Goal: Transaction & Acquisition: Purchase product/service

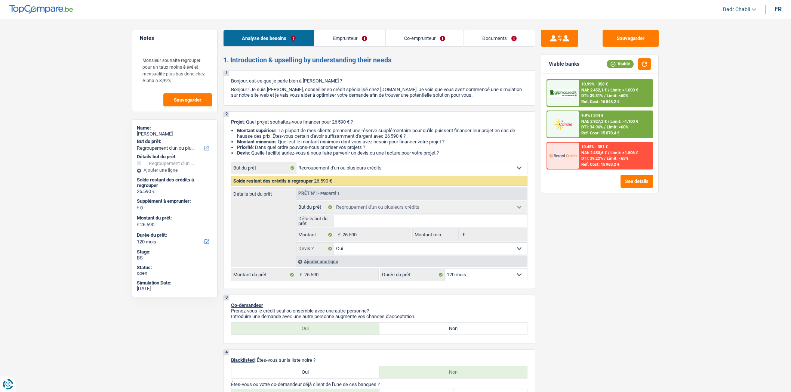
select select "refinancing"
select select "120"
select select "refinancing"
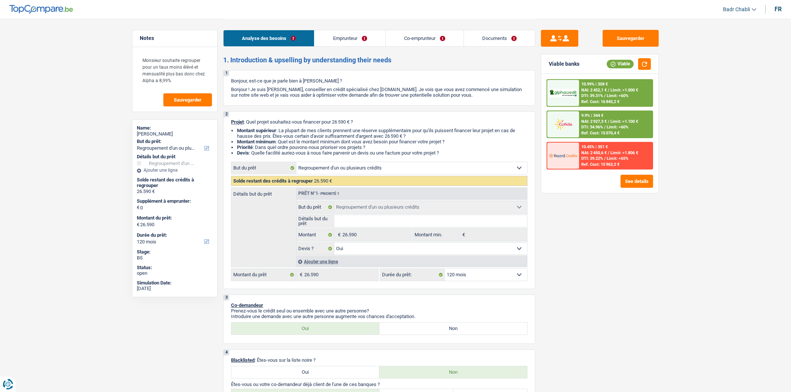
select select "yes"
select select "120"
select select "publicEmployee"
select select "invalid"
select select "netSalary"
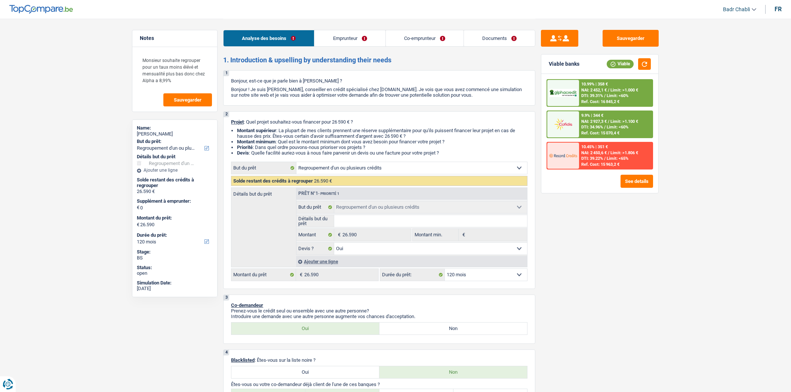
select select "mealVouchers"
select select "familyAllowances"
select select "disabilityPension"
select select "familyAllowances"
select select "rents"
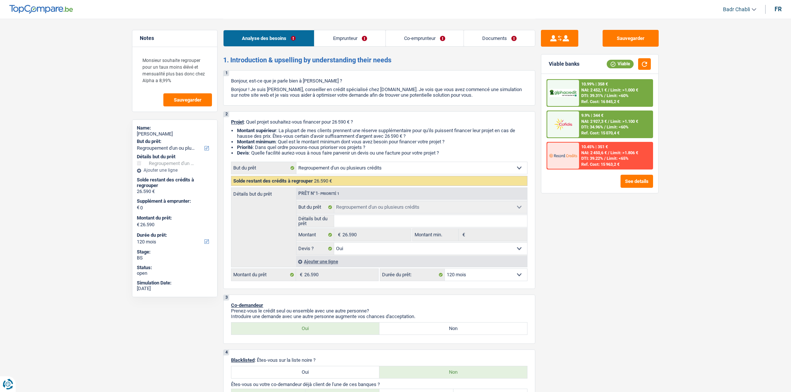
select select "carLoan"
select select "120"
select select "refinancing"
select select "yes"
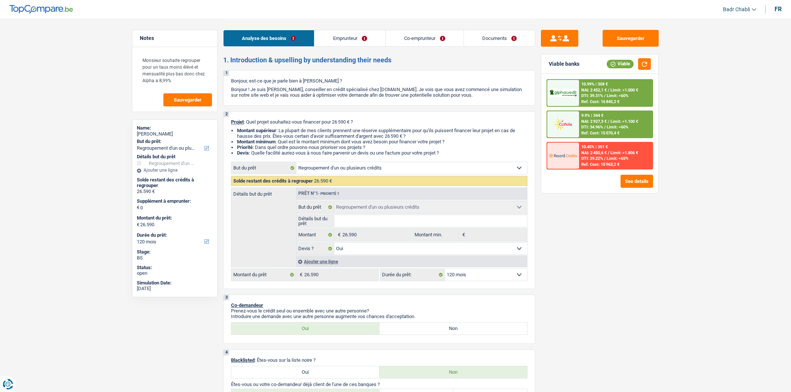
select select "120"
select select "rents"
select select "BE"
select select "carLoan"
select select "120"
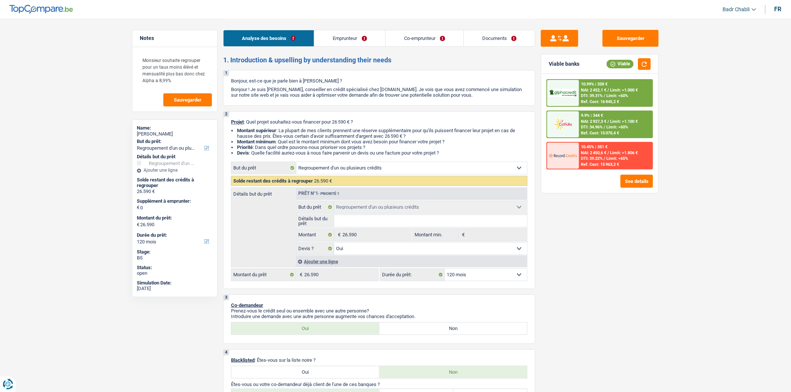
click at [364, 36] on link "Emprunteur" at bounding box center [349, 38] width 71 height 16
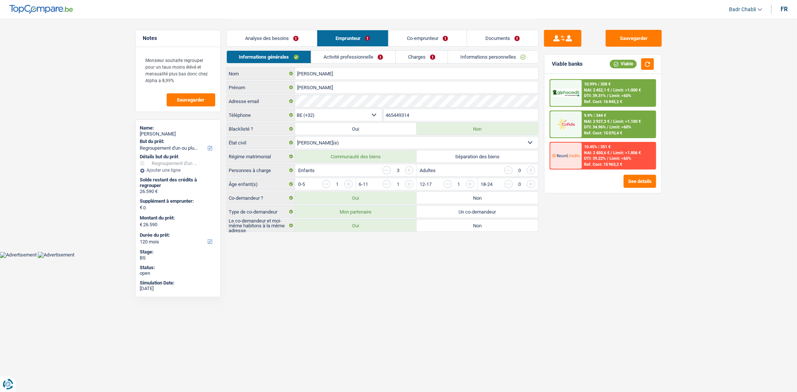
click at [368, 54] on link "Activité professionnelle" at bounding box center [353, 57] width 84 height 12
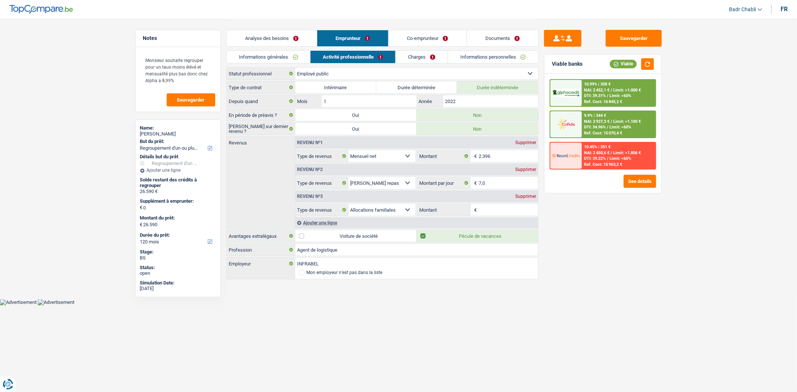
click at [412, 58] on link "Charges" at bounding box center [422, 57] width 52 height 12
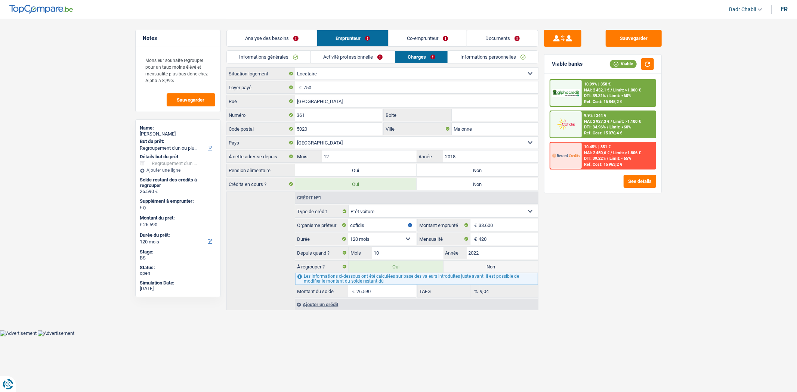
click at [414, 214] on select "Carte ou ouverture de crédit Prêt hypothécaire Vente à tempérament Prêt à tempé…" at bounding box center [444, 212] width 190 height 12
select select "personalLoan"
select select
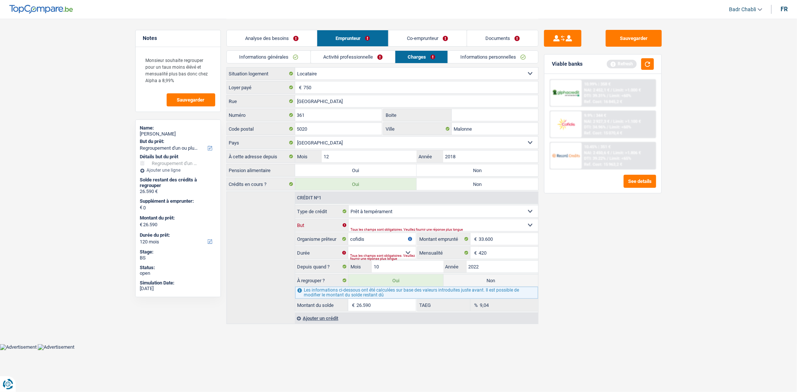
click at [413, 227] on select "Confort maison: meubles, textile, peinture, électroménager, outillage non-profe…" at bounding box center [444, 225] width 190 height 12
select select "homeFurnishingOrRelocation"
click at [349, 220] on select "Confort maison: meubles, textile, peinture, électroménager, outillage non-profe…" at bounding box center [444, 225] width 190 height 12
click at [409, 256] on div "Tous les champs sont obligatoires. Veuillez fournir une réponse plus longue" at bounding box center [382, 257] width 65 height 3
click at [406, 251] on select "12 mois 18 mois 24 mois 30 mois 36 mois 42 mois 48 mois 60 mois 72 mois 84 mois…" at bounding box center [381, 253] width 67 height 12
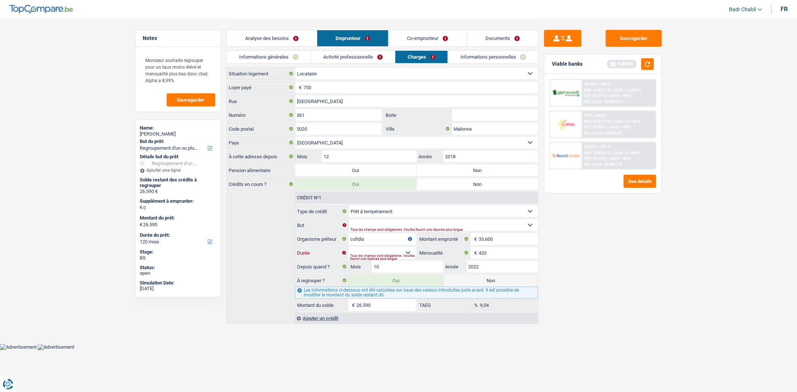
select select "120"
click at [348, 248] on select "12 mois 18 mois 24 mois 30 mois 36 mois 42 mois 48 mois 60 mois 72 mois 84 mois…" at bounding box center [381, 253] width 67 height 12
click at [420, 227] on select "Confort maison: meubles, textile, peinture, électroménager, outillage non-profe…" at bounding box center [444, 225] width 190 height 12
select select "familyEvent"
click at [349, 220] on select "Confort maison: meubles, textile, peinture, électroménager, outillage non-profe…" at bounding box center [444, 225] width 190 height 12
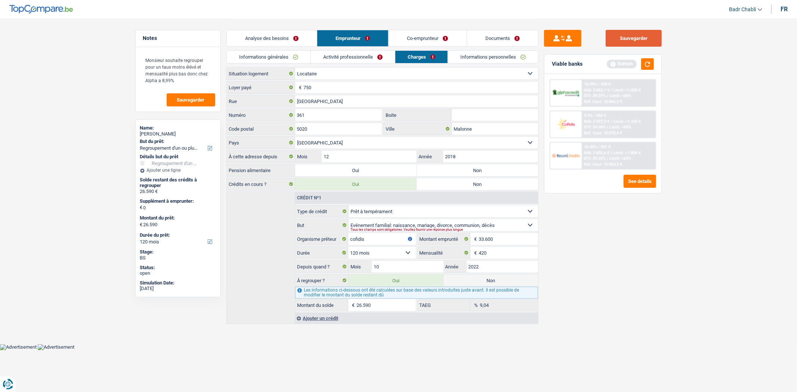
click at [639, 42] on button "Sauvegarder" at bounding box center [634, 38] width 56 height 17
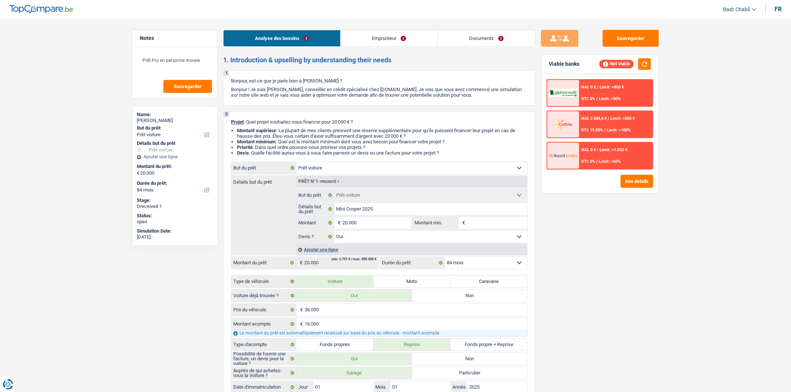
select select "car"
select select "84"
select select "32"
select select "single"
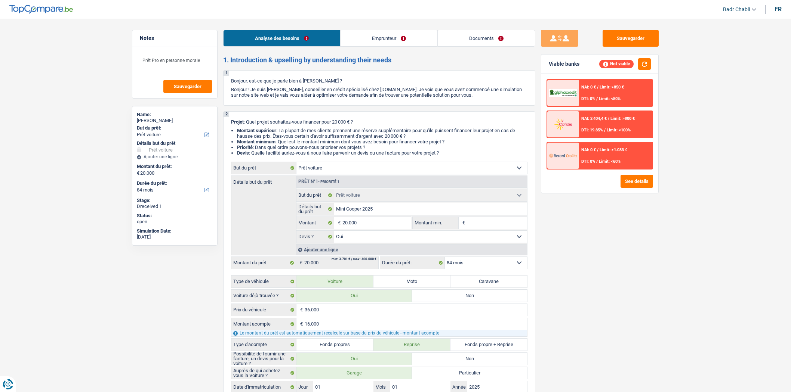
select select "independent"
select select "netSalary"
select select "BE"
click at [374, 42] on link "Emprunteur" at bounding box center [389, 38] width 97 height 16
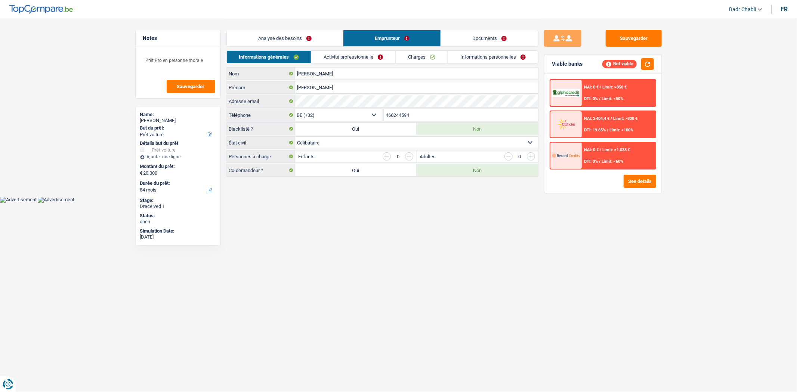
click at [372, 53] on link "Activité professionnelle" at bounding box center [353, 57] width 84 height 12
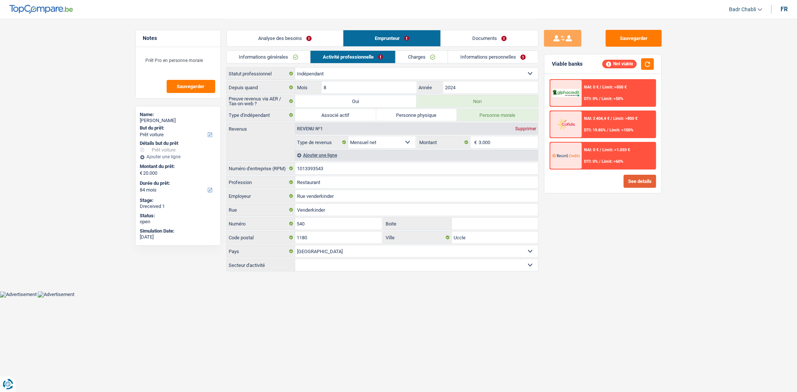
click at [653, 176] on button "See details" at bounding box center [640, 181] width 33 height 13
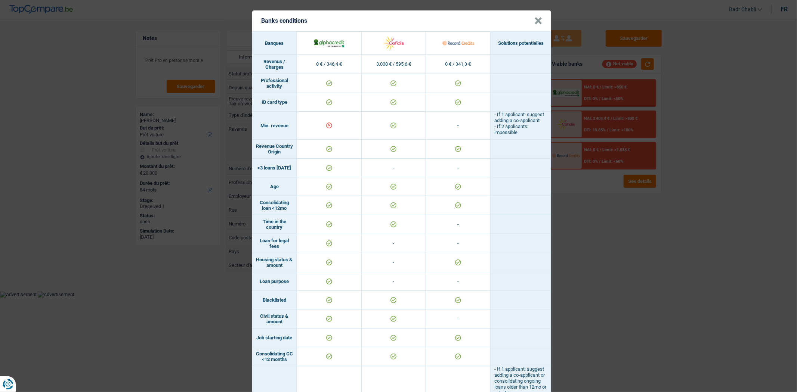
click at [535, 21] on button "×" at bounding box center [539, 20] width 8 height 7
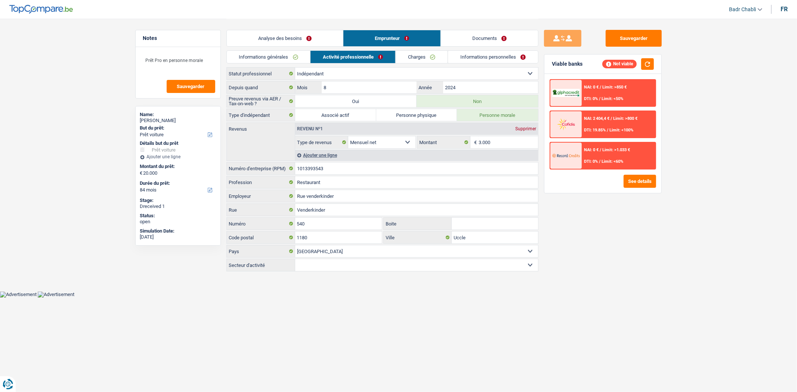
click at [398, 68] on select "Ouvrier Employé privé Employé public Invalide Indépendant Pensionné Chômeur Mut…" at bounding box center [416, 74] width 243 height 12
click at [410, 61] on link "Charges" at bounding box center [422, 57] width 52 height 12
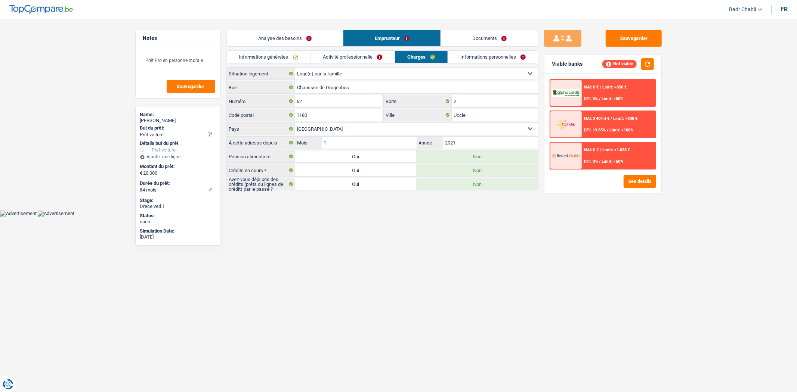
click at [372, 73] on select "Locataire Propriétaire avec prêt hypothécaire Propriétaire sans prêt hypothécai…" at bounding box center [416, 74] width 243 height 12
select select "rents"
click at [295, 68] on select "Locataire Propriétaire avec prêt hypothécaire Propriétaire sans prêt hypothécai…" at bounding box center [416, 74] width 243 height 12
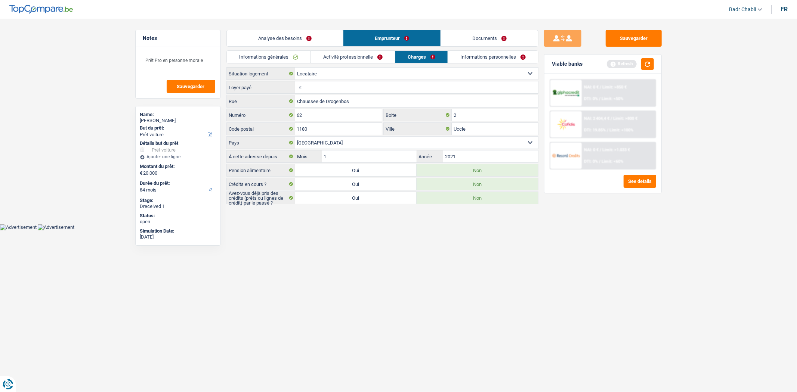
click at [361, 92] on input "Loyer payé" at bounding box center [421, 87] width 235 height 12
type input "450"
click at [654, 64] on div "Viable banks Refresh" at bounding box center [603, 64] width 117 height 19
click at [646, 65] on button "button" at bounding box center [647, 64] width 13 height 12
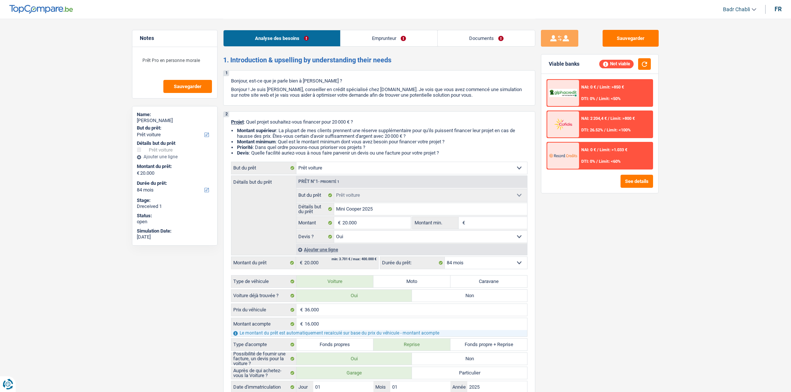
select select "car"
select select "84"
select select "car"
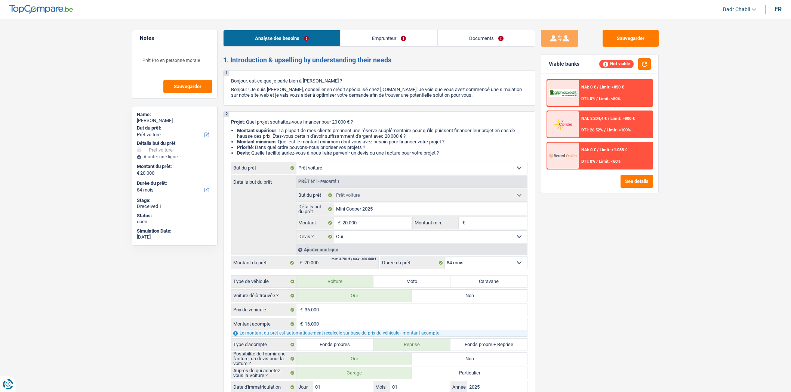
select select "yes"
select select "84"
select select "independent"
select select "netSalary"
select select "rents"
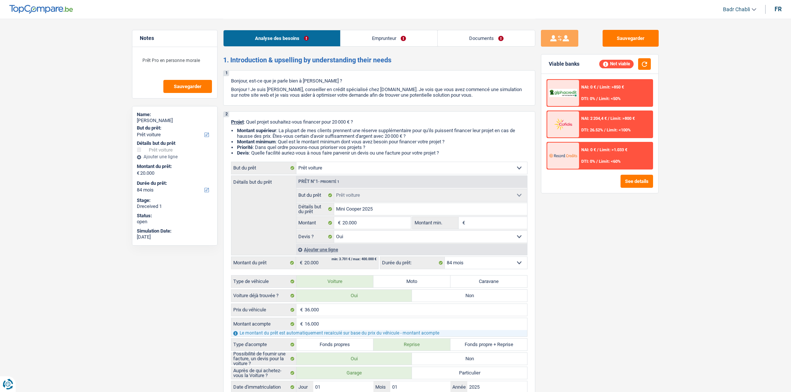
select select "car"
select select "yes"
select select "84"
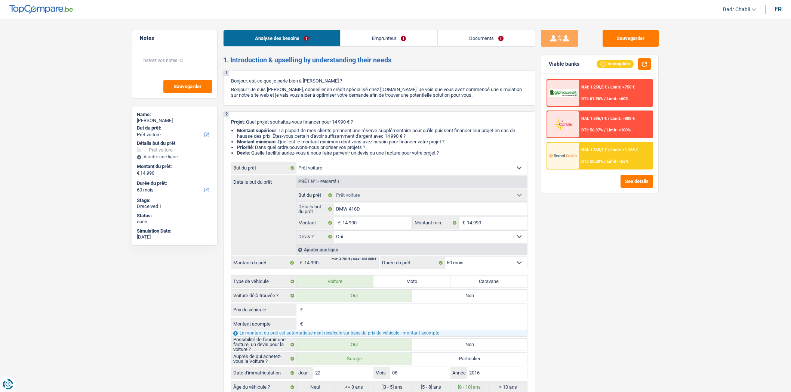
select select "car"
select select "60"
select select "car"
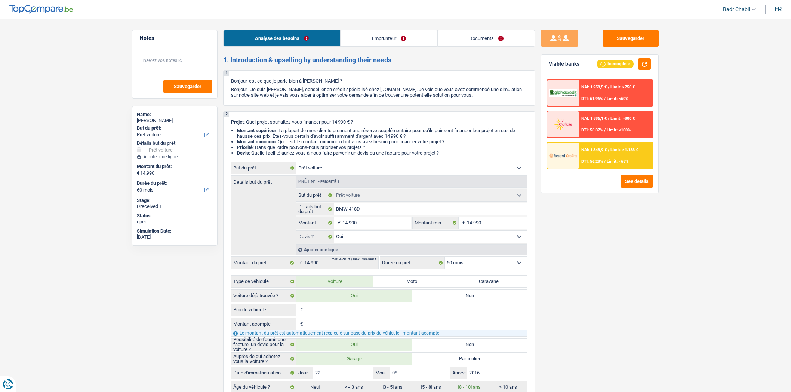
select select "yes"
select select "60"
select select "independent"
select select "netSalary"
select select "rentalIncome"
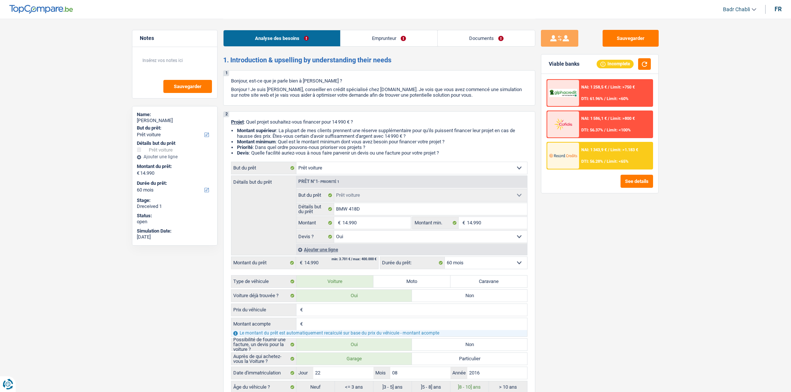
select select "familyAllowances"
select select "ownerWithMortgage"
select select "mortgage"
select select "300"
select select "mortgage"
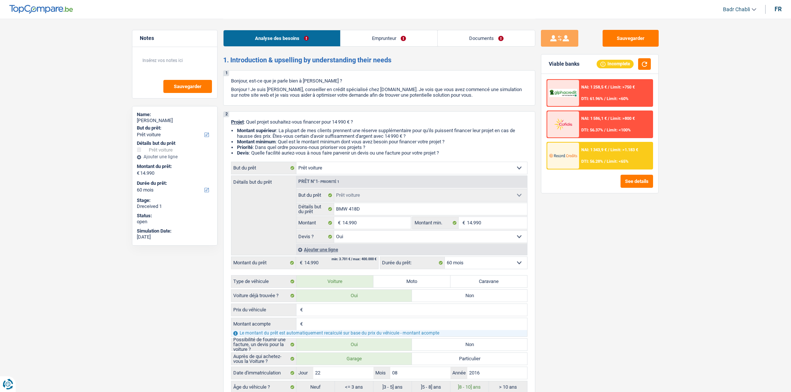
select select "240"
select select "cardOrCredit"
select select "car"
select select "yes"
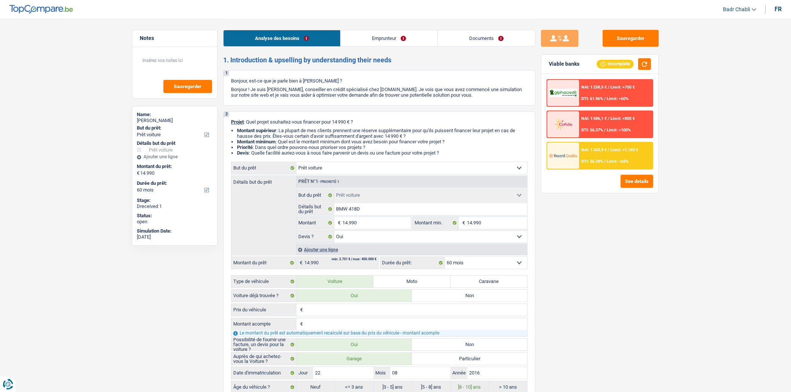
select select "60"
click at [387, 34] on link "Emprunteur" at bounding box center [389, 38] width 97 height 16
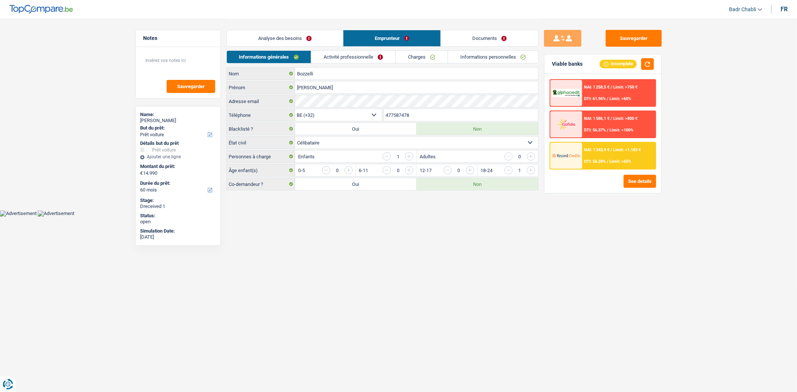
click at [379, 53] on link "Activité professionnelle" at bounding box center [353, 57] width 84 height 12
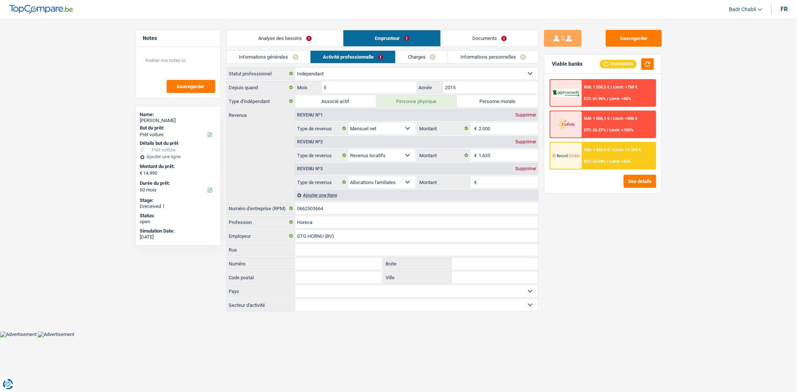
click at [429, 58] on link "Charges" at bounding box center [422, 57] width 52 height 12
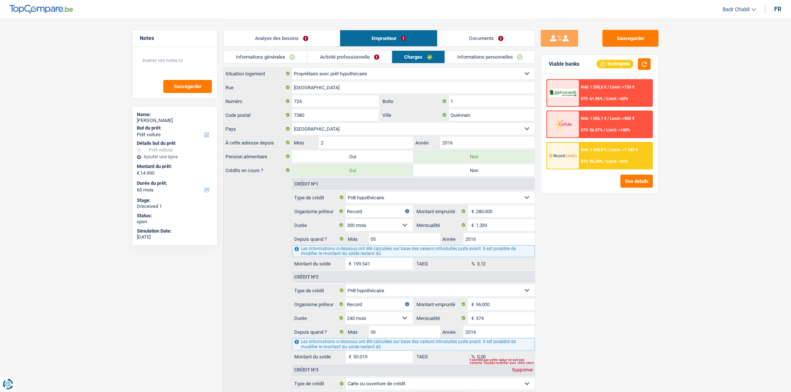
click at [484, 35] on link "Documents" at bounding box center [486, 38] width 97 height 16
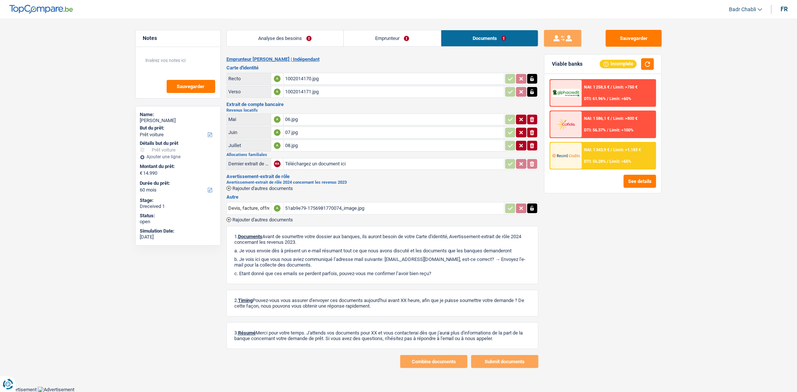
click at [294, 130] on div "07.jpg" at bounding box center [394, 132] width 218 height 11
click at [338, 206] on div "51ab9e79-1756981770074_image.jpg" at bounding box center [394, 208] width 218 height 11
click at [387, 41] on link "Emprunteur" at bounding box center [392, 38] width 97 height 16
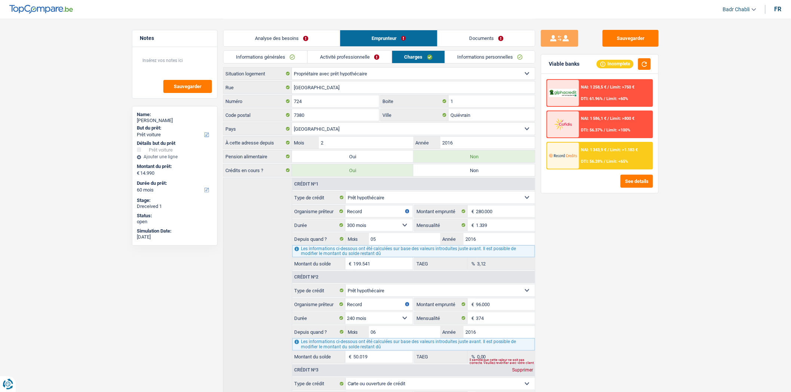
click at [358, 60] on link "Activité professionnelle" at bounding box center [350, 57] width 84 height 12
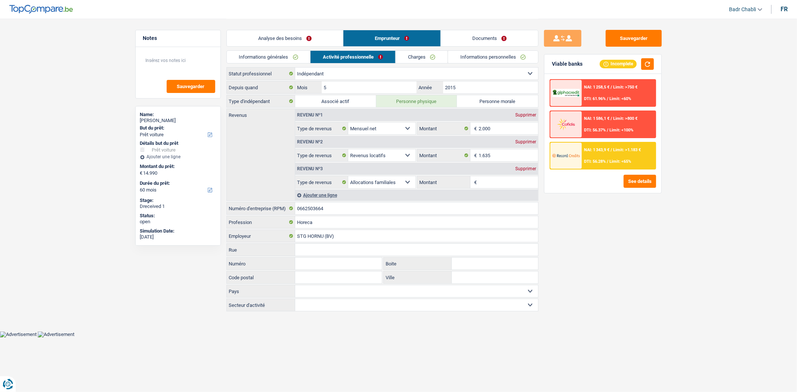
click at [405, 58] on link "Charges" at bounding box center [422, 57] width 52 height 12
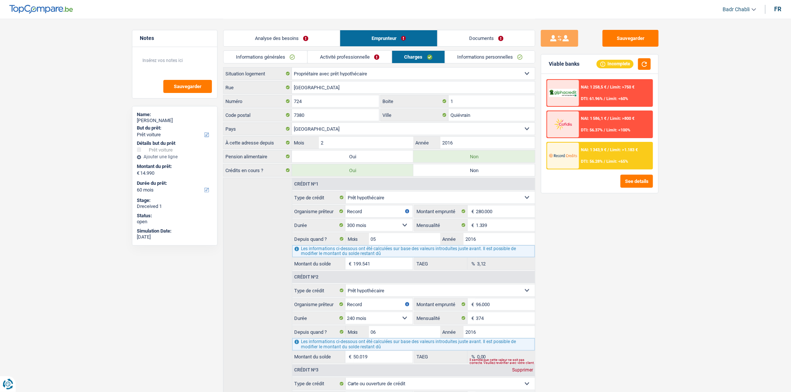
click at [339, 59] on link "Activité professionnelle" at bounding box center [350, 57] width 84 height 12
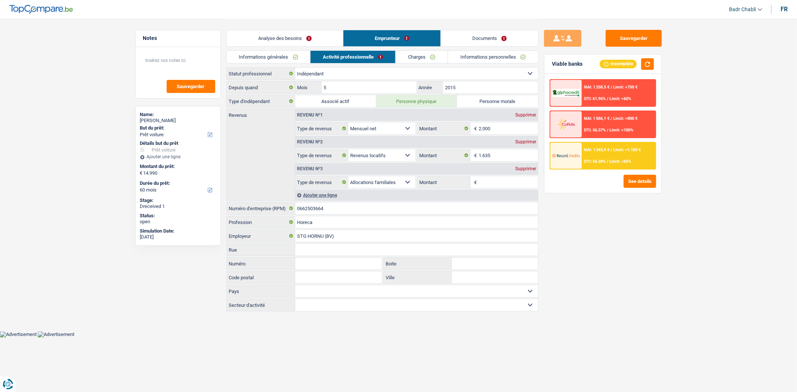
click at [415, 54] on link "Charges" at bounding box center [422, 57] width 52 height 12
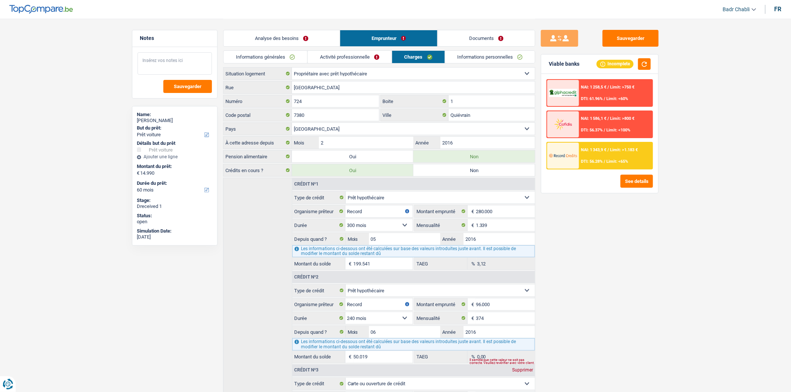
click at [175, 67] on textarea at bounding box center [175, 63] width 74 height 22
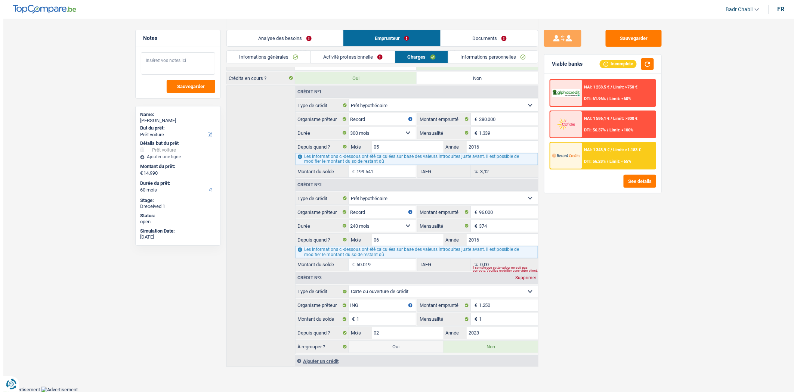
scroll to position [95, 0]
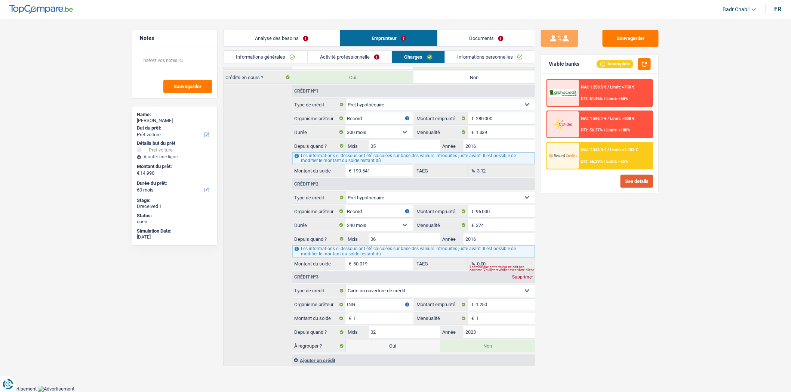
click at [634, 183] on button "See details" at bounding box center [637, 181] width 33 height 13
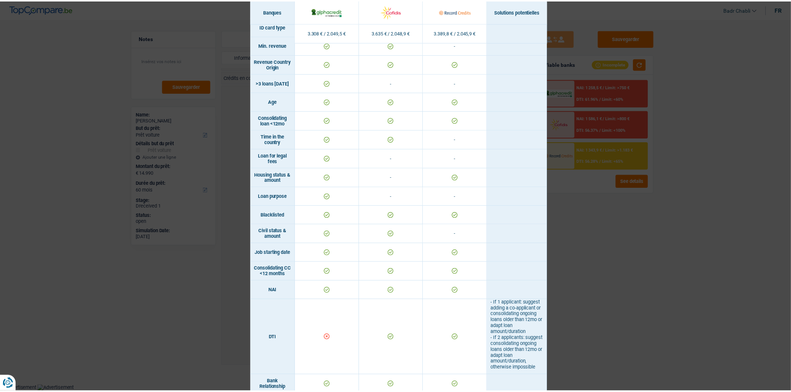
scroll to position [0, 0]
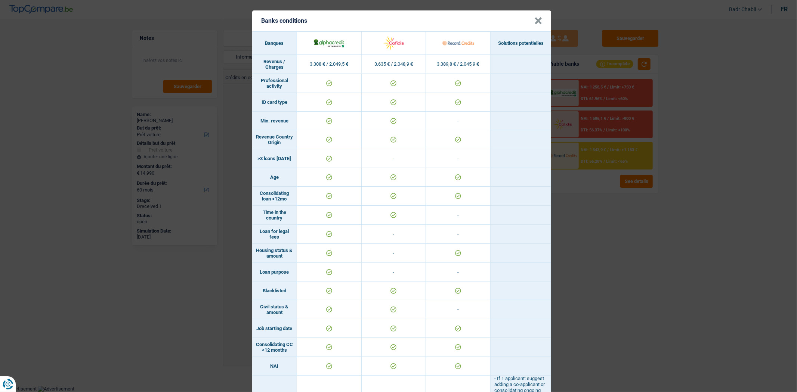
click at [538, 19] on button "×" at bounding box center [539, 20] width 8 height 7
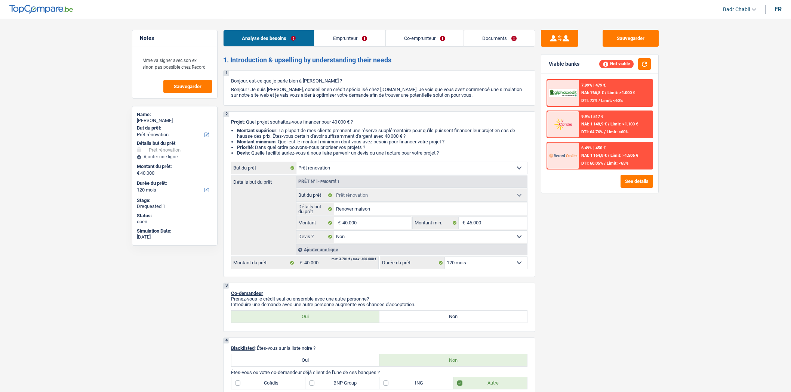
select select "renovation"
select select "120"
select select "renovation"
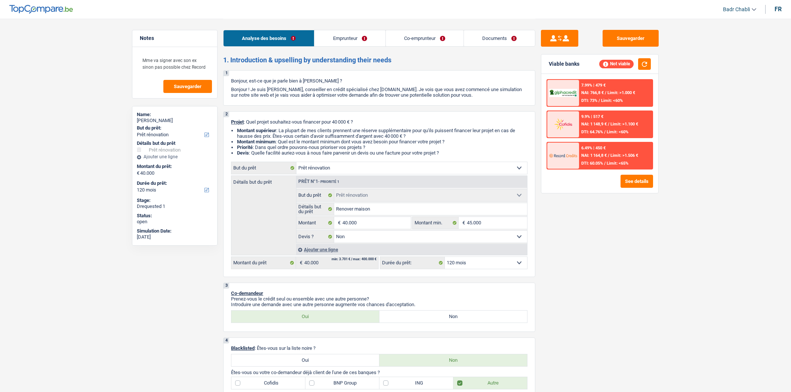
select select "false"
select select "120"
select select "worker"
select select "netSalary"
select select "rentalIncome"
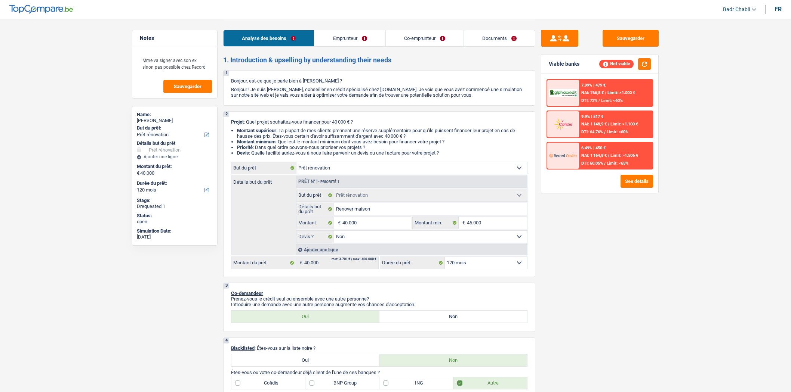
select select "mealVouchers"
select select "ownerWithMortgage"
select select "mortgage"
select select "300"
select select "personalLoan"
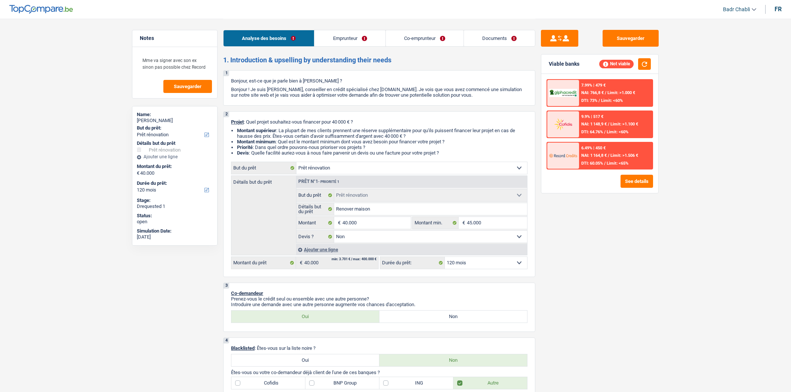
select select "smallWorks"
select select "84"
select select "personalLoan"
select select "smallWorks"
select select "120"
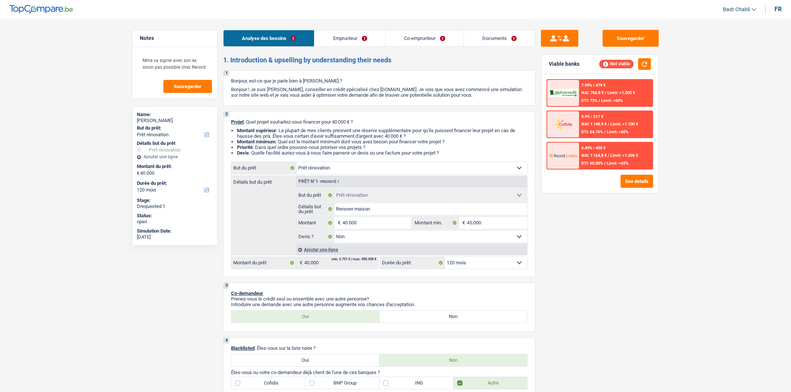
select select "renovation"
select select "false"
select select "120"
select select "worker"
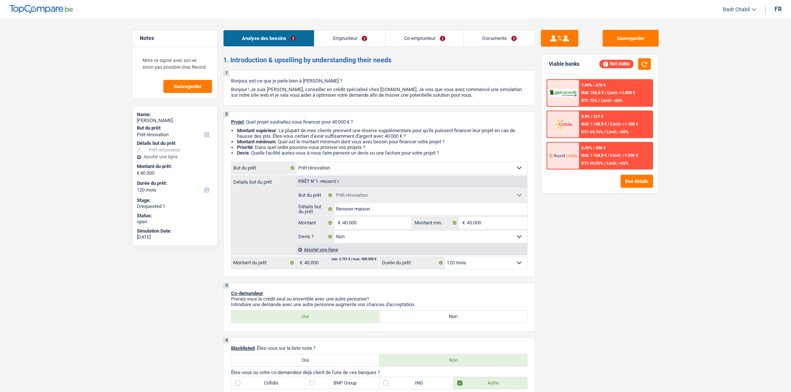
select select "netSalary"
select select "rentalIncome"
select select "mealVouchers"
click at [367, 39] on link "Emprunteur" at bounding box center [349, 38] width 71 height 16
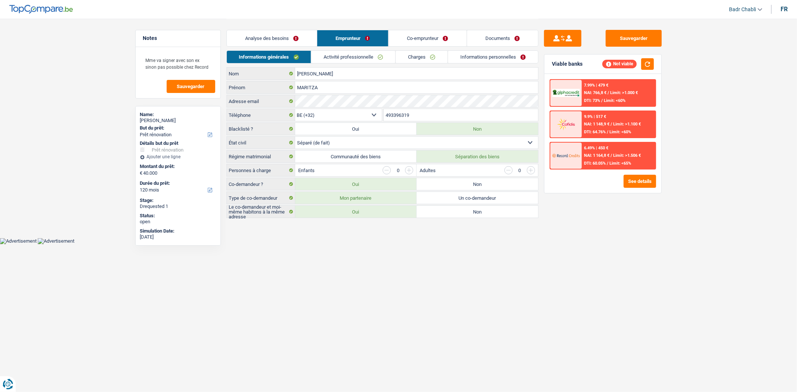
click at [364, 53] on link "Activité professionnelle" at bounding box center [353, 57] width 84 height 12
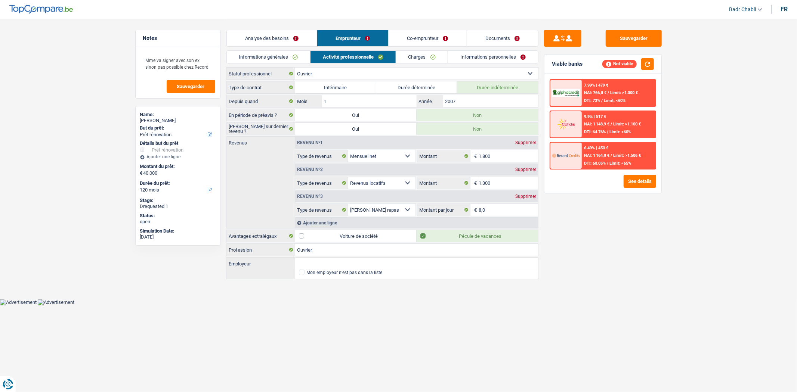
click at [446, 37] on link "Co-emprunteur" at bounding box center [428, 38] width 78 height 16
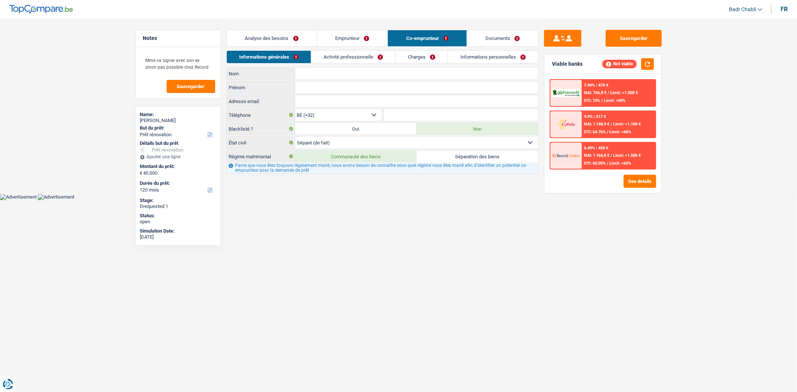
click at [370, 54] on link "Activité professionnelle" at bounding box center [353, 57] width 84 height 12
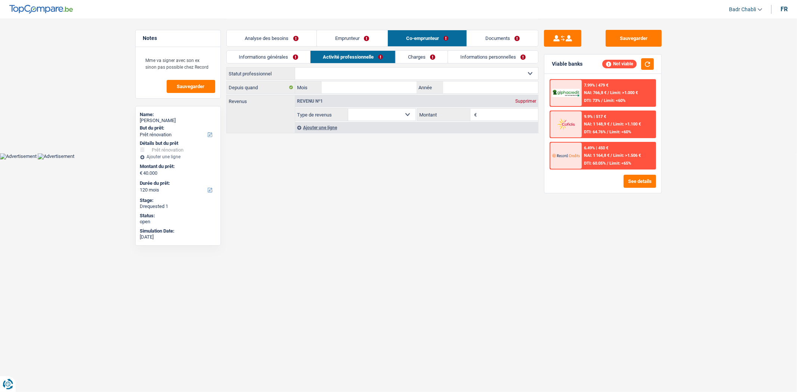
click at [350, 38] on link "Emprunteur" at bounding box center [352, 38] width 71 height 16
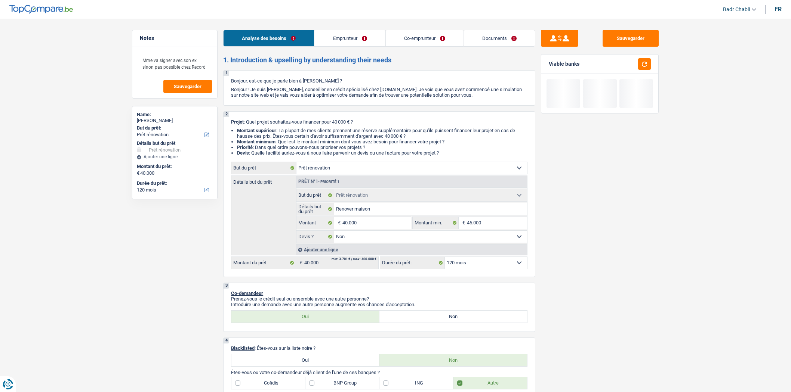
select select "renovation"
select select "120"
select select "renovation"
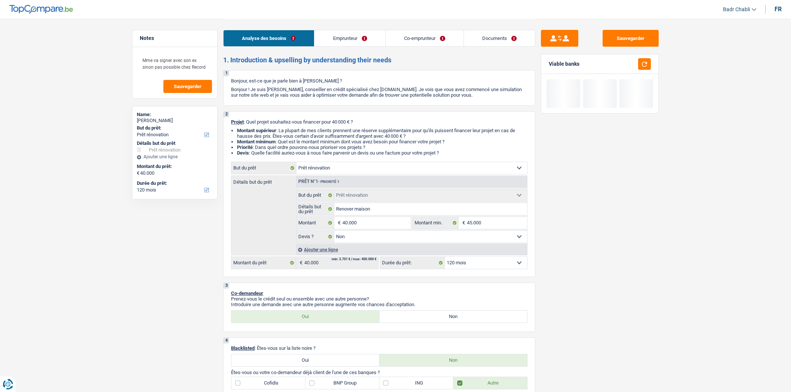
select select "false"
select select "120"
select select "worker"
select select "netSalary"
select select "rentalIncome"
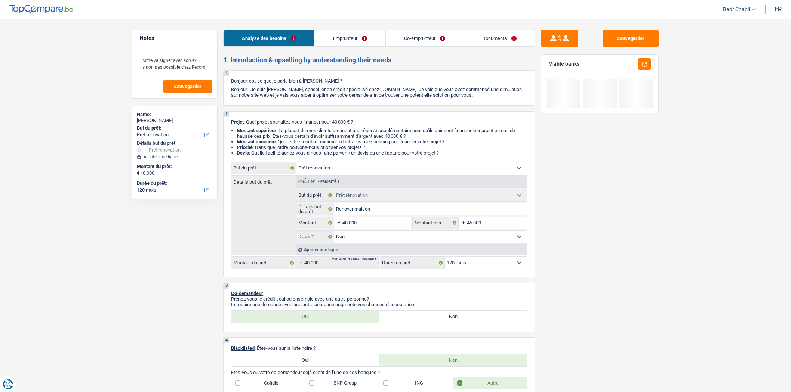
select select "mealVouchers"
select select "ownerWithMortgage"
select select "mortgage"
select select "300"
select select "personalLoan"
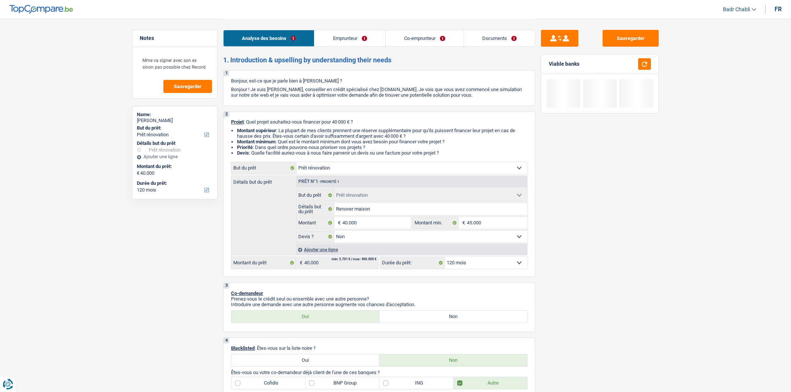
select select "smallWorks"
select select "84"
select select "personalLoan"
select select "smallWorks"
select select "120"
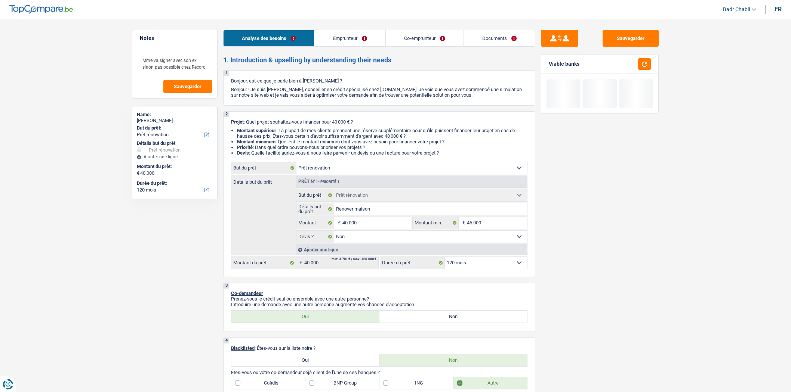
select select "renovation"
select select "false"
select select "120"
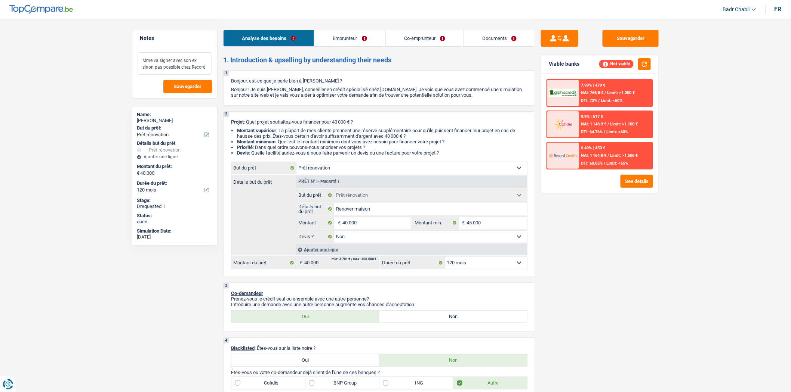
click at [169, 68] on textarea "Mme va signer avec son ex sinon pas possible chez Record" at bounding box center [175, 63] width 74 height 22
select select "renovation"
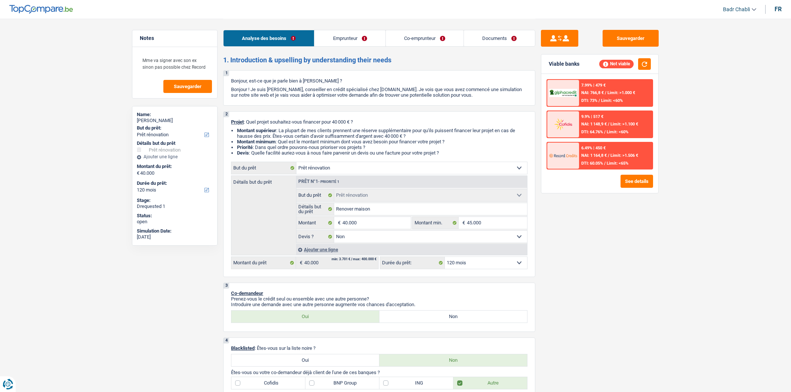
select select "120"
click at [505, 37] on link "Documents" at bounding box center [499, 38] width 71 height 16
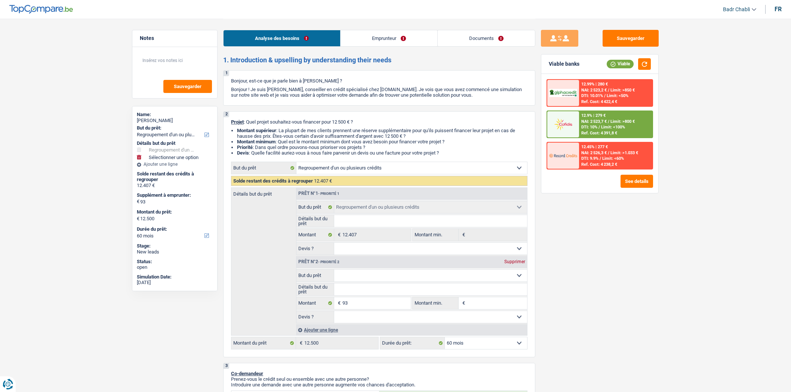
select select "refinancing"
select select "60"
select select "refinancing"
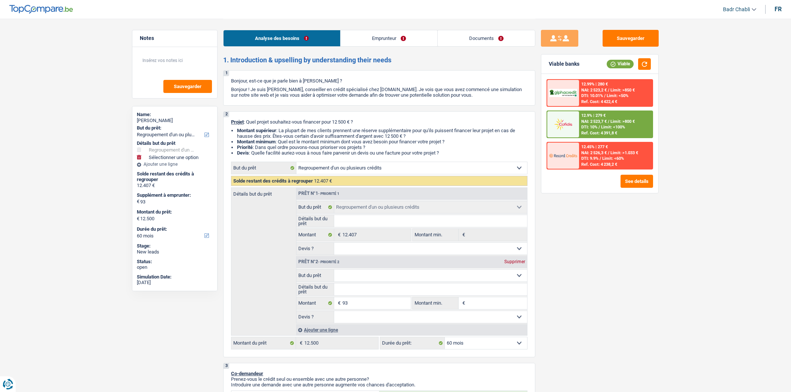
select select "60"
select select "mutuality"
select select "disabilityPension"
select select "mutualityIndemnity"
select select "rents"
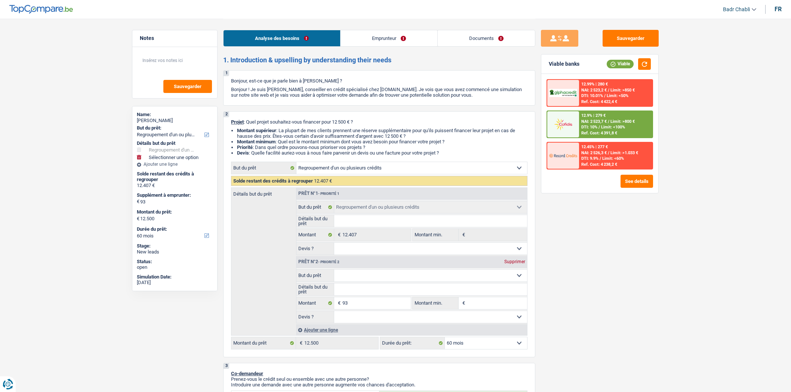
select select "creditConsolidation"
select select "60"
select select "refinancing"
select select "60"
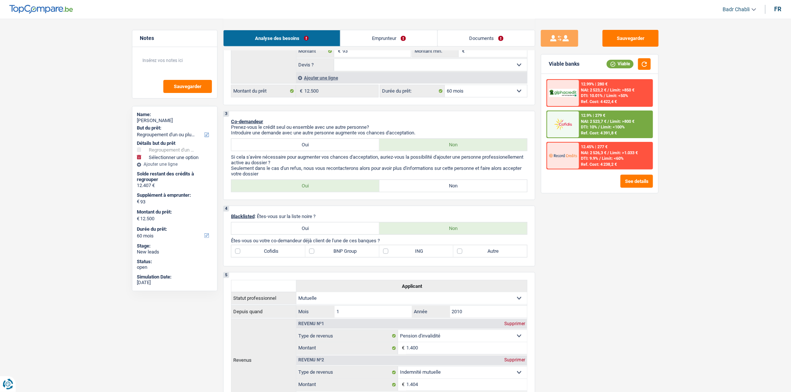
scroll to position [374, 0]
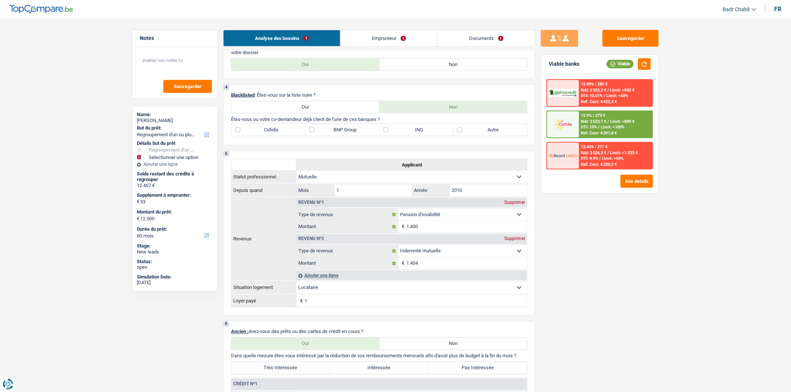
click at [465, 77] on div "3 Co-demandeur Prenez-vous le crédit seul ou ensemble avec une autre personne? …" at bounding box center [379, 34] width 312 height 89
click at [466, 70] on label "Non" at bounding box center [453, 65] width 148 height 12
click at [466, 70] on input "Non" at bounding box center [453, 65] width 148 height 12
radio input "true"
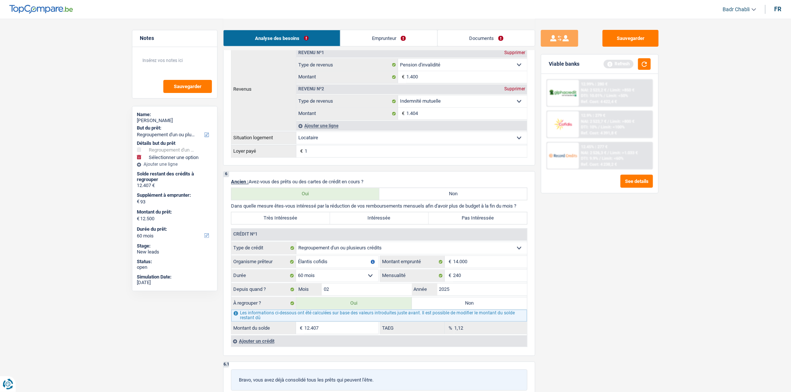
scroll to position [623, 0]
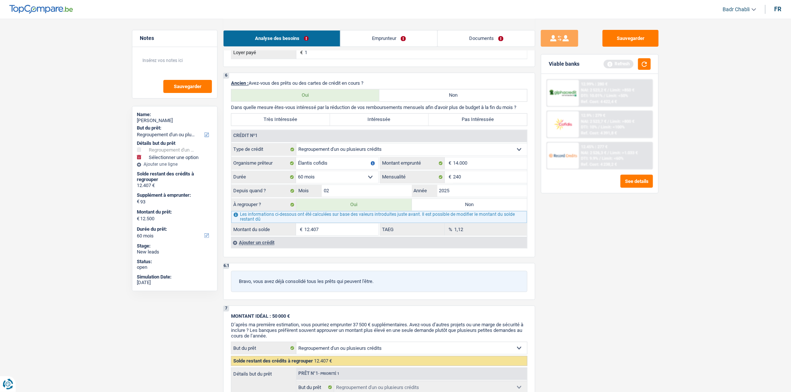
click at [277, 248] on div "Ajouter un crédit" at bounding box center [379, 242] width 296 height 11
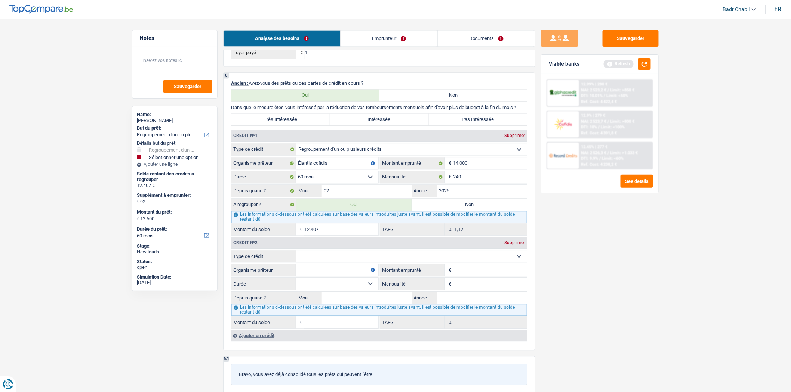
click at [272, 341] on div "Ajouter un crédit" at bounding box center [379, 335] width 296 height 11
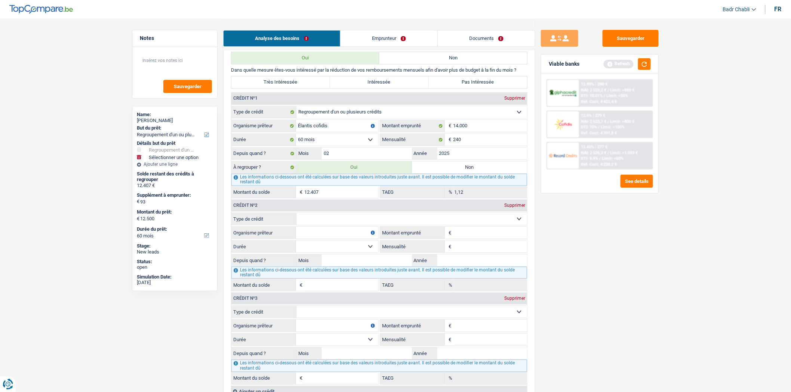
scroll to position [748, 0]
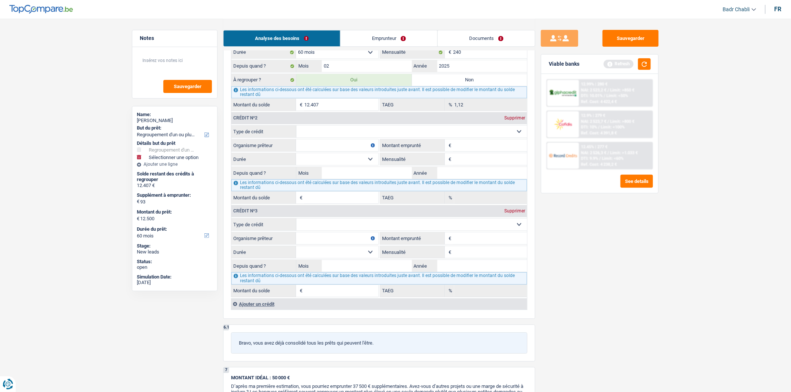
click at [367, 241] on input "Organisme prêteur" at bounding box center [337, 239] width 82 height 12
click at [366, 231] on select "Carte ou ouverture de crédit Prêt hypothécaire Vente à tempérament Prêt à tempé…" at bounding box center [411, 225] width 231 height 12
select select "cardOrCredit"
type input "0"
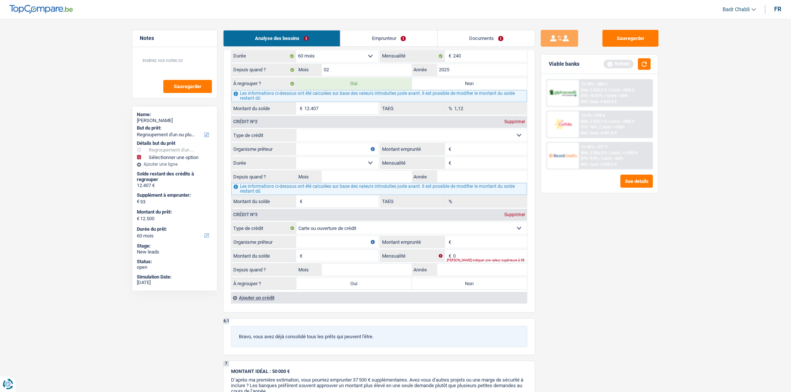
scroll to position [623, 0]
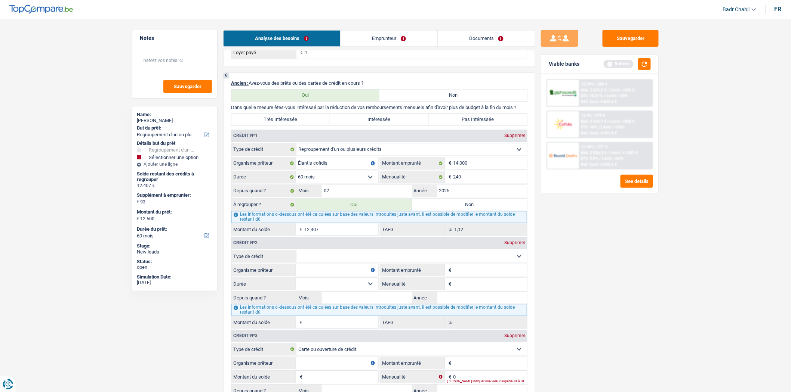
click at [301, 124] on label "Très Intéressée" at bounding box center [280, 120] width 99 height 12
click at [301, 124] on input "Très Intéressée" at bounding box center [280, 120] width 99 height 12
radio input "true"
click at [345, 167] on input "Élantis cofidis" at bounding box center [337, 163] width 82 height 12
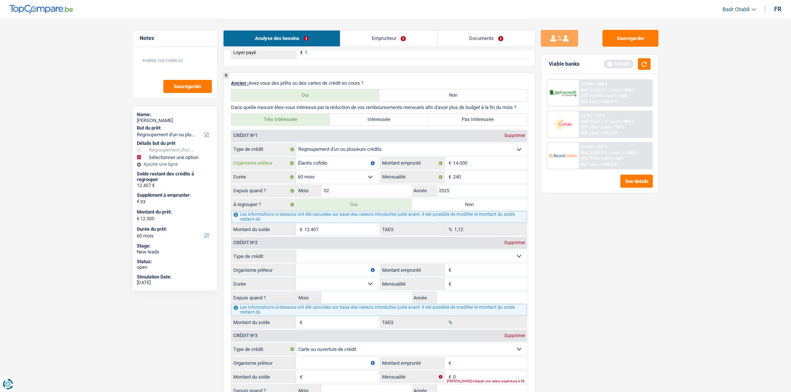
click at [345, 167] on input "Élantis cofidis" at bounding box center [337, 163] width 82 height 12
type input "Elantis"
click at [371, 183] on select "12 mois 18 mois 24 mois 30 mois 36 mois 42 mois 48 mois 60 mois Sélectionner un…" at bounding box center [337, 177] width 82 height 12
click at [644, 61] on button "button" at bounding box center [644, 64] width 13 height 12
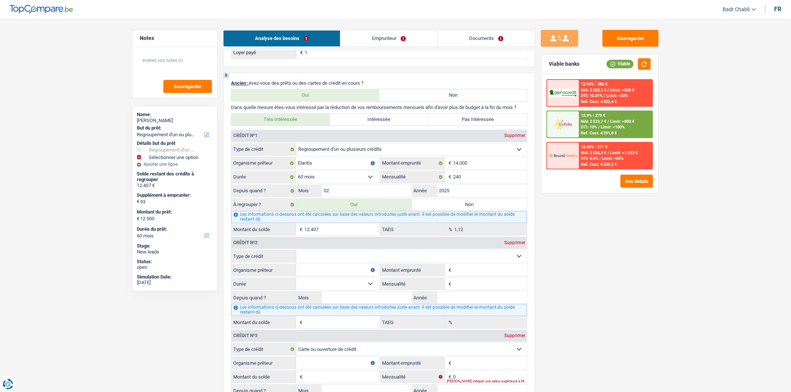
click at [346, 262] on select "Carte ou ouverture de crédit Prêt hypothécaire Vente à tempérament Prêt à tempé…" at bounding box center [411, 256] width 231 height 12
select select "personalLoan"
type input "0"
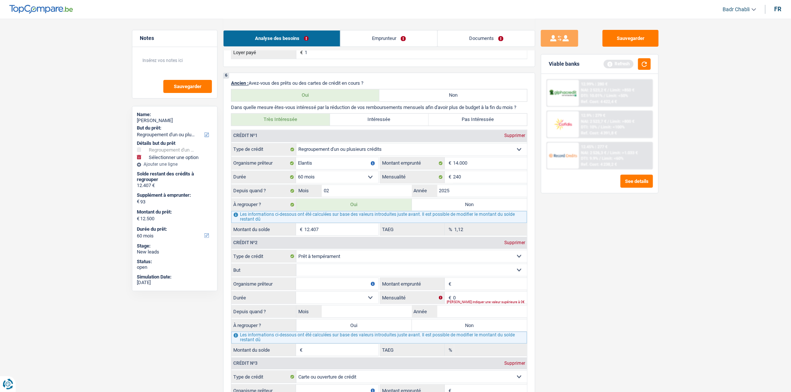
click at [354, 276] on select "Confort maison: meubles, textile, peinture, électroménager, outillage non-profe…" at bounding box center [411, 270] width 231 height 12
select select "familyEvent"
click at [296, 271] on select "Confort maison: meubles, textile, peinture, électroménager, outillage non-profe…" at bounding box center [411, 270] width 231 height 12
click at [337, 288] on input "Organisme prêteur" at bounding box center [337, 284] width 82 height 12
type input "Cofidis"
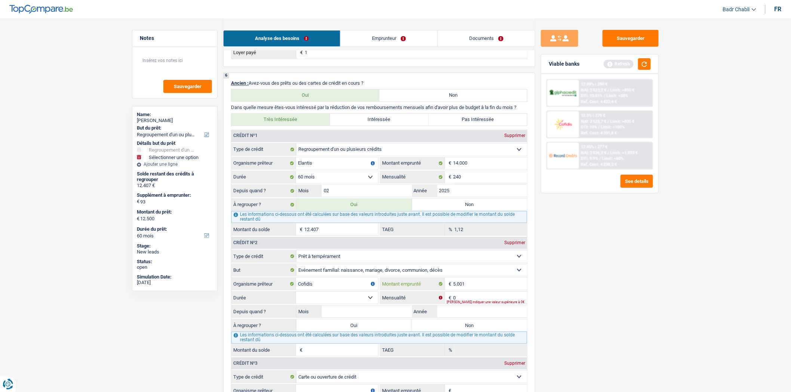
type input "5.001"
click at [351, 303] on select "12 mois 18 mois 24 mois 30 mois 36 mois Sélectionner une option" at bounding box center [337, 298] width 82 height 12
select select "36"
click at [296, 299] on select "12 mois 18 mois 24 mois 30 mois 36 mois Sélectionner une option" at bounding box center [337, 298] width 82 height 12
click at [474, 304] on input "0" at bounding box center [490, 298] width 74 height 12
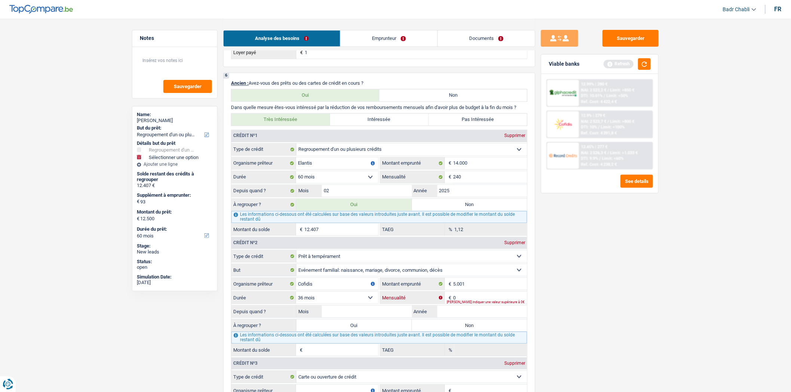
click at [474, 304] on input "0" at bounding box center [490, 298] width 74 height 12
type input "172"
click at [379, 318] on input "Mois" at bounding box center [367, 312] width 90 height 12
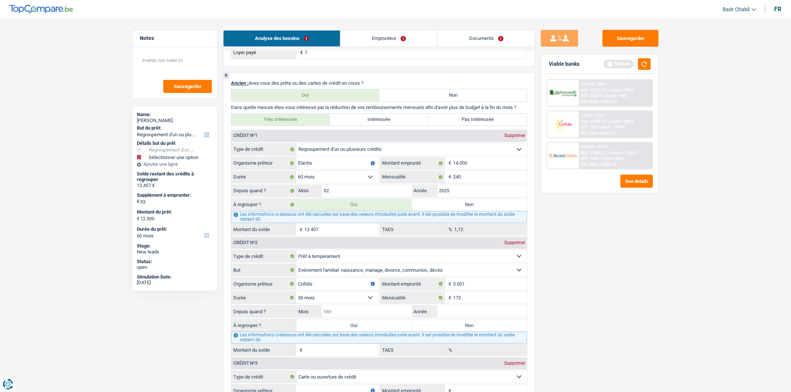
click at [379, 318] on input "Mois" at bounding box center [367, 312] width 90 height 12
type input "02"
type input "2025"
type input "4.190"
type input "15,44"
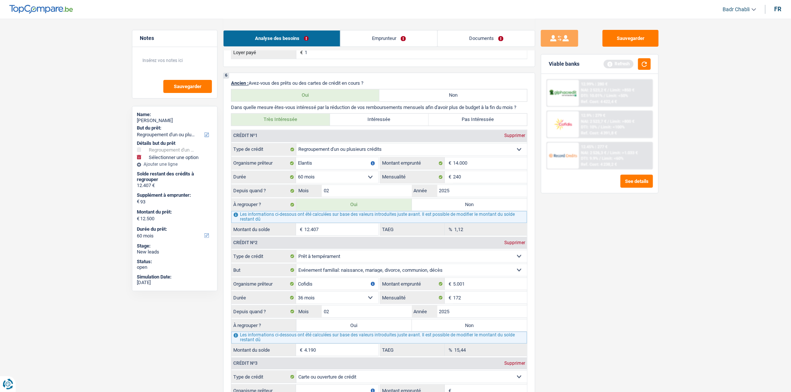
click at [364, 332] on label "Oui" at bounding box center [354, 326] width 116 height 12
click at [364, 332] on input "Oui" at bounding box center [354, 326] width 116 height 12
radio input "true"
type input "16.690"
type input "16.597"
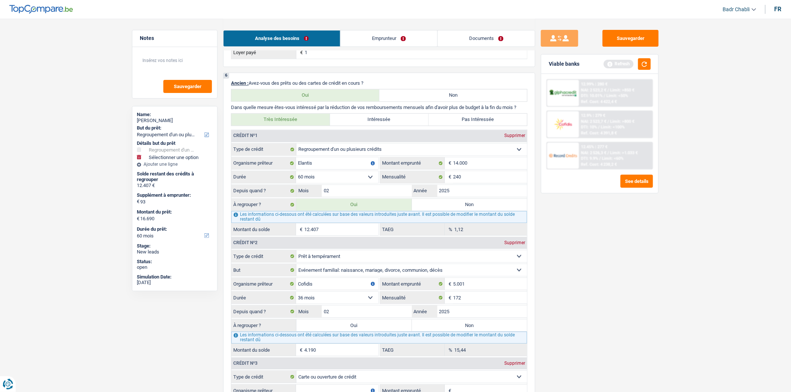
type input "16.690"
type input "16.597"
type input "16.690"
select select "84"
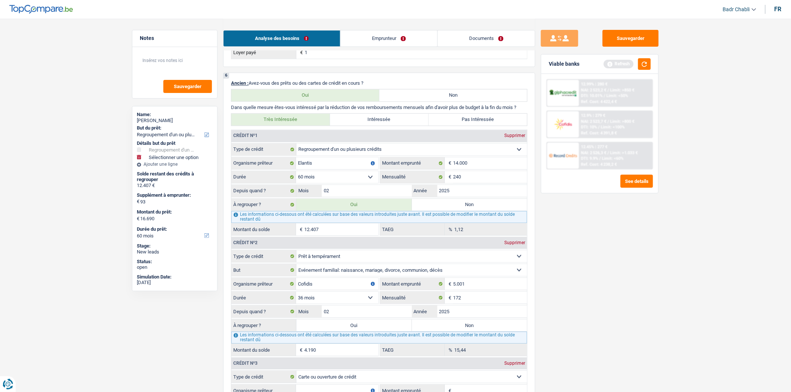
select select "84"
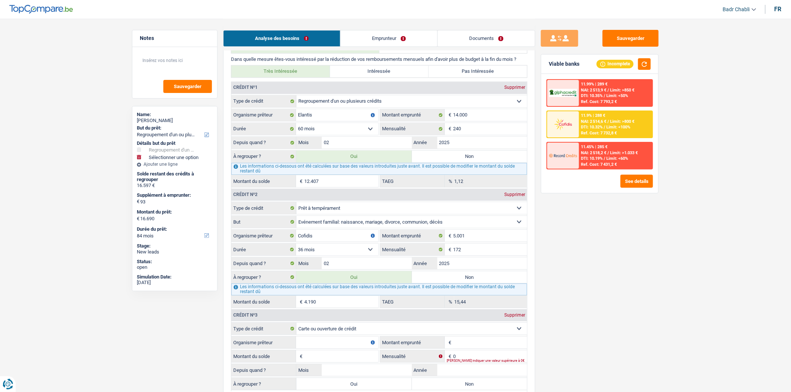
scroll to position [748, 0]
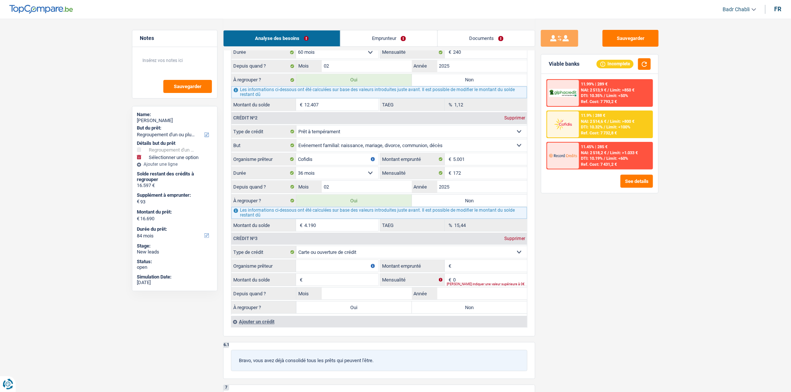
click at [349, 272] on input "Organisme prêteur" at bounding box center [337, 266] width 82 height 12
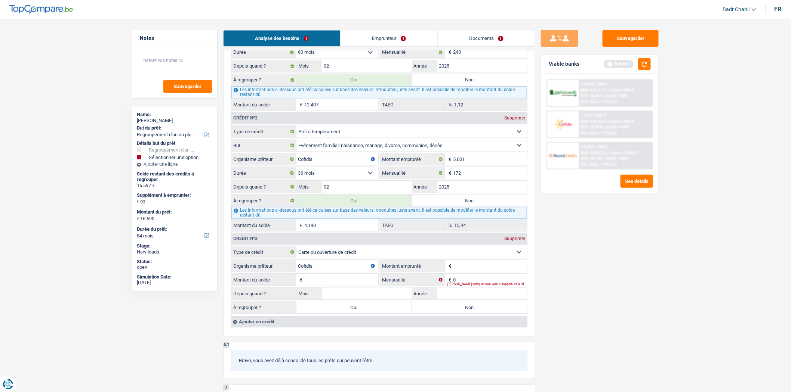
type input "Cofidis"
type input "1.250"
click at [363, 286] on input "Montant du solde" at bounding box center [341, 280] width 74 height 12
type input "1.250"
type input "75"
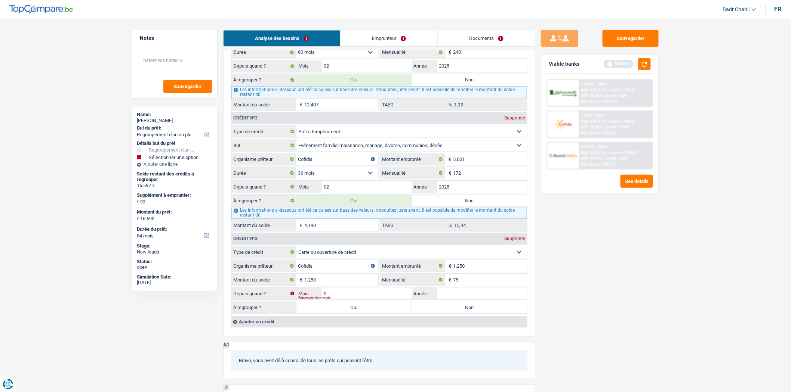
type input "04"
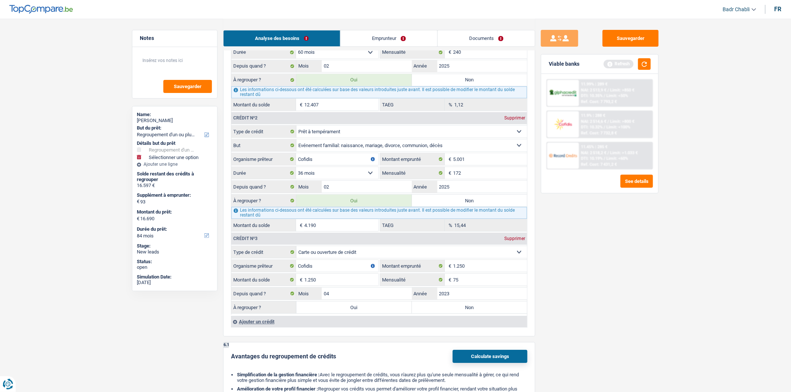
type input "2023"
click at [490, 314] on label "Non" at bounding box center [470, 308] width 116 height 12
click at [490, 314] on input "Non" at bounding box center [470, 308] width 116 height 12
radio input "true"
click at [394, 314] on label "Oui" at bounding box center [354, 308] width 116 height 12
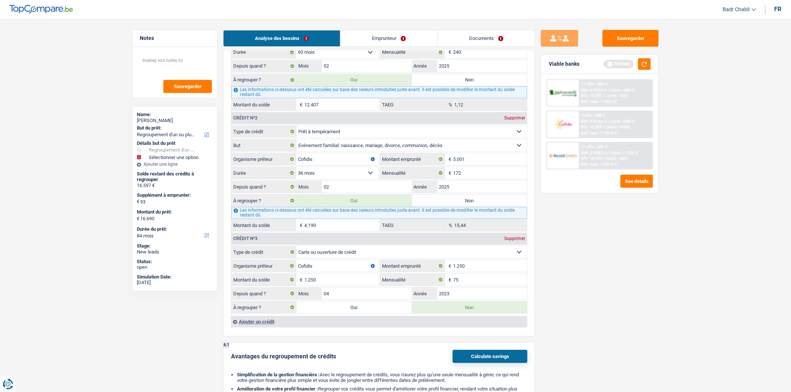
click at [394, 314] on input "Oui" at bounding box center [354, 308] width 116 height 12
radio input "true"
type input "17.940"
type input "17.847"
type input "17.940"
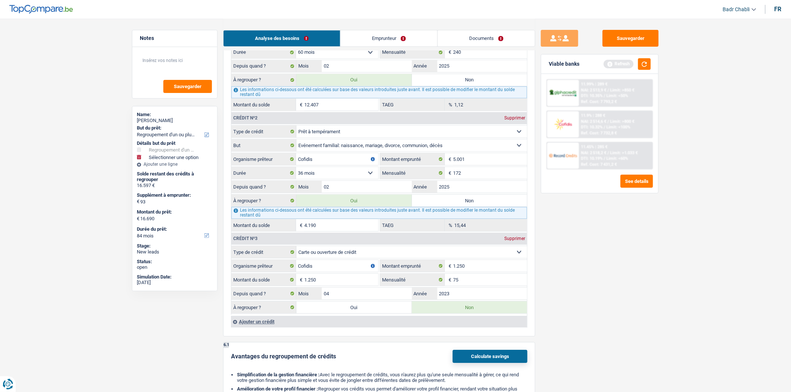
type input "17.847"
type input "17.940"
radio input "false"
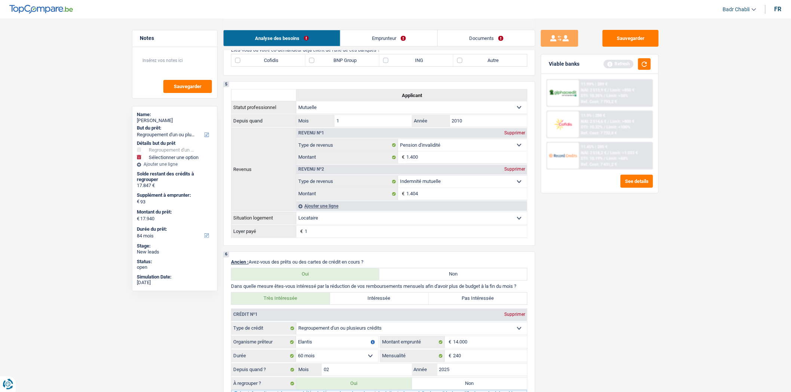
scroll to position [374, 0]
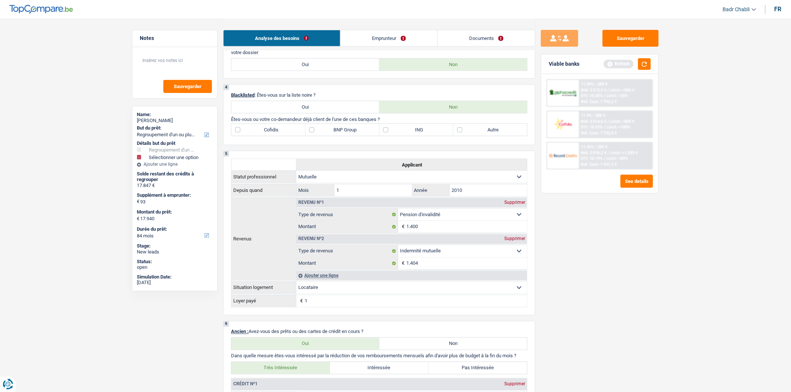
click at [245, 135] on label "Cofidis" at bounding box center [268, 130] width 74 height 12
click at [245, 135] on input "Cofidis" at bounding box center [268, 130] width 74 height 12
checkbox input "true"
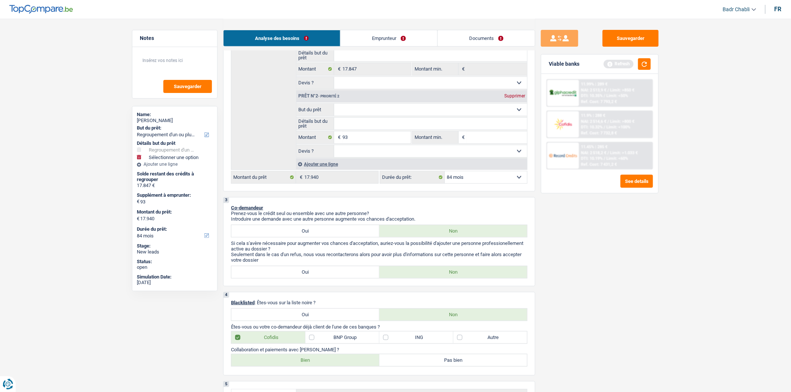
scroll to position [0, 0]
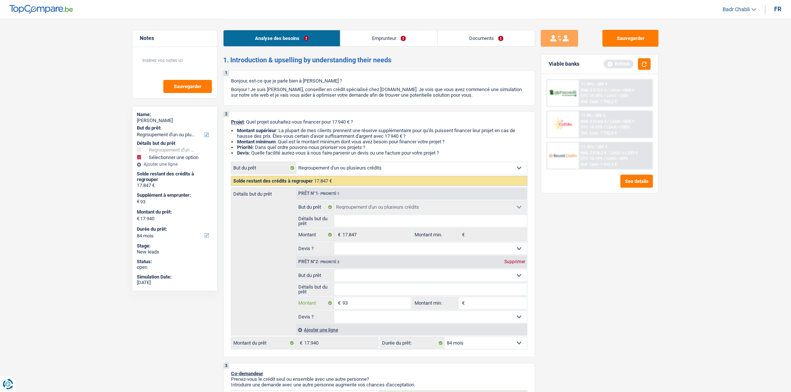
click at [369, 310] on input "93" at bounding box center [376, 304] width 68 height 12
type input "5"
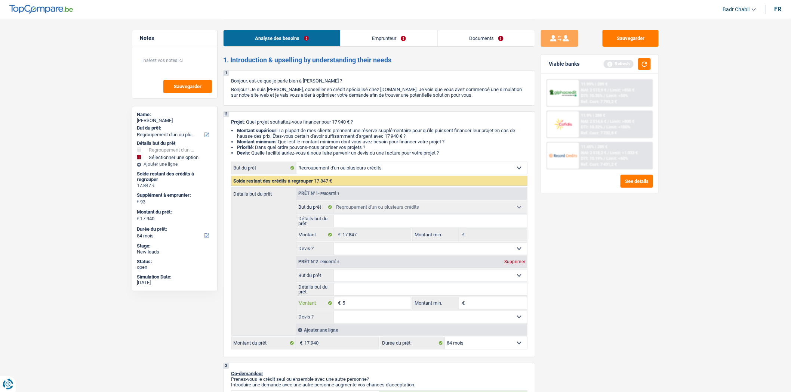
type input "50"
type input "500"
type input "5.001"
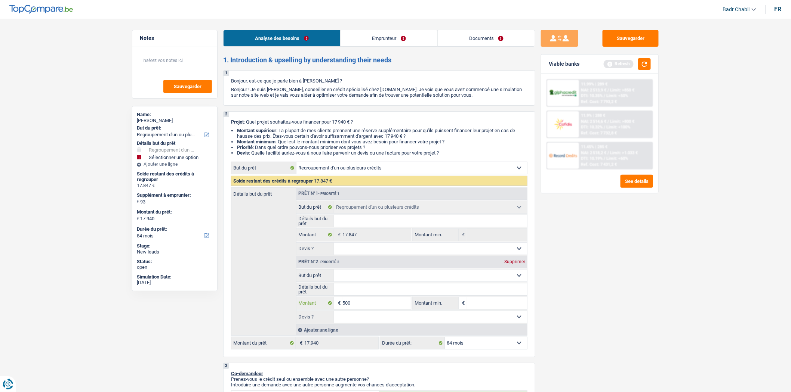
type input "5.001"
type input "500"
type input "5.000"
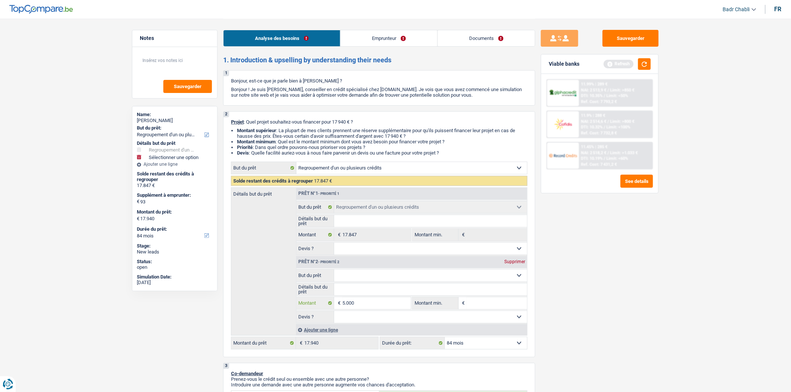
type input "5.000"
type input "22.847"
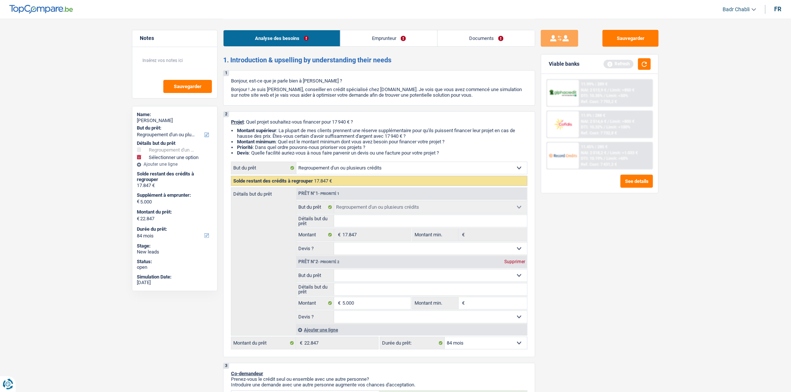
select select "120"
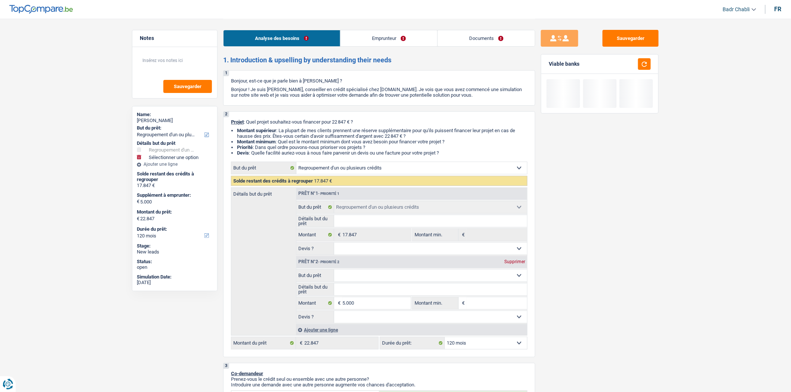
click at [420, 277] on select "Confort maison: meubles, textile, peinture, électroménager, outillage non-profe…" at bounding box center [430, 276] width 193 height 12
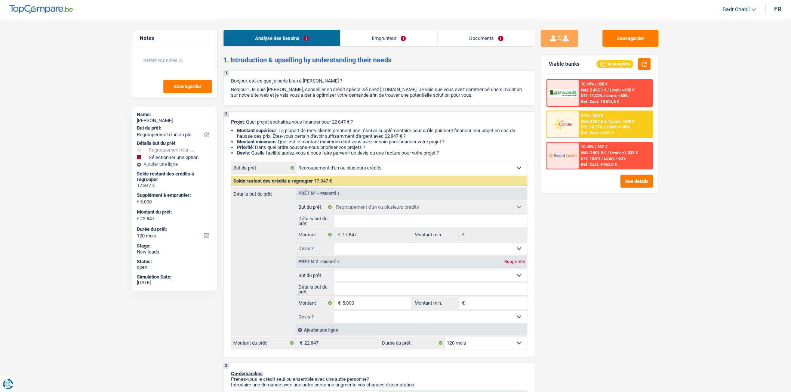
select select "carRepair"
click at [334, 272] on select "Confort maison: meubles, textile, peinture, électroménager, outillage non-profe…" at bounding box center [430, 276] width 193 height 12
select select "carRepair"
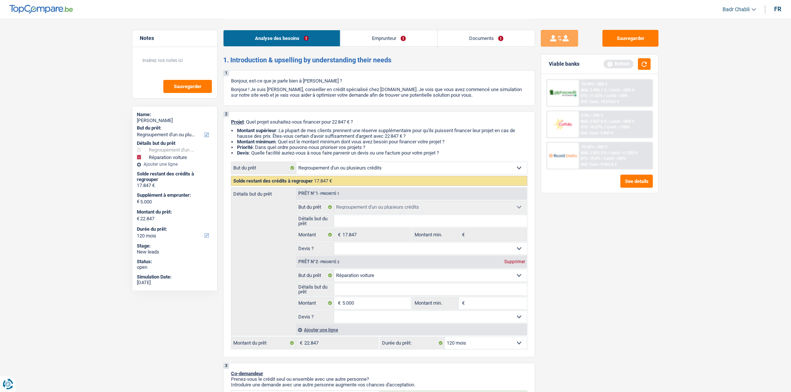
click at [402, 321] on select "Oui Non Non répondu Sélectionner une option" at bounding box center [430, 317] width 193 height 12
select select "yes"
click at [334, 314] on select "Oui Non Non répondu Sélectionner une option" at bounding box center [430, 317] width 193 height 12
select select "yes"
click at [388, 320] on select "Oui Non Non répondu Sélectionner une option" at bounding box center [430, 317] width 193 height 12
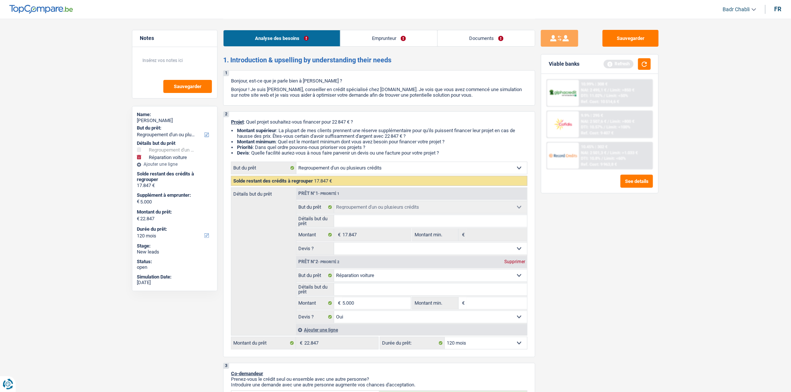
select select "false"
click at [334, 314] on select "Oui Non Non répondu Sélectionner une option" at bounding box center [430, 317] width 193 height 12
select select "false"
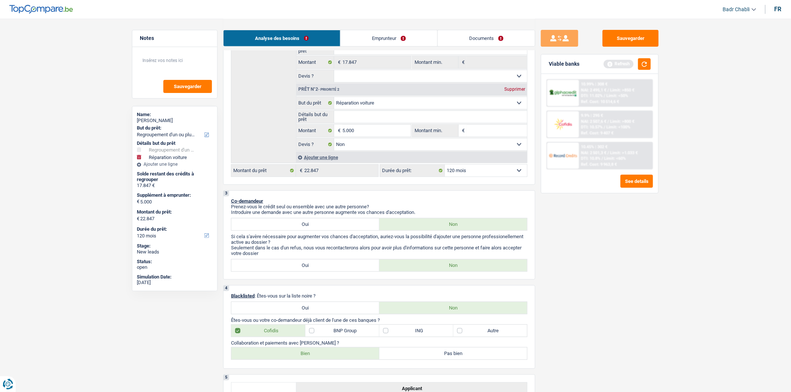
scroll to position [290, 0]
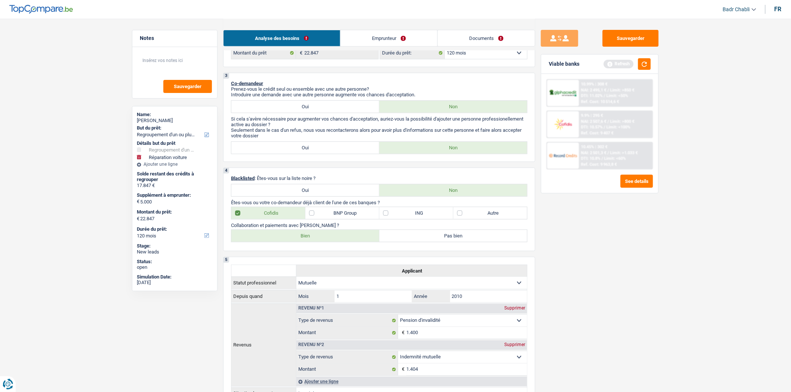
drag, startPoint x: 342, startPoint y: 233, endPoint x: 341, endPoint y: 236, distance: 3.8
click at [341, 228] on p "Collaboration et paiements avec Cofidis ?" at bounding box center [379, 226] width 296 height 6
click at [341, 237] on label "Bien" at bounding box center [305, 236] width 148 height 12
click at [341, 237] on input "Bien" at bounding box center [305, 236] width 148 height 12
radio input "true"
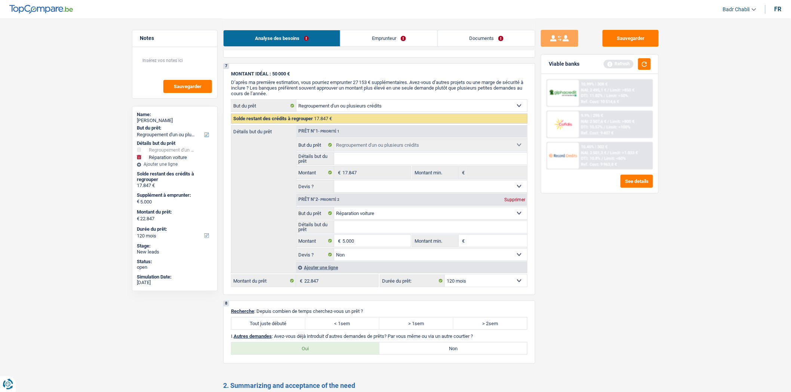
scroll to position [1163, 0]
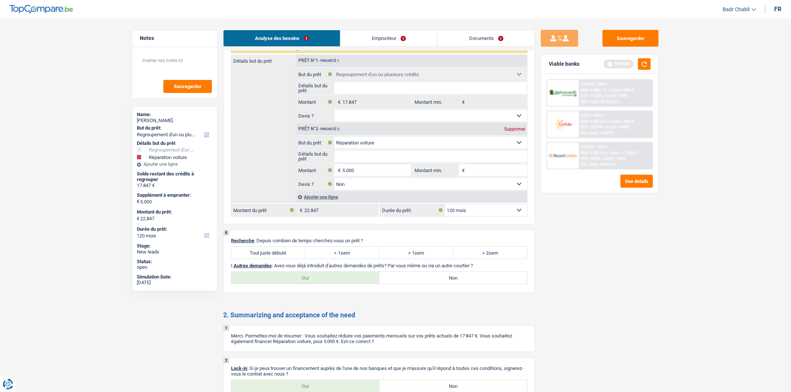
click at [295, 259] on label "Tout juste débuté" at bounding box center [268, 253] width 74 height 12
click at [295, 259] on input "Tout juste débuté" at bounding box center [268, 253] width 74 height 12
radio input "true"
click at [423, 283] on div "Oui Non Tous les champs sont obligatoires. Veuillez sélectionner une option" at bounding box center [379, 278] width 296 height 13
click at [422, 284] on label "Non" at bounding box center [453, 278] width 148 height 12
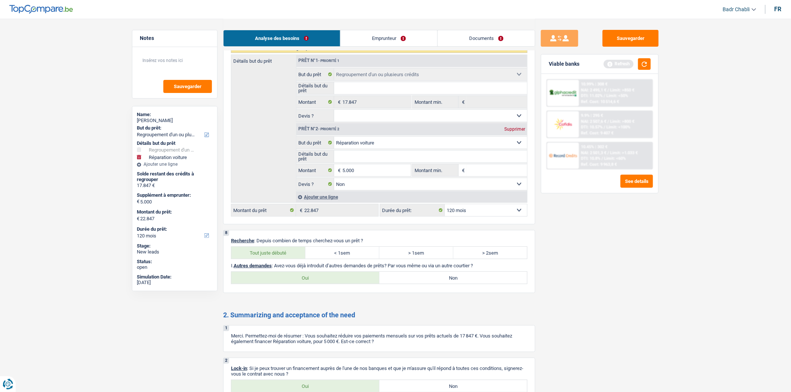
click at [422, 284] on input "Non" at bounding box center [453, 278] width 148 height 12
radio input "true"
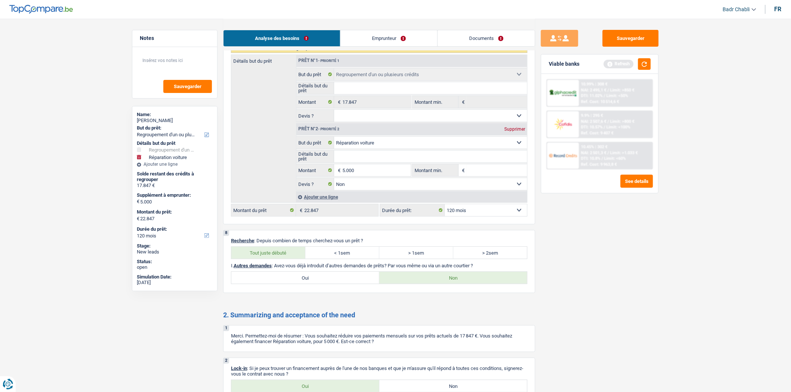
scroll to position [1257, 0]
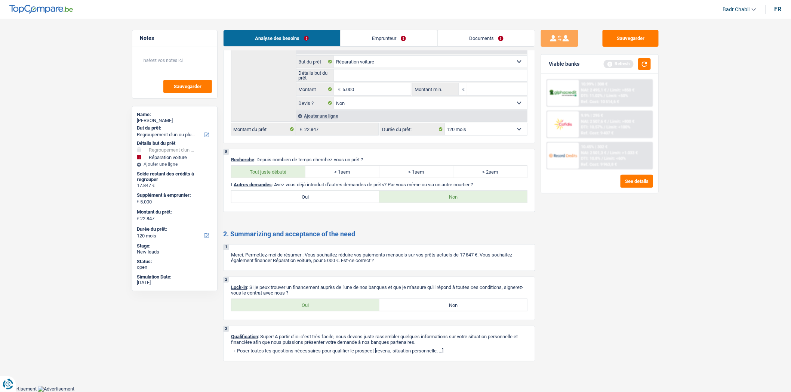
click at [307, 307] on label "Oui" at bounding box center [305, 305] width 148 height 12
click at [307, 307] on input "Oui" at bounding box center [305, 305] width 148 height 12
radio input "true"
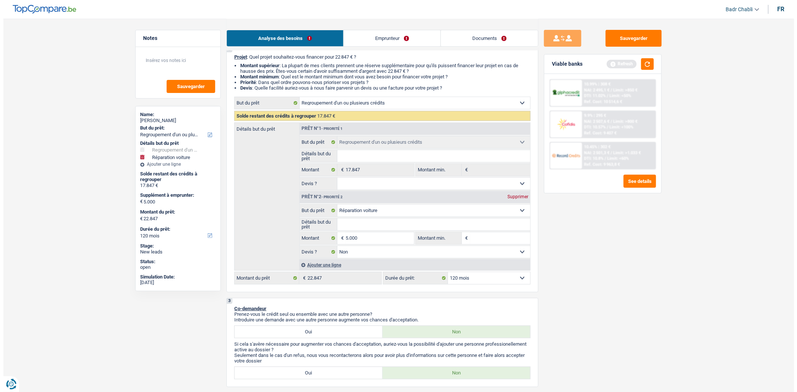
scroll to position [0, 0]
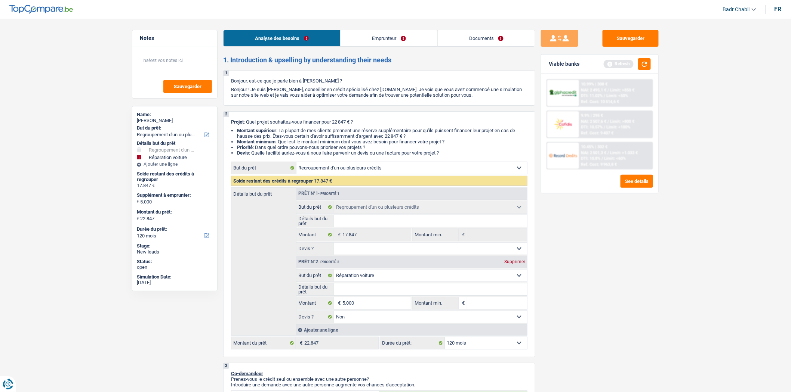
click at [389, 40] on link "Emprunteur" at bounding box center [389, 38] width 97 height 16
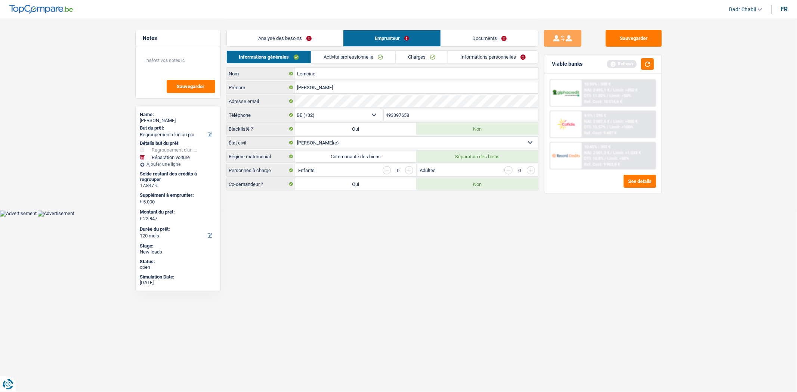
click at [425, 47] on div "Analyse des besoins Emprunteur Documents" at bounding box center [383, 35] width 312 height 32
click at [425, 56] on link "Charges" at bounding box center [422, 57] width 52 height 12
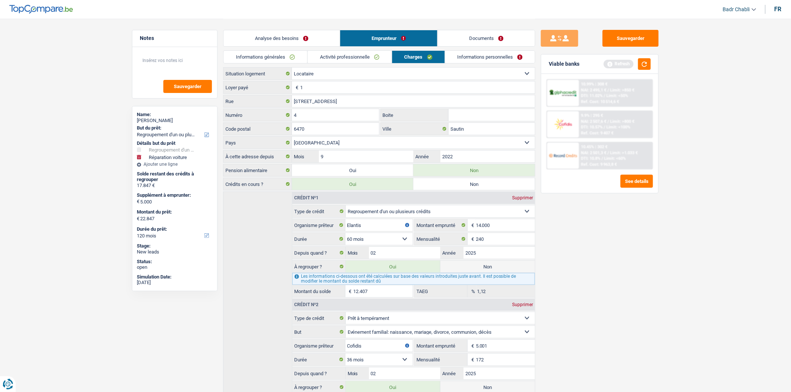
click at [322, 76] on select "Locataire Propriétaire avec prêt hypothécaire Propriétaire sans prêt hypothécai…" at bounding box center [413, 74] width 243 height 12
select select "liveWithParents"
click at [292, 68] on select "Locataire Propriétaire avec prêt hypothécaire Propriétaire sans prêt hypothécai…" at bounding box center [413, 74] width 243 height 12
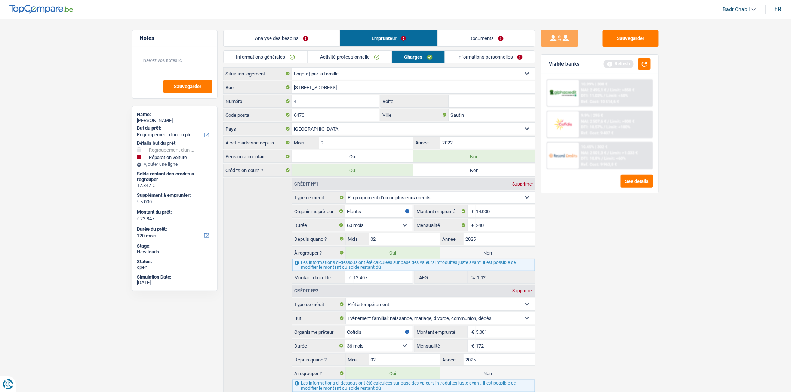
click at [221, 61] on div "Notes Sauvegarder Name: Jean Marie Lemoine But du prêt: Confort maison: meubles…" at bounding box center [174, 205] width 97 height 351
click at [162, 61] on textarea at bounding box center [175, 63] width 74 height 22
click at [171, 87] on button "Sauvegarder" at bounding box center [187, 86] width 49 height 13
click at [268, 64] on div "Informations générales Activité professionnelle Charges Informations personnell…" at bounding box center [379, 58] width 312 height 17
click at [268, 62] on link "Informations générales" at bounding box center [266, 57] width 84 height 12
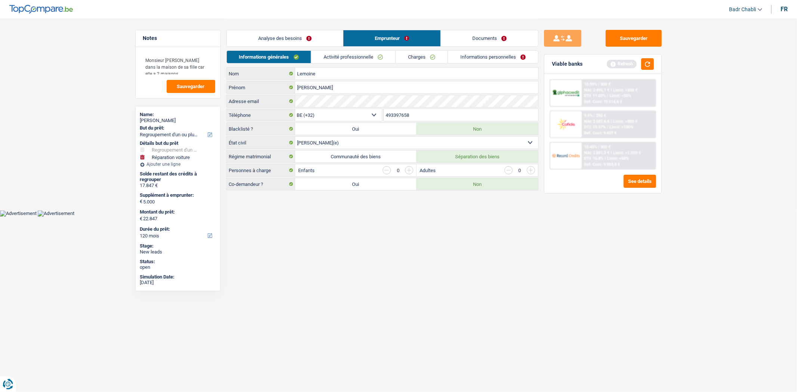
click at [518, 43] on link "Documents" at bounding box center [489, 38] width 97 height 16
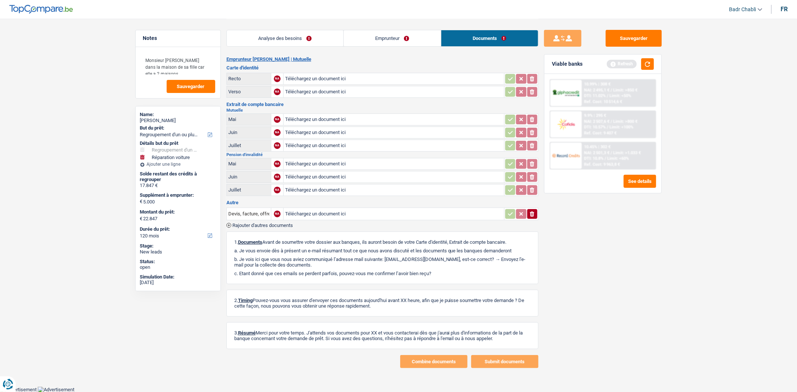
click at [374, 40] on link "Emprunteur" at bounding box center [392, 38] width 97 height 16
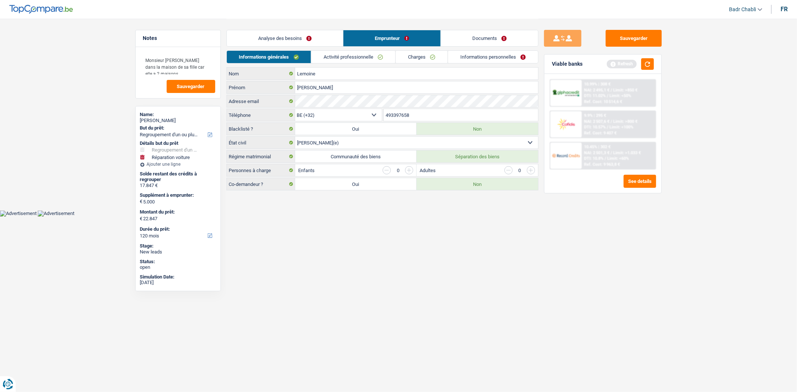
click at [377, 55] on link "Activité professionnelle" at bounding box center [353, 57] width 84 height 12
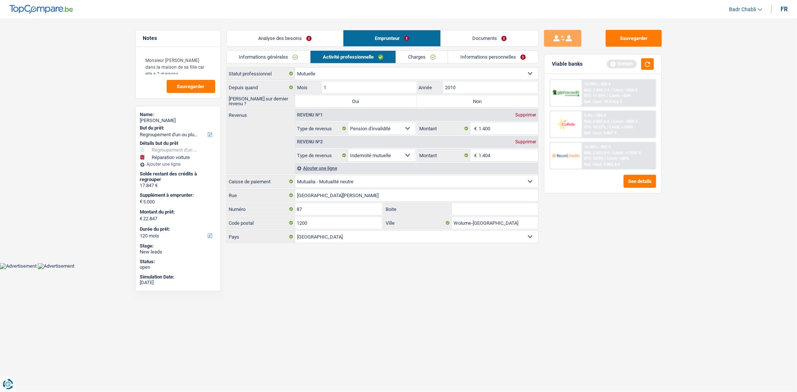
click at [421, 58] on link "Charges" at bounding box center [422, 57] width 52 height 12
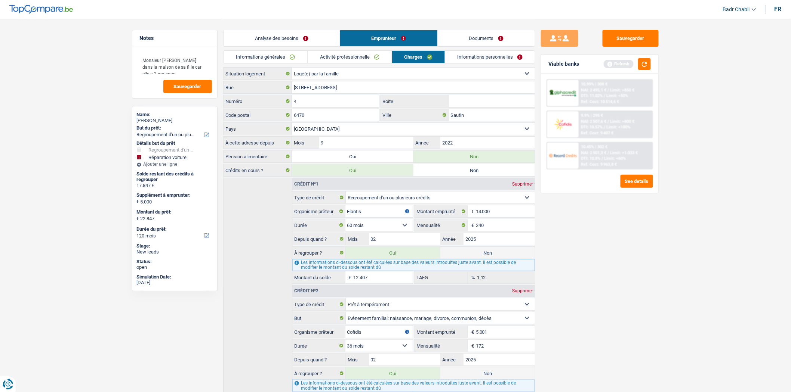
click at [348, 60] on link "Activité professionnelle" at bounding box center [350, 57] width 84 height 12
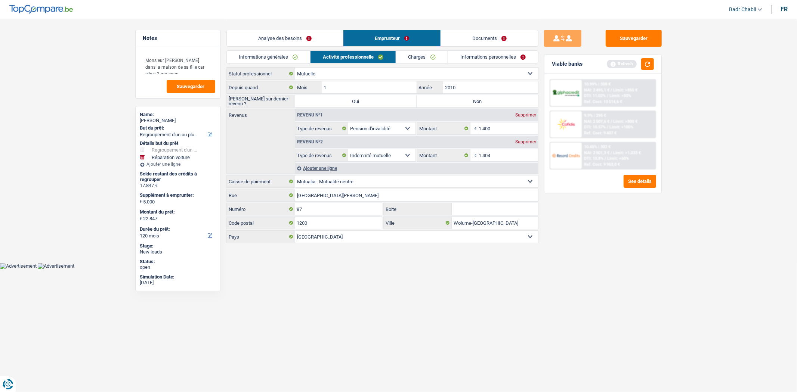
click at [267, 63] on li "Informations générales" at bounding box center [269, 56] width 84 height 13
click at [272, 57] on link "Informations générales" at bounding box center [269, 57] width 84 height 12
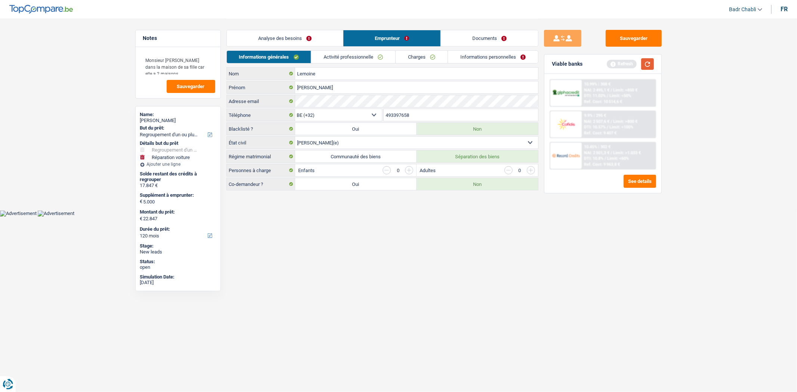
click at [652, 65] on button "button" at bounding box center [647, 64] width 13 height 12
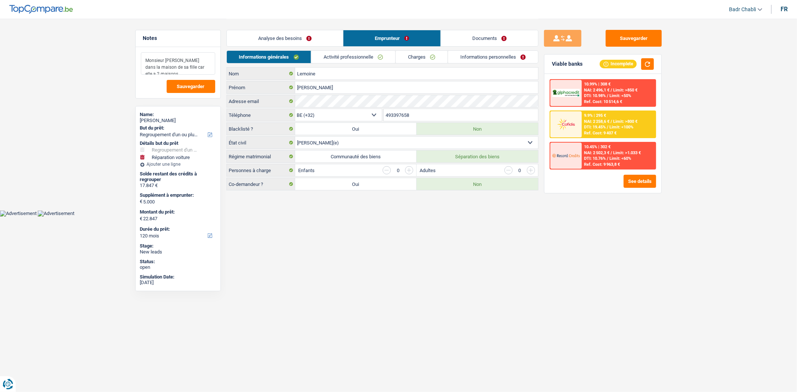
click at [204, 65] on textarea "Monsieur vit dans la maison de sa fille car elle a 2 maisons" at bounding box center [178, 63] width 74 height 22
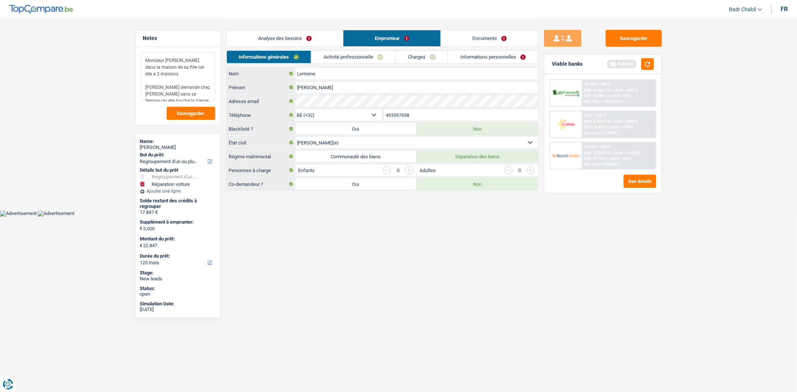
type textarea "Monsieur vit dans la maison de sa fille car elle a 2 maisons Faire demande chez…"
click at [363, 55] on link "Activité professionnelle" at bounding box center [353, 57] width 84 height 12
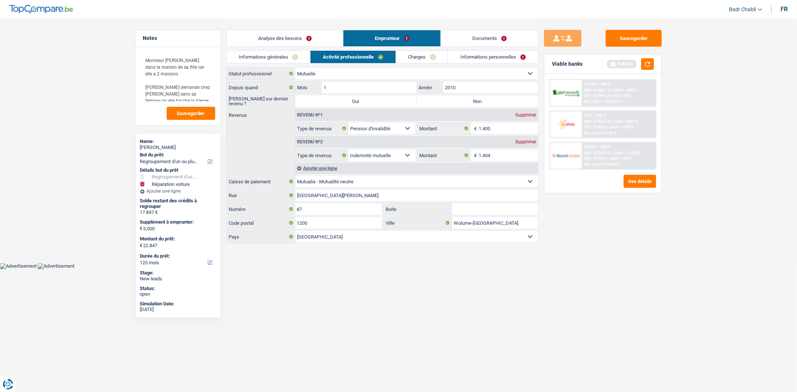
click at [455, 100] on label "Non" at bounding box center [477, 101] width 121 height 12
click at [455, 100] on input "Non" at bounding box center [477, 101] width 121 height 12
radio input "true"
click at [526, 113] on div "Supprimer" at bounding box center [526, 115] width 25 height 4
select select "mutualityIndemnity"
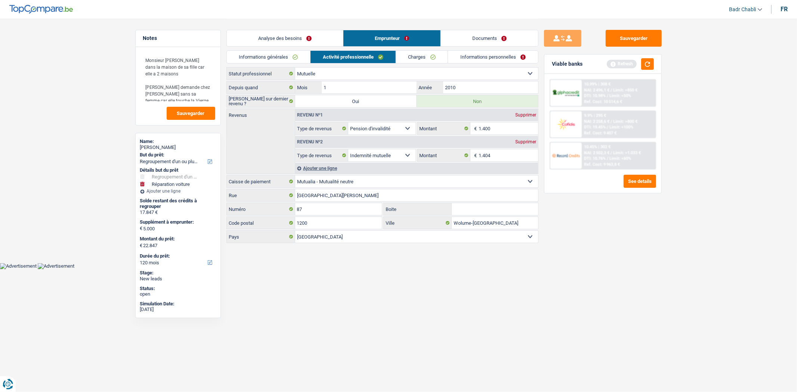
type input "1.404"
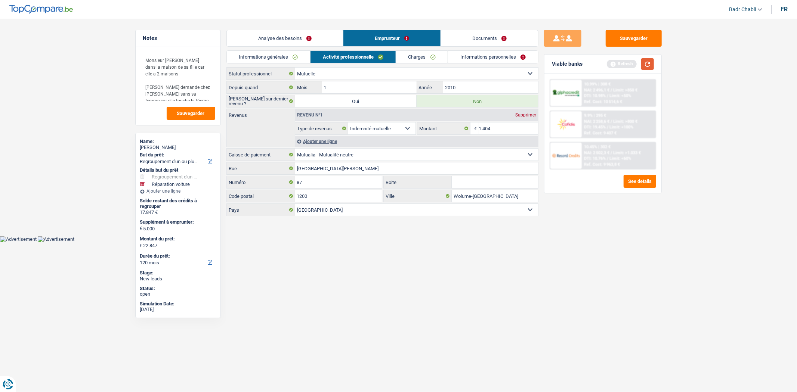
click at [651, 65] on button "button" at bounding box center [647, 64] width 13 height 12
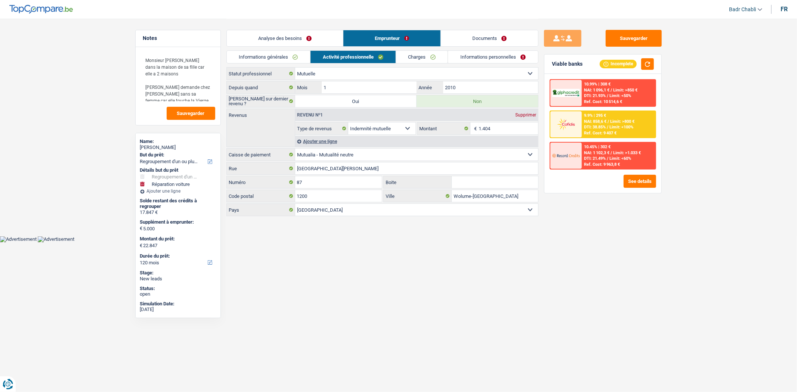
click at [422, 59] on link "Charges" at bounding box center [422, 57] width 52 height 12
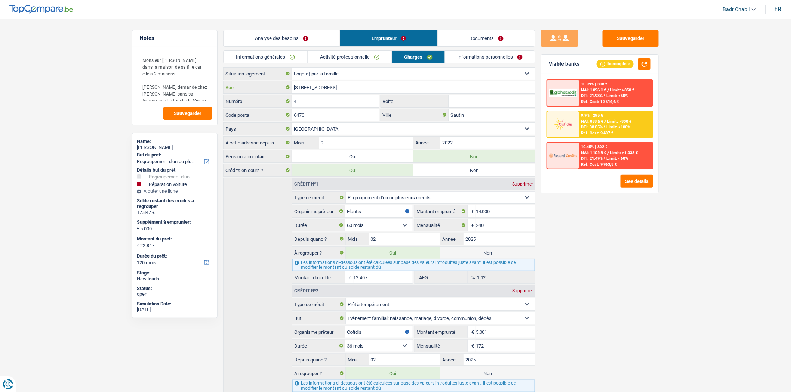
click at [383, 84] on input "Rue de Bievaux 4" at bounding box center [413, 87] width 243 height 12
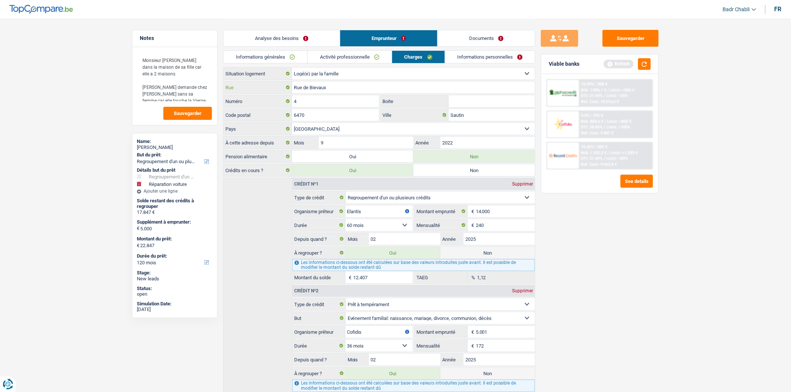
type input "Rue de Bievaux"
click at [473, 103] on input "Boite" at bounding box center [492, 101] width 86 height 12
type input "A"
click at [643, 66] on button "button" at bounding box center [644, 64] width 13 height 12
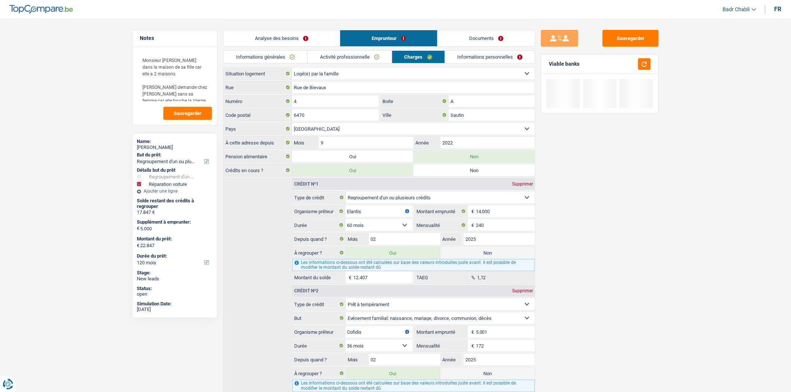
click at [473, 53] on link "Informations personnelles" at bounding box center [490, 57] width 90 height 12
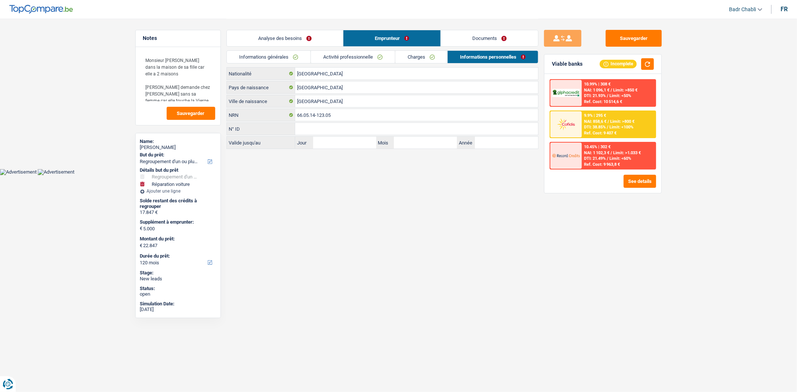
click at [626, 47] on div "Sauvegarder Viable banks Incomplete 10.99% | 308 € NAI: 1 096,1 € / Limit: >850…" at bounding box center [603, 205] width 129 height 351
click at [627, 40] on button "Sauvegarder" at bounding box center [634, 38] width 56 height 17
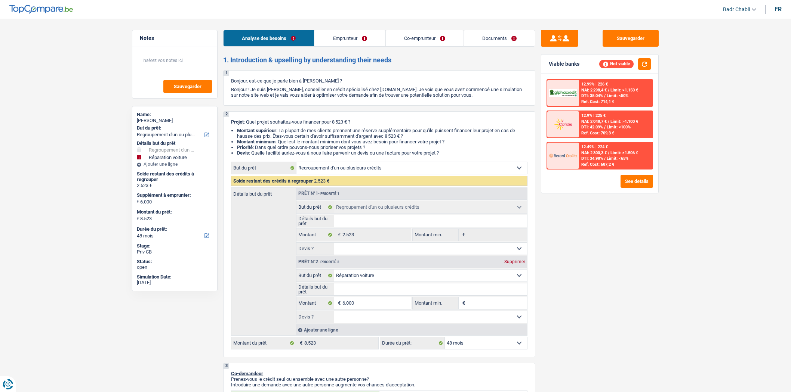
select select "refinancing"
select select "carRepair"
select select "48"
select select "refinancing"
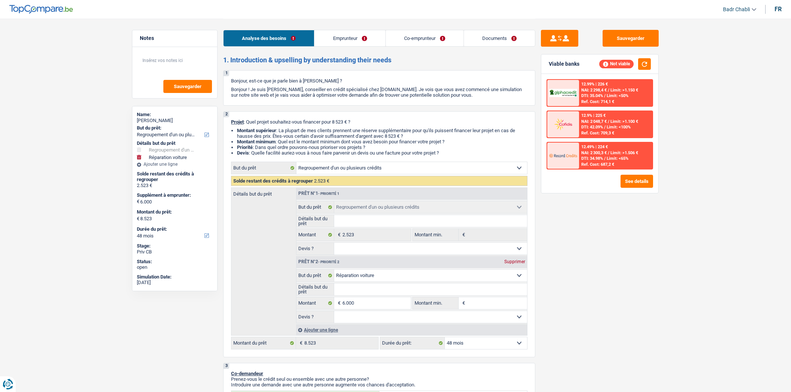
select select "refinancing"
select select "carRepair"
select select "48"
select select "publicEmployee"
select select "mutuality"
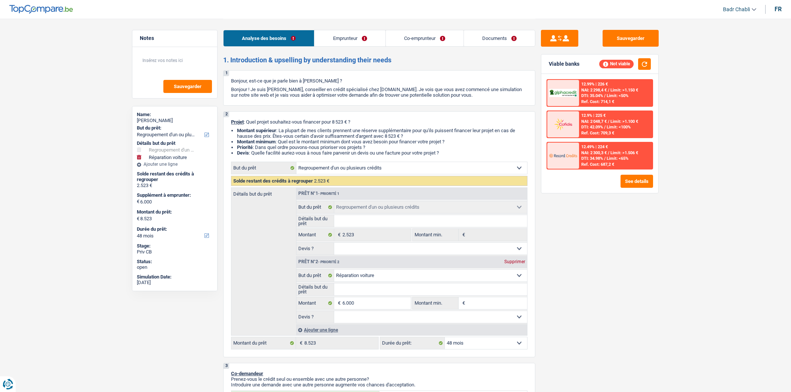
select select "netSalary"
select select "mealVouchers"
select select "mutualityIndemnity"
select select "handicapAllowance"
select select "liveWithParents"
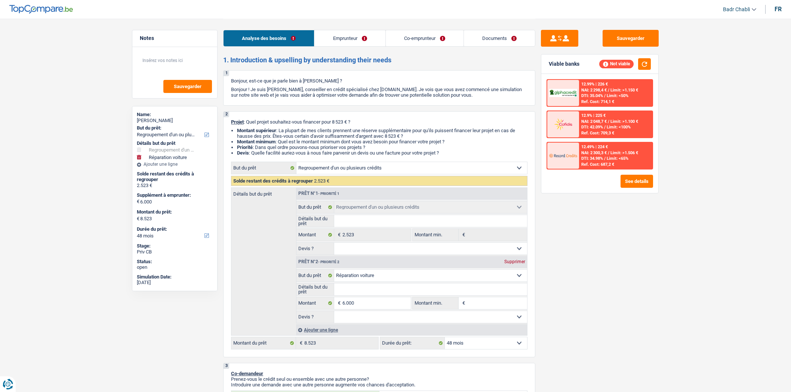
select select "personalLoan"
select select "other"
select select "24"
select select "personalLoan"
select select "carRestore"
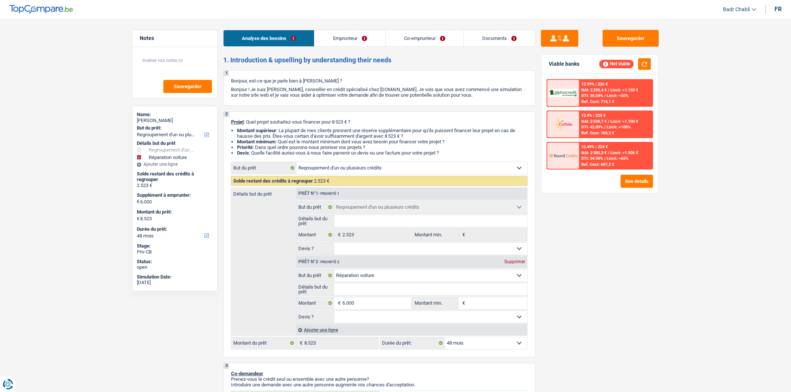
select select "24"
select select "personalLoan"
select select "carRestore"
select select "24"
select select "personalLoan"
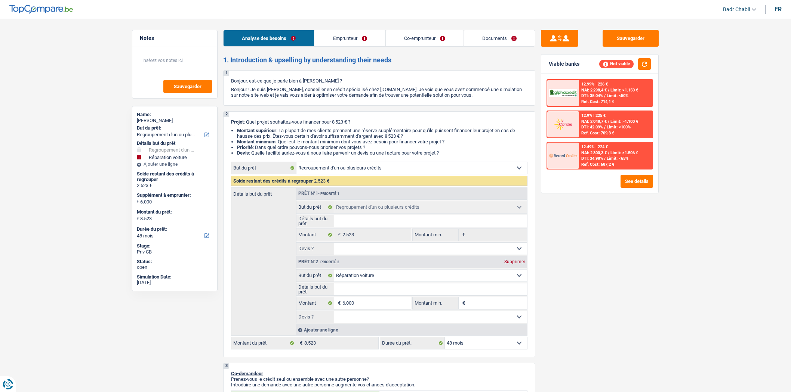
select select "drivingLicense"
select select "24"
select select "personalLoan"
select select "homeFurnishingOrRelocation"
select select "36"
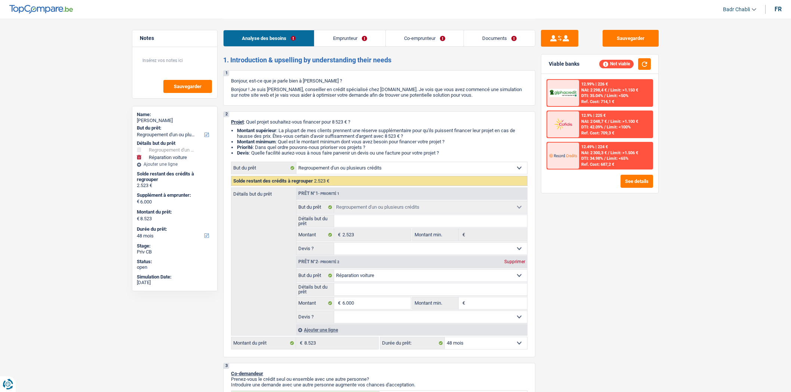
select select "personalLoan"
select select "homeFurnishingOrRelocation"
select select "42"
select select "personalLoan"
select select "homeFurnishingOrRelocation"
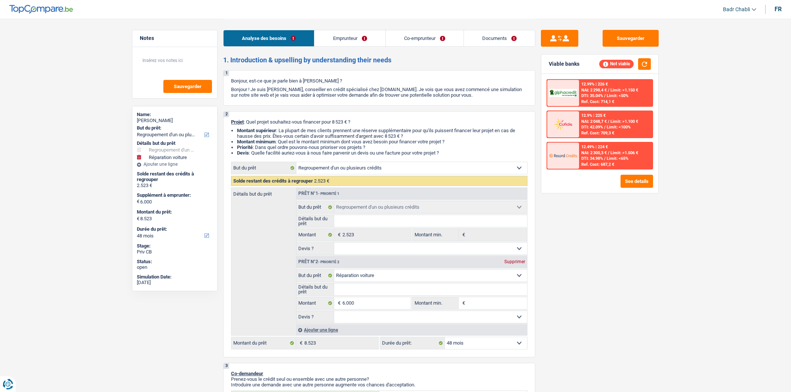
select select "36"
select select "personalLoan"
select select "homeFurnishingOrRelocation"
select select "30"
select select "refinancing"
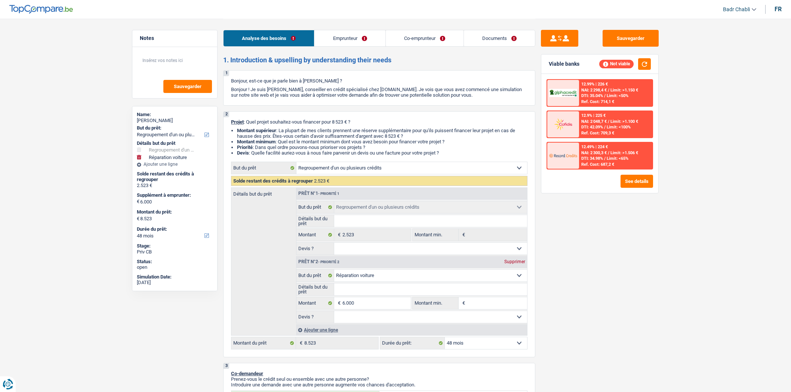
select select "refinancing"
select select "carRepair"
select select "48"
click at [637, 171] on div "12.99% | 226 € NAI: 2 298,4 € / Limit: >1.150 € DTI: 35.04% / Limit: <50% Ref. …" at bounding box center [599, 133] width 117 height 119
click at [637, 177] on button "See details" at bounding box center [637, 181] width 33 height 13
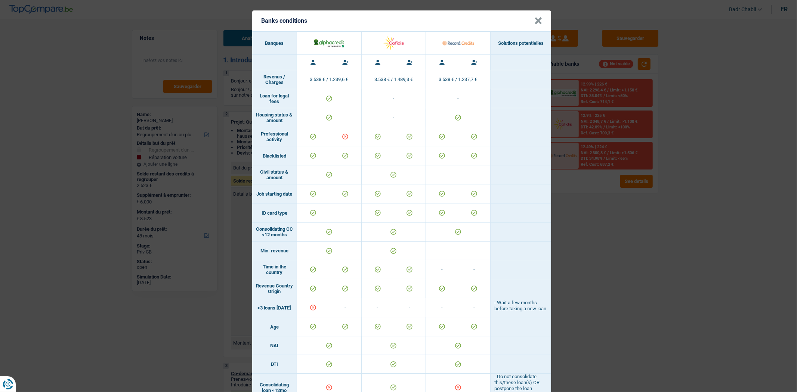
click at [535, 21] on button "×" at bounding box center [539, 20] width 8 height 7
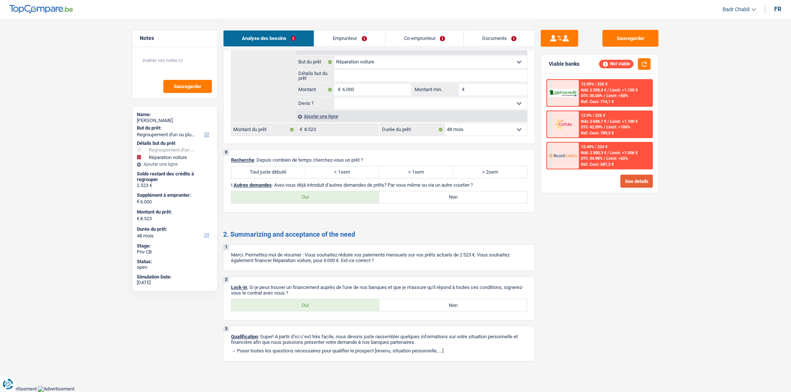
scroll to position [581, 0]
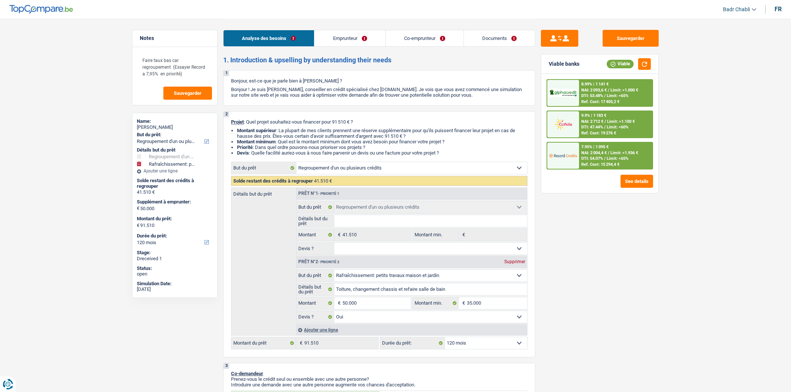
select select "refinancing"
select select "houseOrGarden"
select select "120"
select select "refinancing"
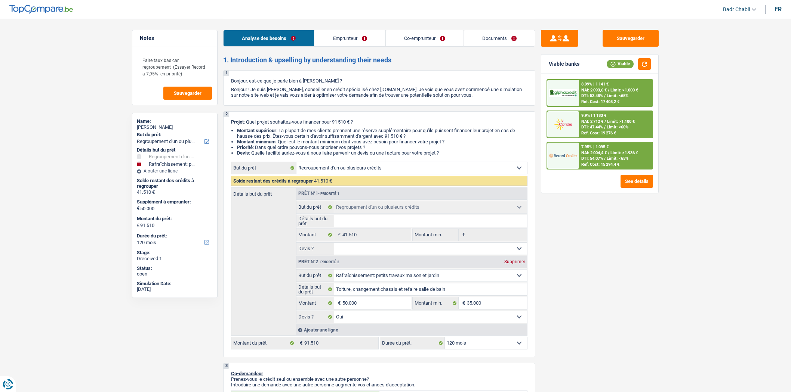
select select "refinancing"
select select "houseOrGarden"
select select "yes"
select select "120"
select select "mutuality"
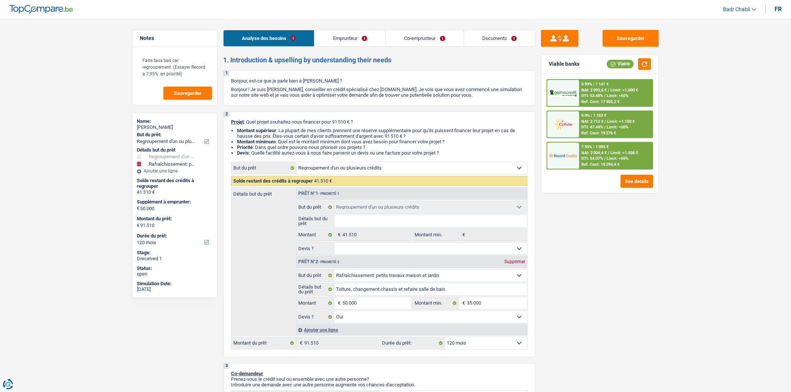
select select "publicEmployee"
select select "familyAllowances"
select select "mutualityIndemnity"
select select "netSalary"
select select "mealVouchers"
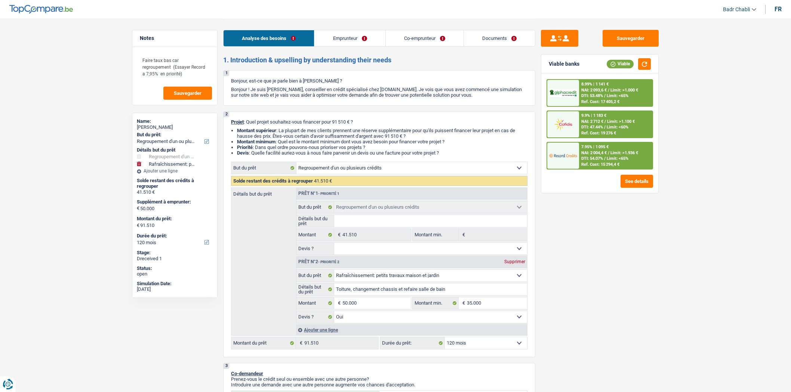
select select "ownerWithMortgage"
select select "mortgage"
select select "360"
select select "cardOrCredit"
select select "renovationLoan"
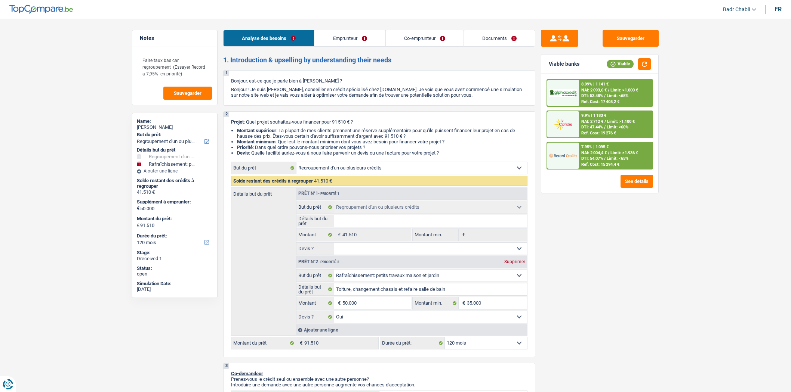
select select "120"
select select "personalLoan"
select select "familyEvent"
select select "60"
select select "cardOrCredit"
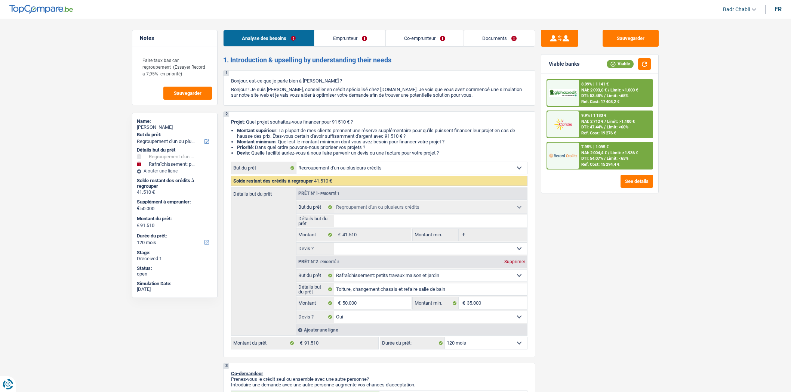
select select "personalSale"
select select "48"
select select "refinancing"
select select "houseOrGarden"
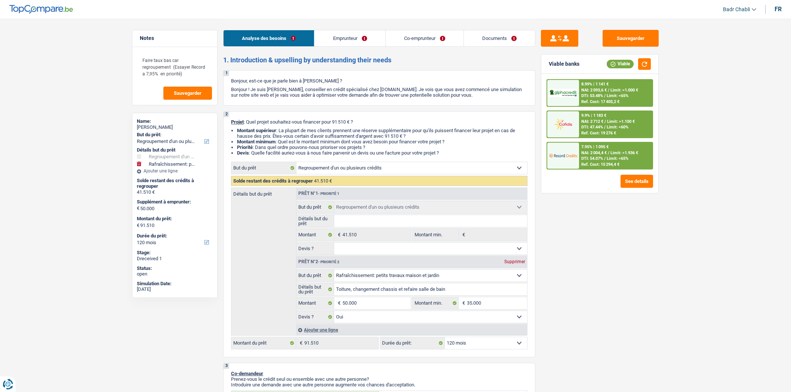
select select "yes"
select select "120"
click at [546, 38] on button "submit" at bounding box center [559, 38] width 37 height 17
select select "publicEmployee"
select select "mutuality"
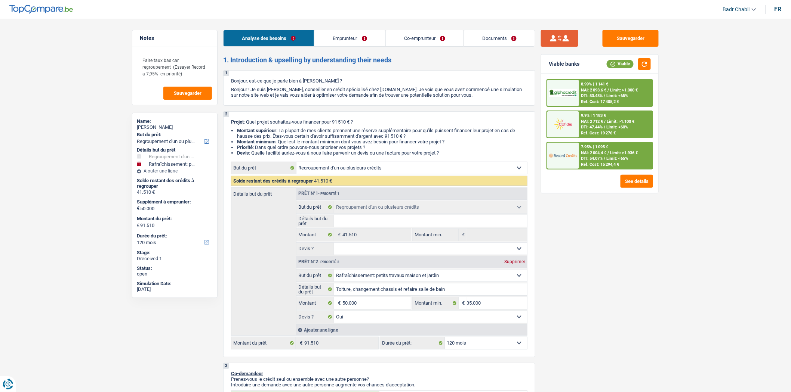
type input "6"
type input "2015"
type input "9"
type input "2013"
select select "netSalary"
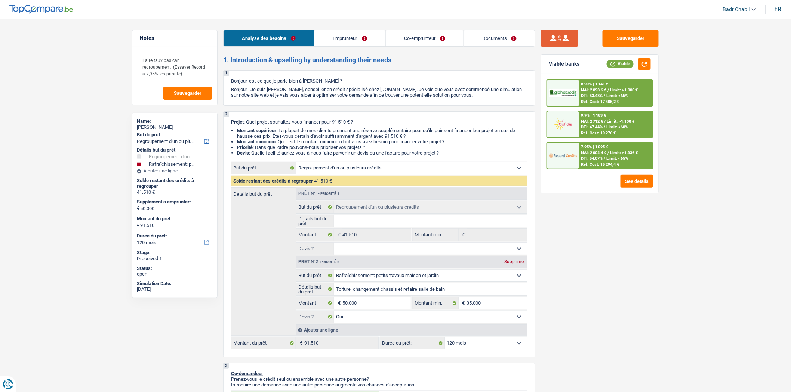
type input "2.550"
select select "mealVouchers"
type input "8,0"
select select "familyAllowances"
type input "1.000"
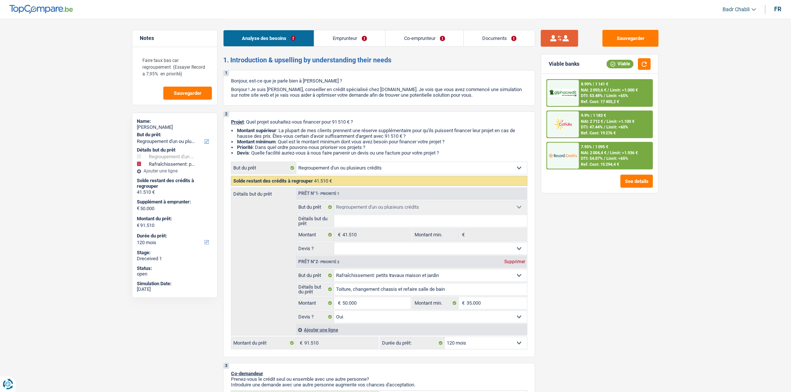
select select "mutualityIndemnity"
type input "8"
select select "cardOrCredit"
type input "cofidis"
type input "950"
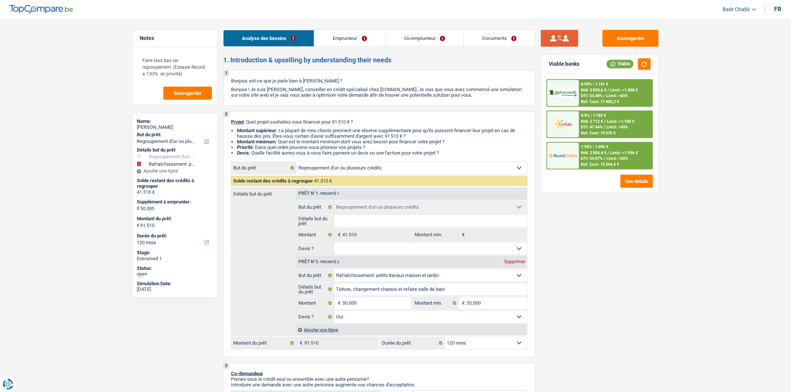
type input "98"
type input "08"
type input "2025"
type input "Buyway"
type input "2.500"
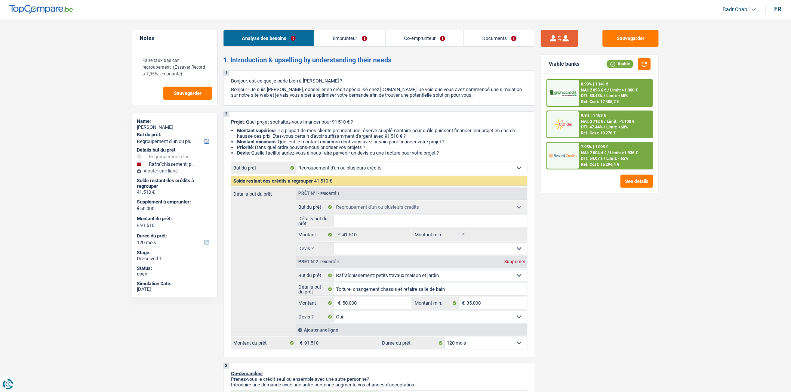
type input "1"
type input "07"
type input "2025"
radio input "false"
radio input "true"
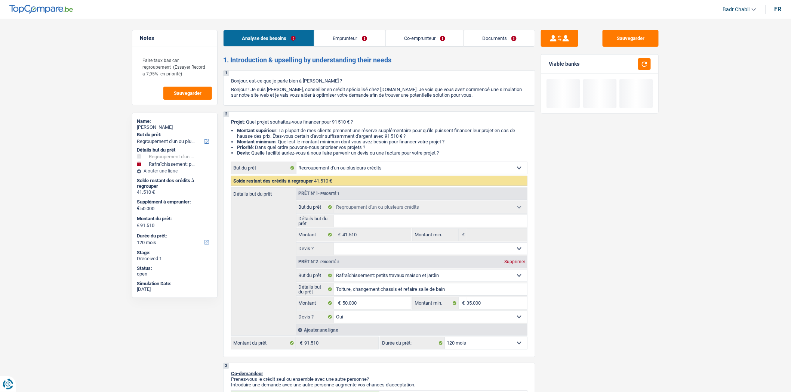
click at [496, 39] on link "Documents" at bounding box center [499, 38] width 71 height 16
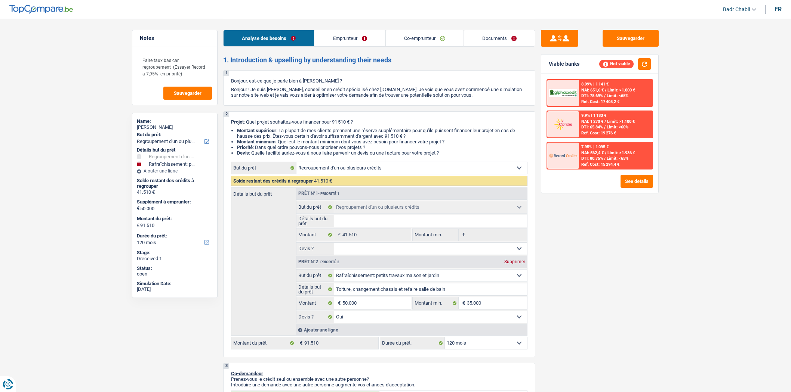
select select "refinancing"
select select "houseOrGarden"
select select "120"
select select "refinancing"
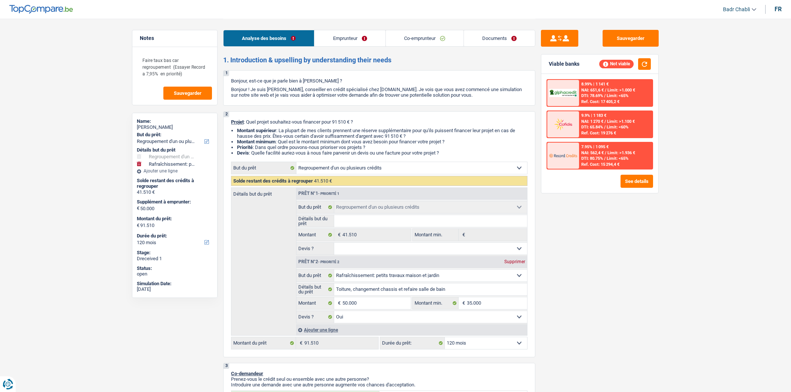
select select "refinancing"
select select "houseOrGarden"
select select "yes"
select select "120"
select select "publicEmployee"
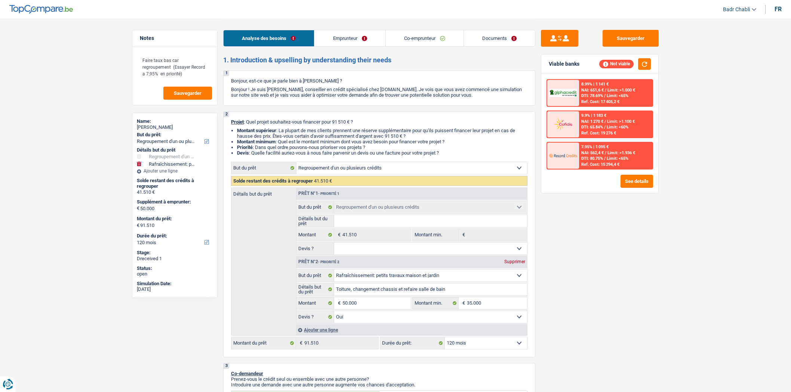
select select "mutuality"
select select "netSalary"
select select "mealVouchers"
select select "familyAllowances"
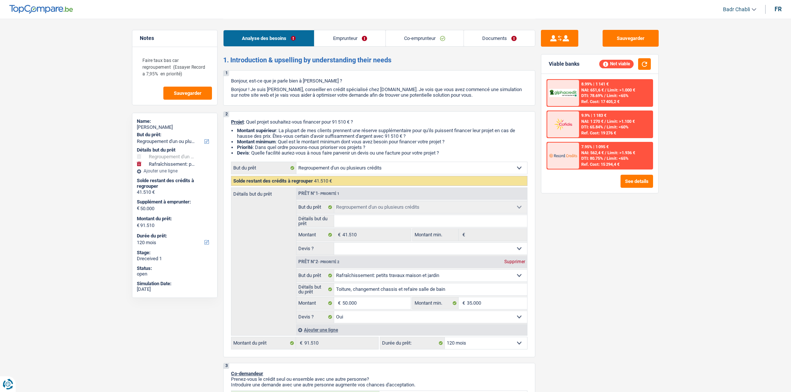
select select "mutualityIndemnity"
select select "ownerWithMortgage"
select select "cardOrCredit"
select select "mortgage"
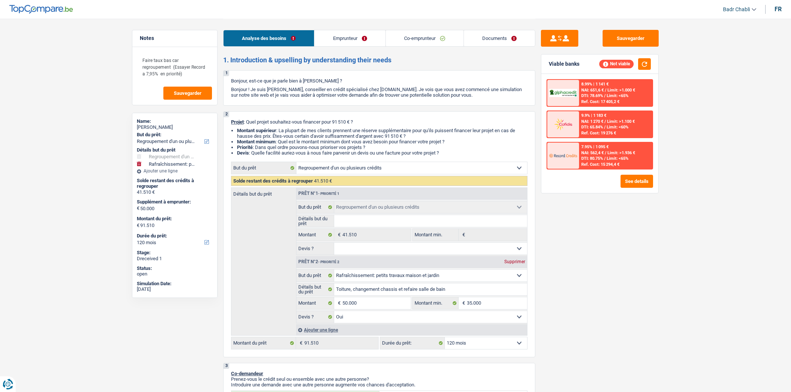
select select "refinancing"
select select "houseOrGarden"
select select "yes"
select select "120"
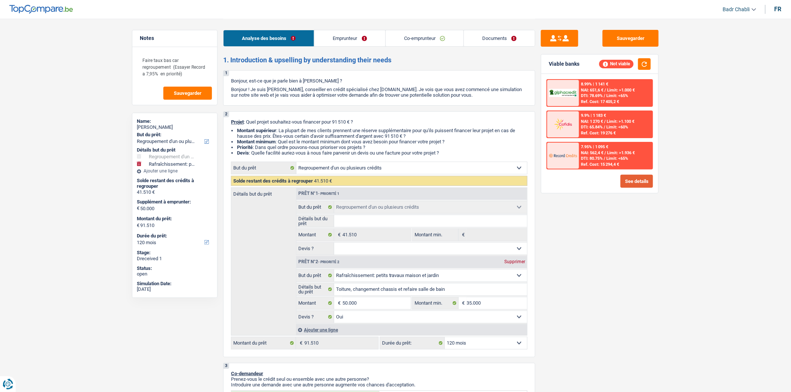
click at [632, 179] on button "See details" at bounding box center [637, 181] width 33 height 13
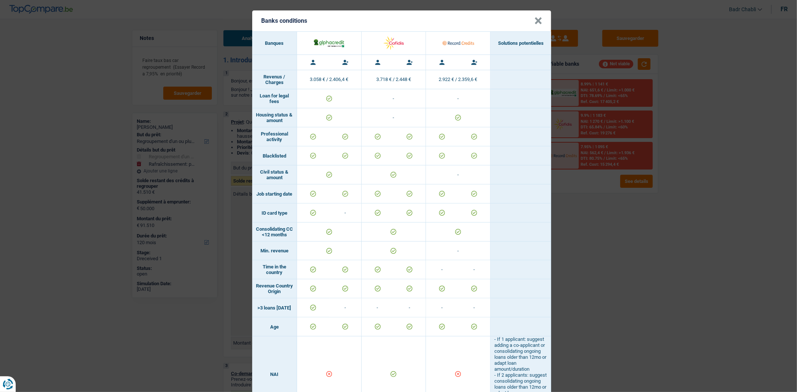
click at [529, 23] on header "Banks conditions ×" at bounding box center [401, 20] width 299 height 21
click at [535, 20] on button "×" at bounding box center [539, 20] width 8 height 7
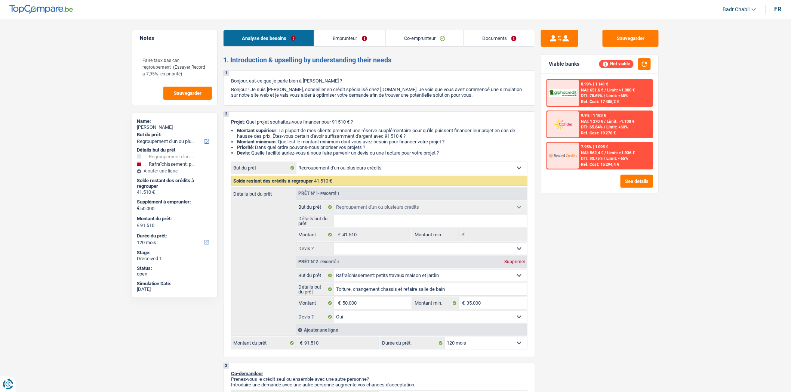
click at [356, 37] on link "Emprunteur" at bounding box center [349, 38] width 71 height 16
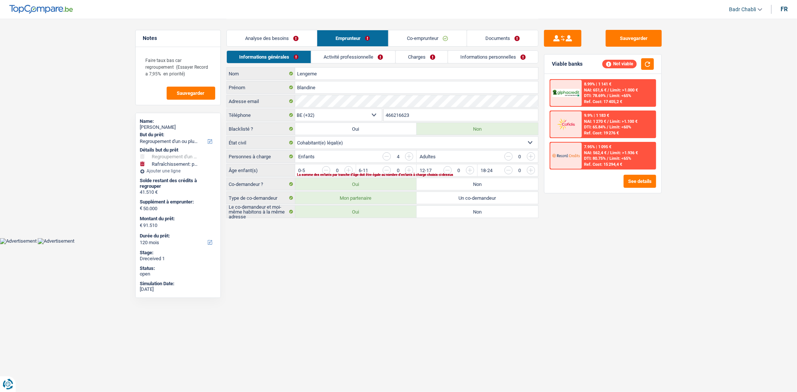
click at [350, 170] on input "button" at bounding box center [500, 172] width 311 height 12
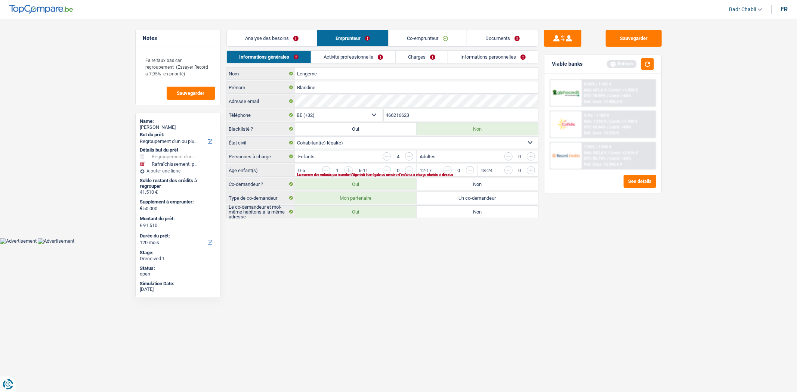
click at [404, 171] on input "button" at bounding box center [500, 172] width 311 height 12
click at [409, 171] on input "button" at bounding box center [560, 172] width 311 height 12
click at [472, 170] on input "button" at bounding box center [621, 172] width 311 height 12
click at [535, 170] on input "button" at bounding box center [682, 172] width 311 height 12
click at [533, 170] on input "button" at bounding box center [682, 172] width 311 height 12
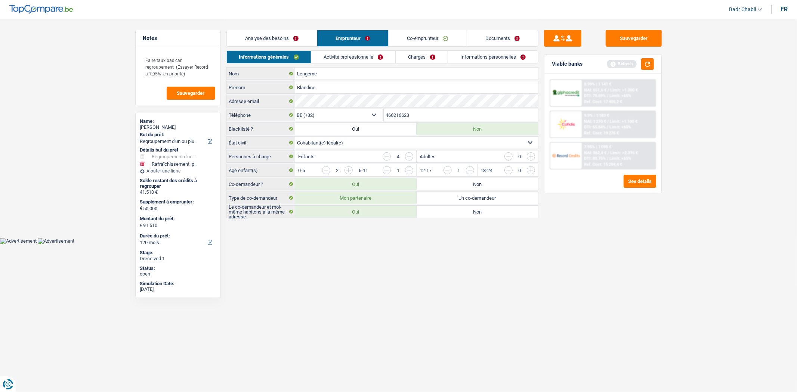
click at [533, 170] on input "button" at bounding box center [682, 172] width 311 height 12
click at [531, 172] on input "button" at bounding box center [682, 172] width 311 height 12
click at [353, 58] on link "Activité professionnelle" at bounding box center [353, 57] width 84 height 12
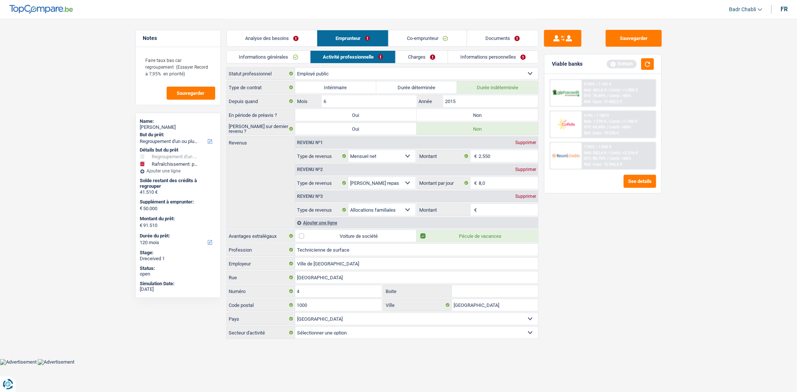
click at [434, 40] on link "Co-emprunteur" at bounding box center [428, 38] width 78 height 16
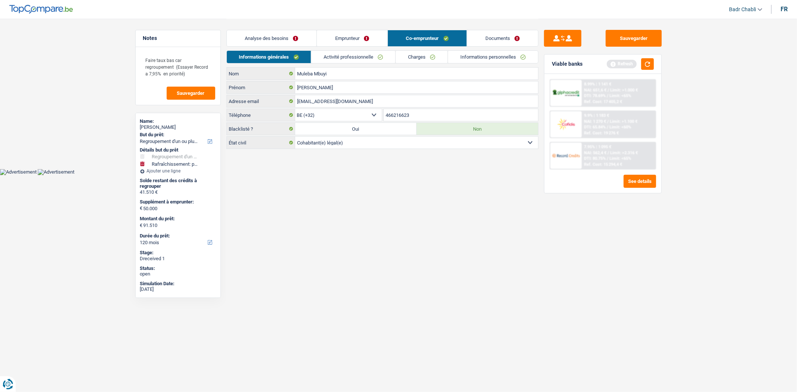
click at [372, 51] on link "Activité professionnelle" at bounding box center [353, 57] width 84 height 12
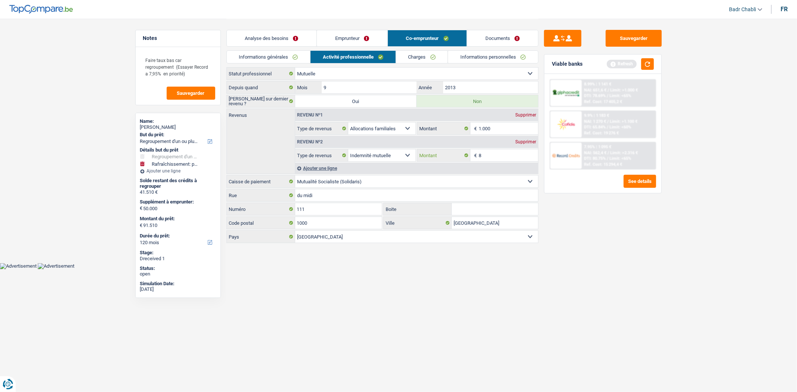
click at [507, 155] on input "8" at bounding box center [508, 156] width 59 height 12
click at [507, 156] on input "8" at bounding box center [508, 156] width 59 height 12
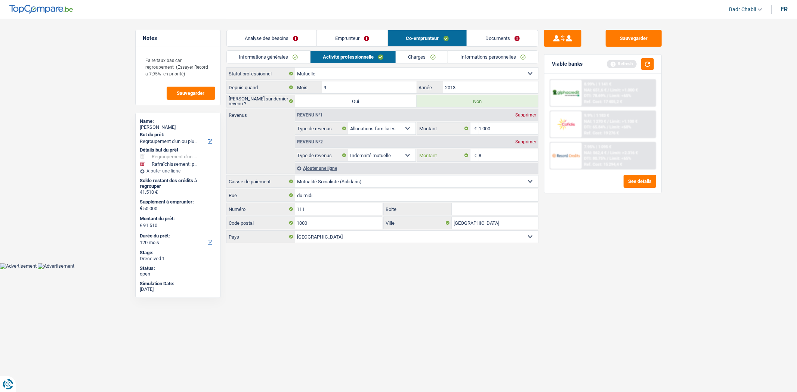
click at [507, 156] on input "8" at bounding box center [508, 156] width 59 height 12
type input "1.450"
click at [651, 59] on button "button" at bounding box center [647, 64] width 13 height 12
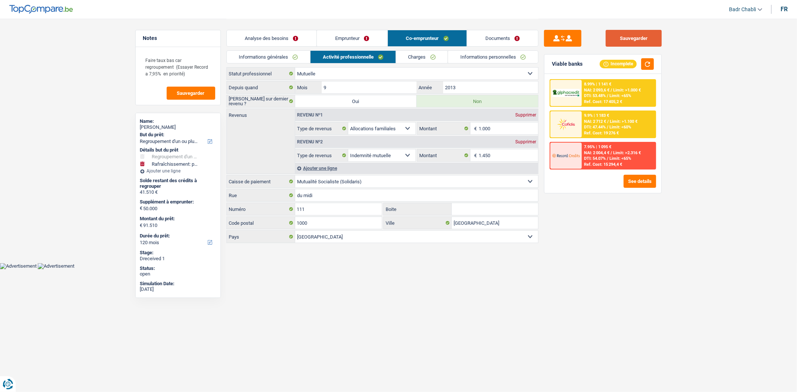
click at [625, 40] on button "Sauvegarder" at bounding box center [634, 38] width 56 height 17
click at [641, 177] on button "See details" at bounding box center [640, 181] width 33 height 13
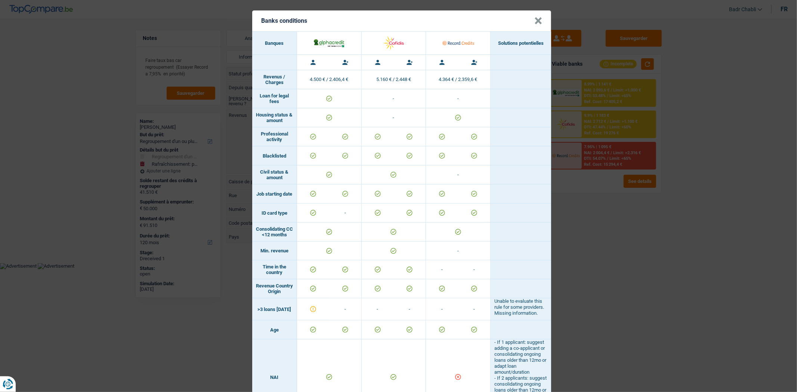
click at [535, 19] on button "×" at bounding box center [539, 20] width 8 height 7
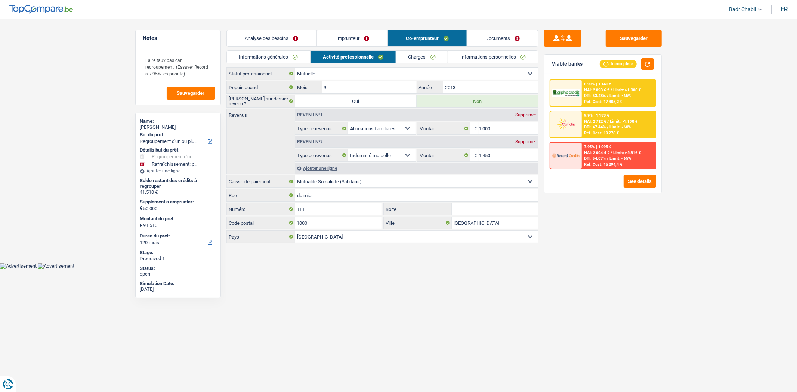
click at [333, 44] on link "Emprunteur" at bounding box center [352, 38] width 71 height 16
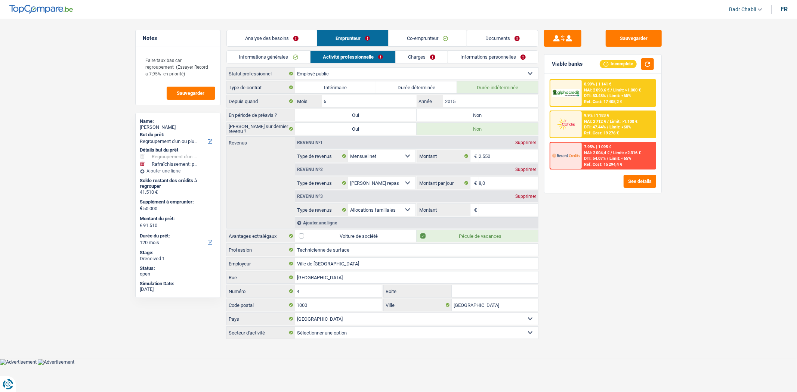
click at [347, 58] on link "Activité professionnelle" at bounding box center [353, 57] width 85 height 12
click at [650, 61] on button "button" at bounding box center [647, 64] width 13 height 12
click at [415, 62] on link "Charges" at bounding box center [422, 57] width 52 height 12
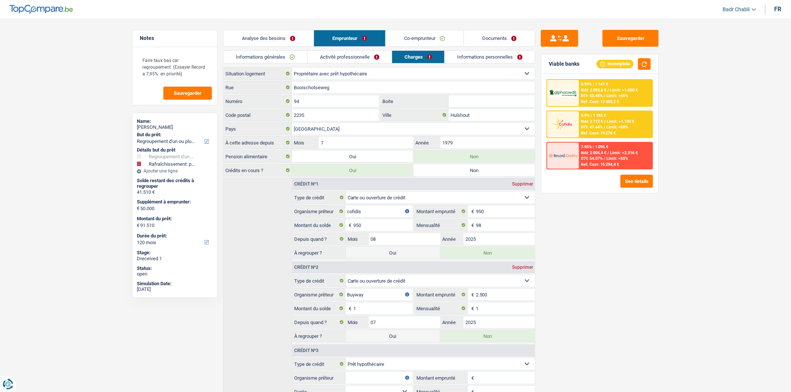
click at [423, 39] on link "Co-emprunteur" at bounding box center [425, 38] width 78 height 16
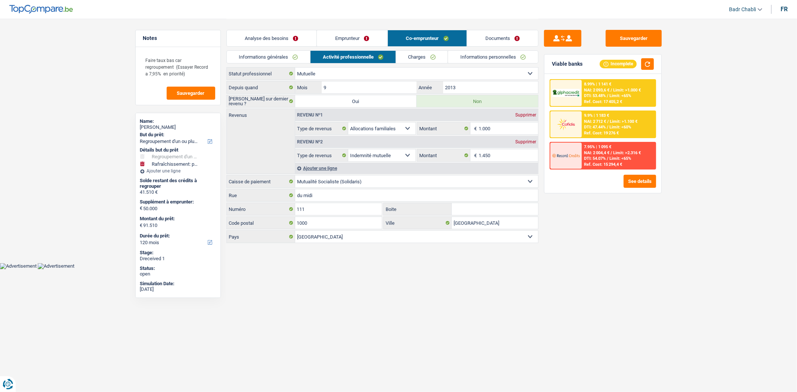
click at [424, 51] on link "Charges" at bounding box center [422, 57] width 52 height 12
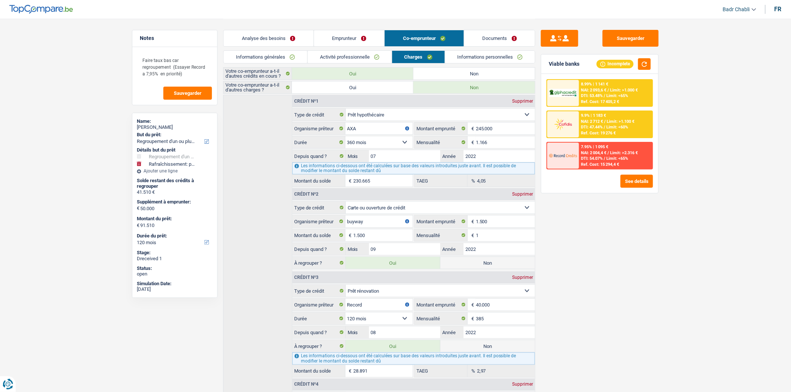
click at [338, 34] on link "Emprunteur" at bounding box center [349, 38] width 71 height 16
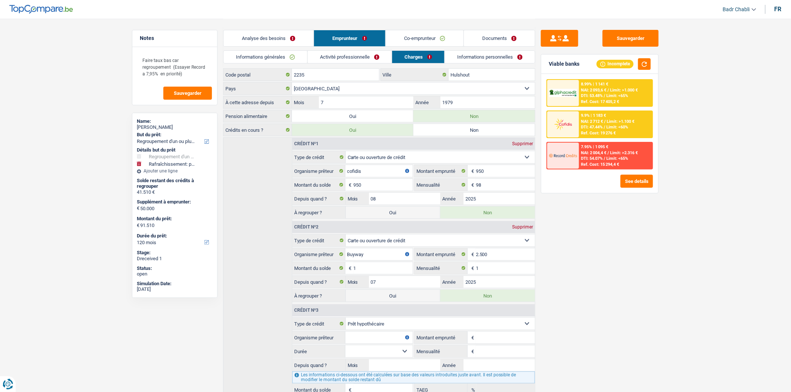
scroll to position [84, 0]
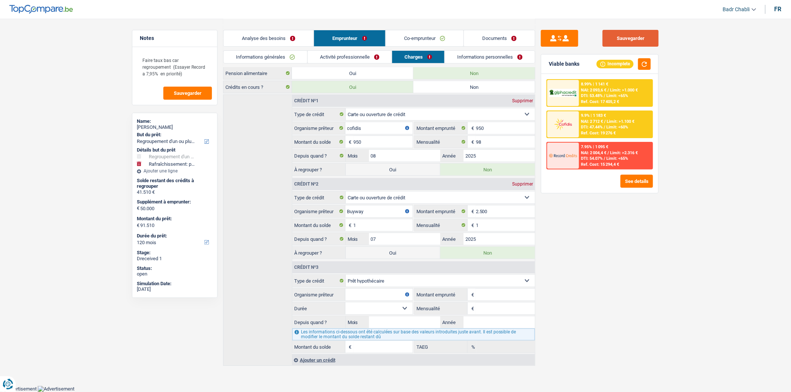
click at [630, 45] on button "Sauvegarder" at bounding box center [631, 38] width 56 height 17
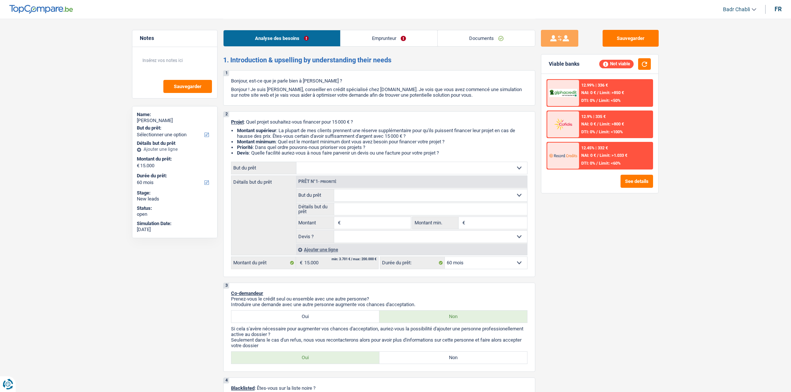
select select "60"
click at [370, 171] on select "Confort maison: meubles, textile, peinture, électroménager, outillage non-profe…" at bounding box center [411, 168] width 231 height 12
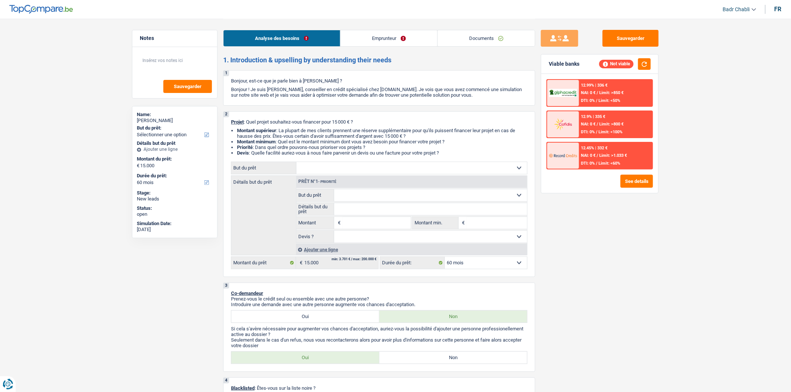
click at [378, 225] on input "Montant" at bounding box center [376, 223] width 68 height 12
type input "15.001"
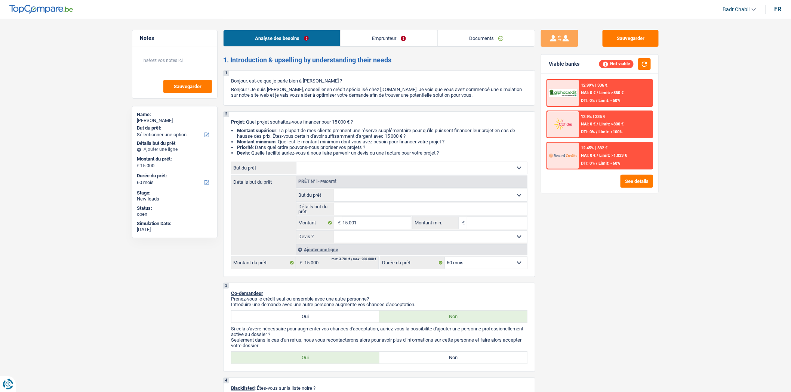
type input "15.001"
click at [371, 238] on select "Oui Non Non répondu Sélectionner une option" at bounding box center [430, 237] width 193 height 12
select select "84"
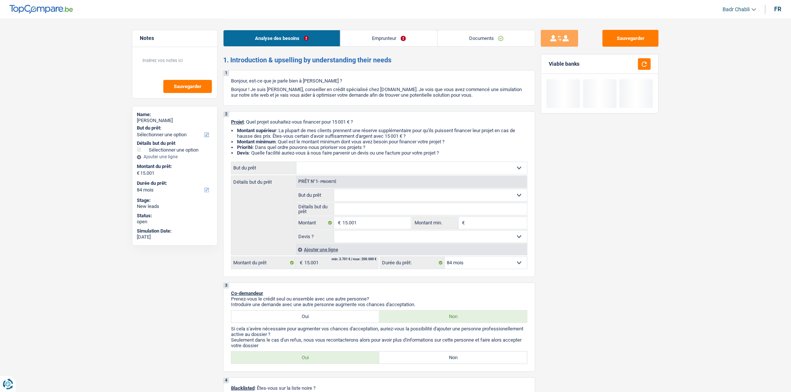
select select "false"
click at [334, 233] on select "Oui Non Non répondu Sélectionner une option" at bounding box center [430, 237] width 193 height 12
select select "false"
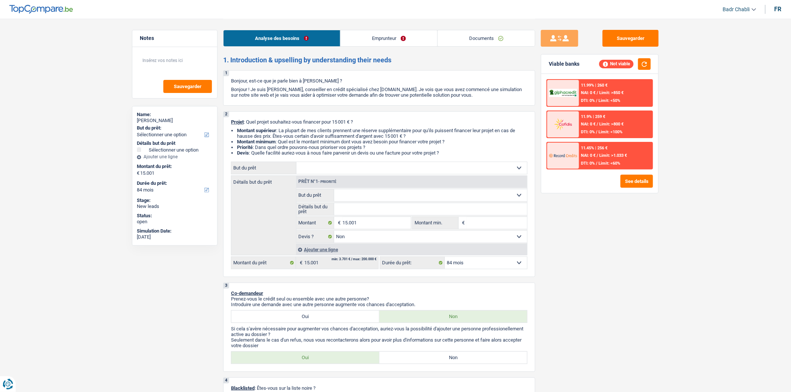
click at [607, 247] on div "Sauvegarder Viable banks Not viable 11.99% | 260 € NAI: 0 € / Limit: >850 € DTI…" at bounding box center [599, 205] width 129 height 351
click at [357, 158] on div "2 Projet : Quel projet souhaitez-vous financer pour 15 001 € ? Montant supérieu…" at bounding box center [379, 194] width 312 height 166
click at [361, 162] on div "2 Projet : Quel projet souhaitez-vous financer pour 15 001 € ? Montant supérieu…" at bounding box center [379, 194] width 312 height 166
click at [362, 167] on select "Confort maison: meubles, textile, peinture, électroménager, outillage non-profe…" at bounding box center [411, 168] width 231 height 12
select select "household"
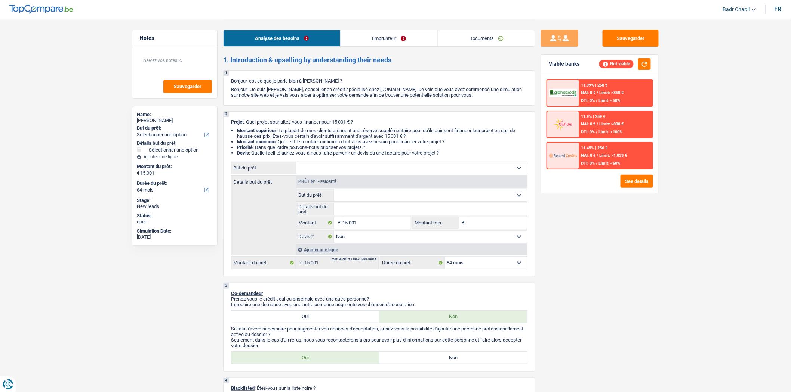
click at [296, 164] on select "Confort maison: meubles, textile, peinture, électroménager, outillage non-profe…" at bounding box center [411, 168] width 231 height 12
select select "household"
select select
select select "household"
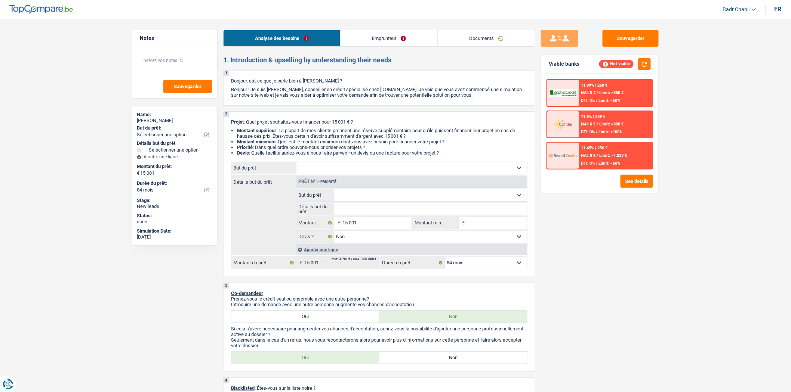
select select "household"
select select
select select "household"
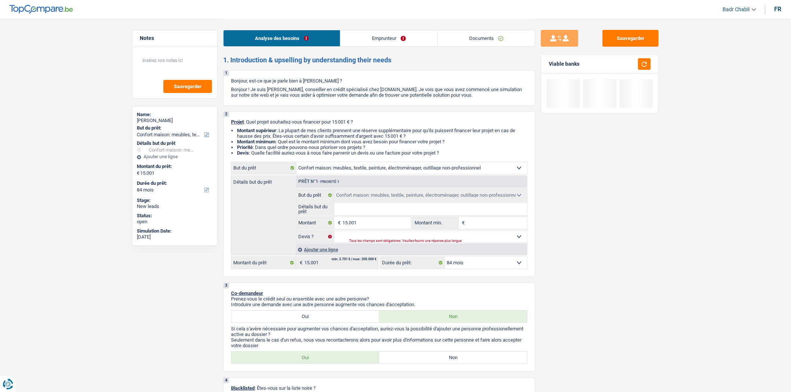
click at [382, 213] on input "Détails but du prêt" at bounding box center [430, 209] width 193 height 12
type input "R"
type input "Re"
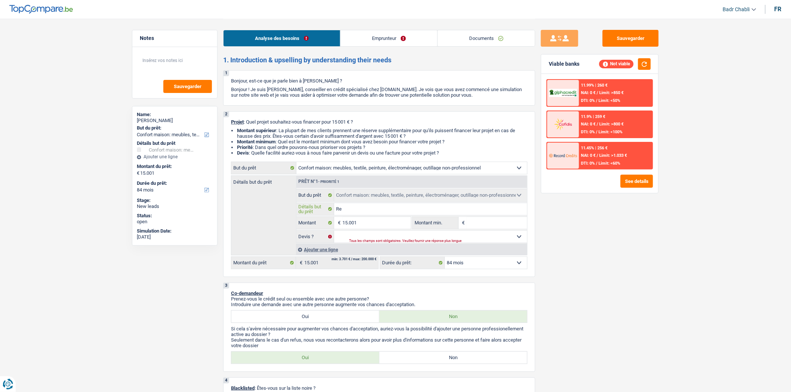
type input "Rem"
type input "Remp"
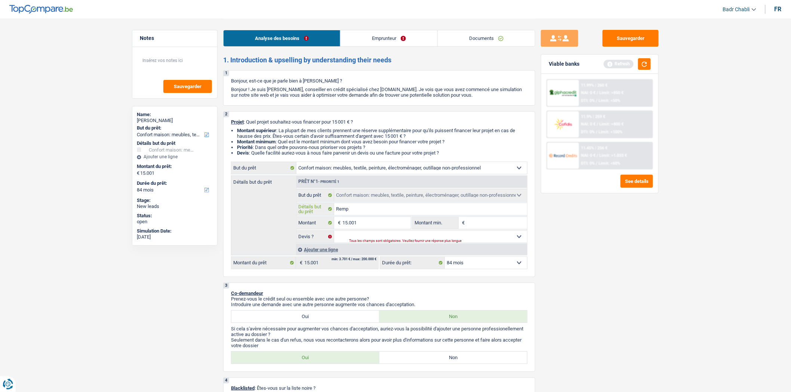
type input "Rempl"
type input "Rempla"
type input "Remplac"
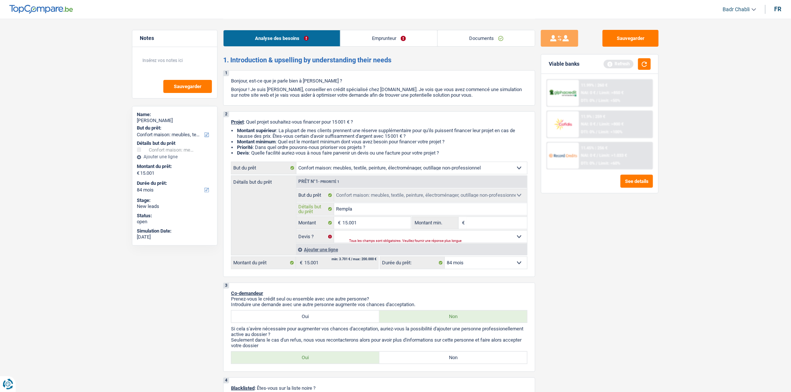
type input "Remplac"
type input "Remplace"
type input "Remplacer"
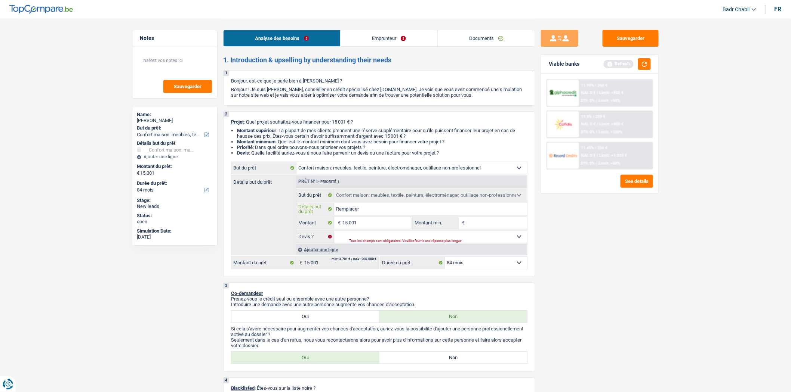
type input "Remplacer"
type input "Remplacer a"
type input "Remplacer an"
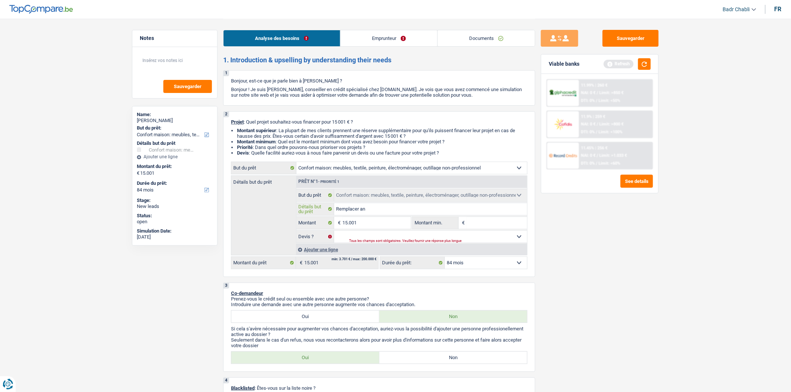
type input "Remplacer an"
type input "Remplacer anc"
type input "Remplacer anci"
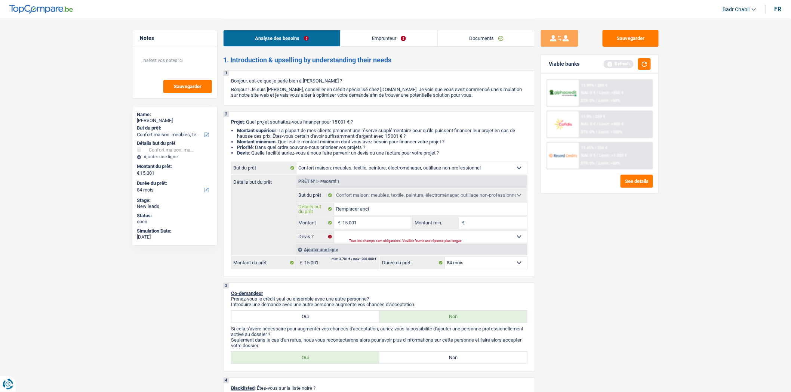
type input "Remplacer ancie"
type input "Remplacer ancien"
type input "Remplacer anciens"
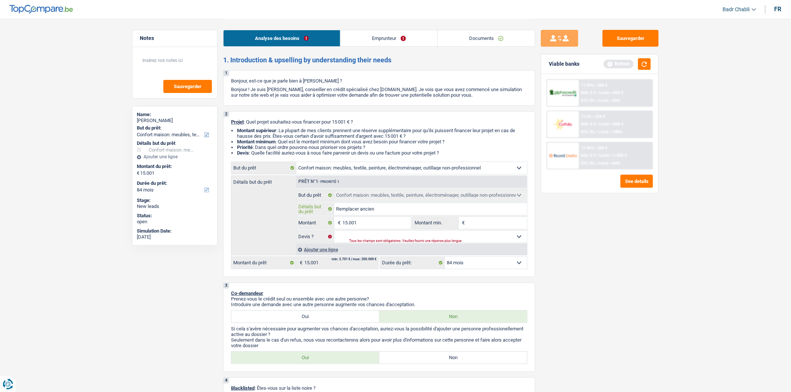
type input "Remplacer anciens"
type input "Remplacer anciens m"
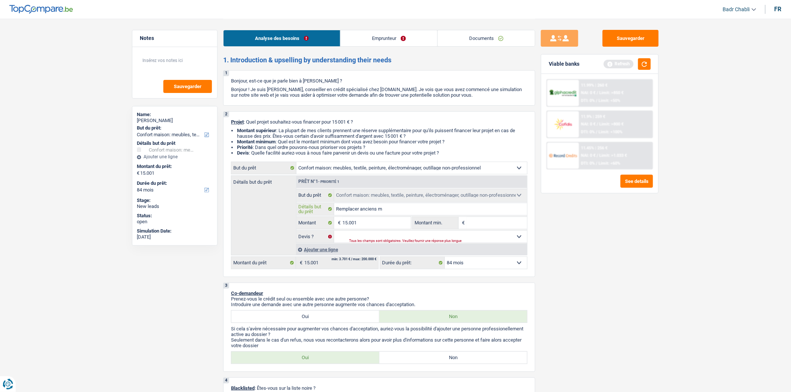
type input "Remplacer anciens me"
type input "Remplacer anciens meu"
type input "Remplacer anciens meub"
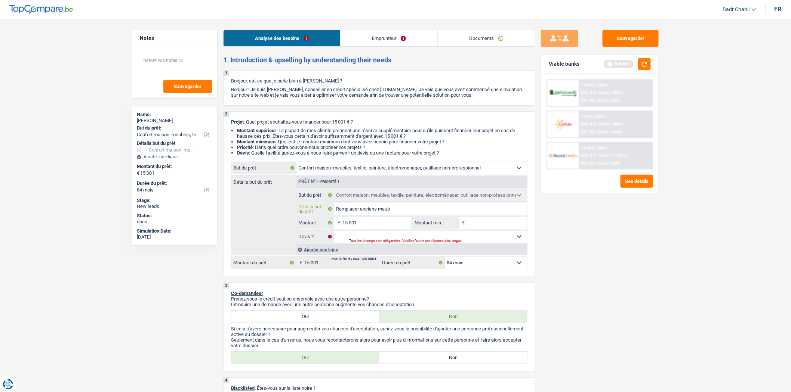
type input "Remplacer anciens meub"
type input "Remplacer anciens meubl"
type input "Remplacer anciens meuble"
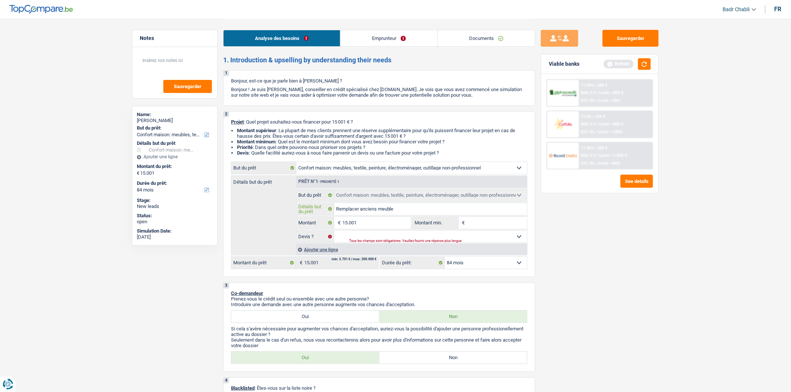
type input "Remplacer anciens meubles"
type input "Remplacer anciens meubles e"
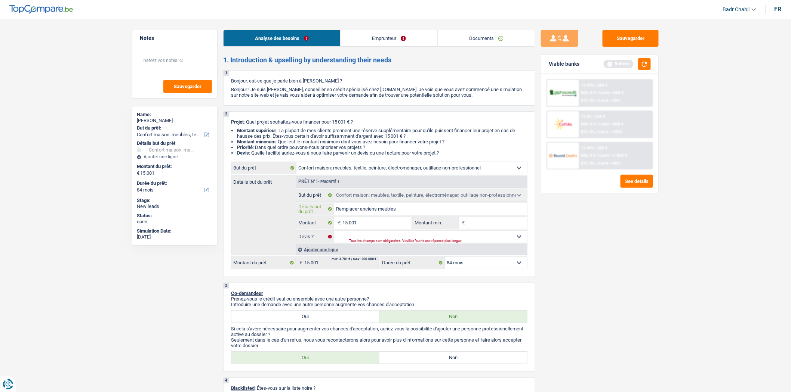
type input "Remplacer anciens meubles e"
type input "Remplacer anciens meubles et"
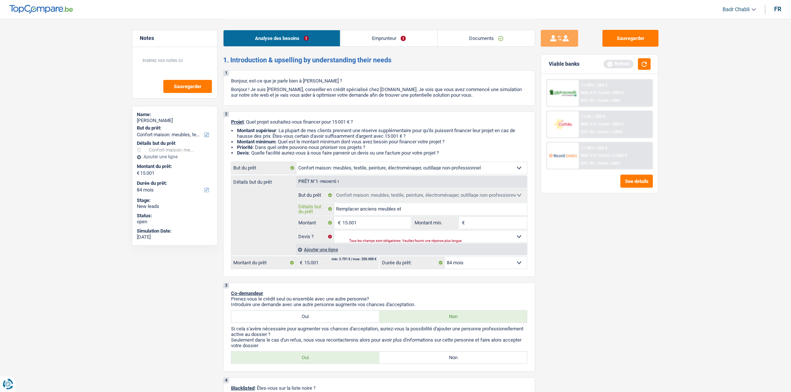
type input "Remplacer anciens meubles et s"
type input "Remplacer anciens meubles et sa"
type input "Remplacer anciens meubles et sal"
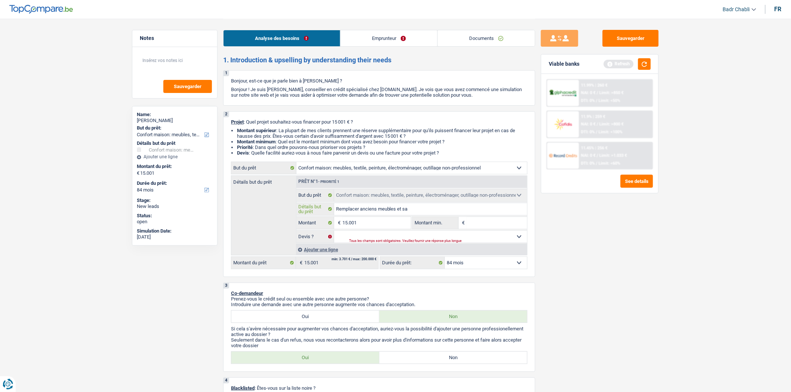
type input "Remplacer anciens meubles et sal"
type input "Remplacer anciens meubles et salo"
type input "Remplacer anciens meubles et salon"
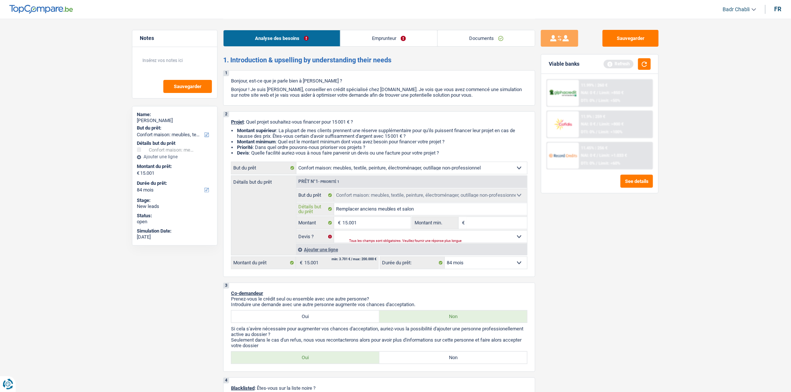
type input "Remplacer anciens meubles et salon"
type input "Remplacer anciens meubles et salon e"
type input "Remplacer anciens meubles et salon et"
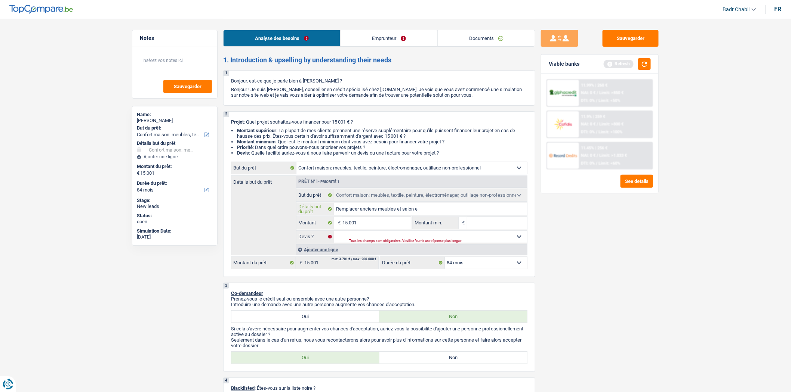
type input "Remplacer anciens meubles et salon et"
type input "Remplacer anciens meubles et salon et c"
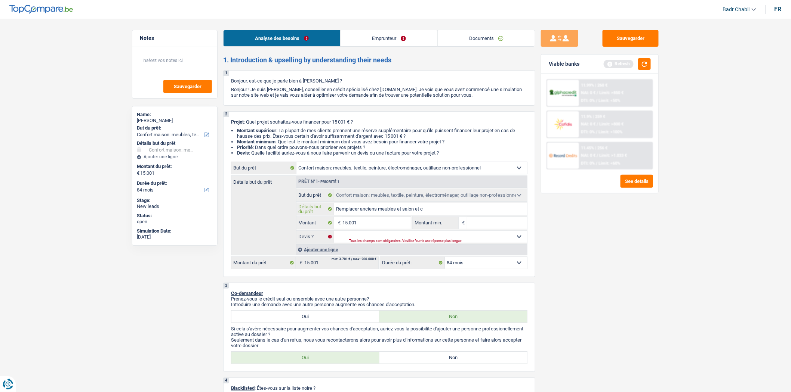
type input "Remplacer anciens meubles et salon et ch"
type input "Remplacer anciens meubles et salon et cha"
type input "Remplacer anciens meubles et salon et cham"
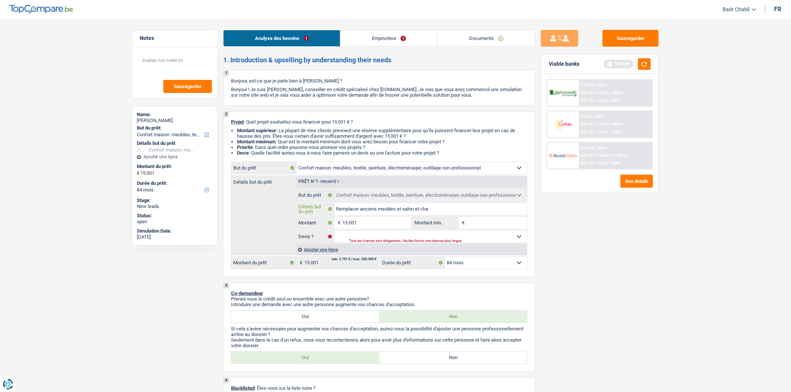
type input "Remplacer anciens meubles et salon et cham"
type input "Remplacer anciens meubles et salon et chamn"
type input "Remplacer anciens meubles et salon et chamnr"
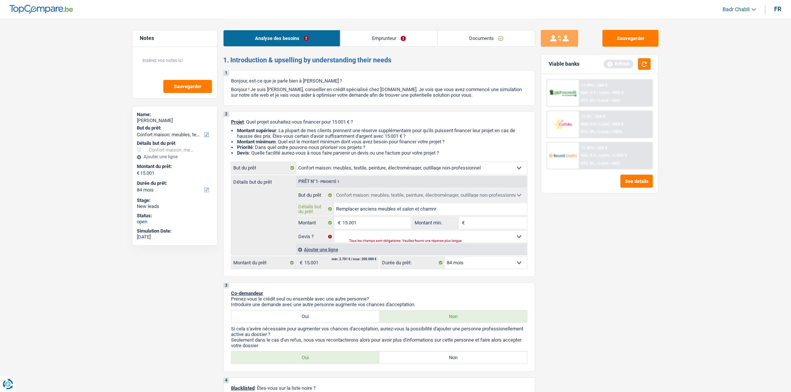
type input "Remplacer anciens meubles et salon et chamnre"
type input "Remplacer anciens meubles et salon et chamnr"
type input "Remplacer anciens meubles et salon et chamn"
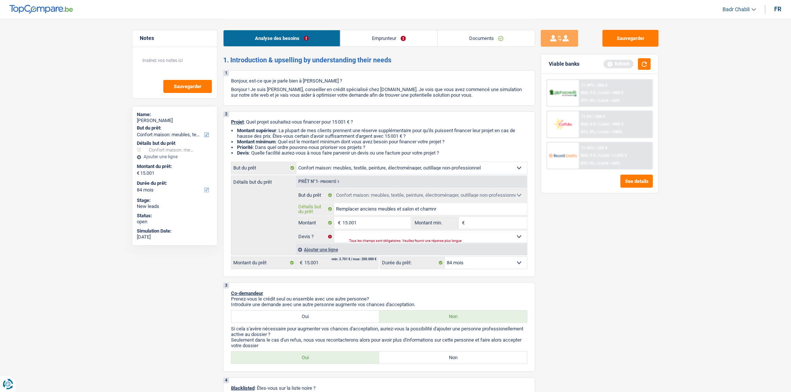
type input "Remplacer anciens meubles et salon et chamn"
type input "Remplacer anciens meubles et salon et cham"
type input "Remplacer anciens meubles et salon et chamb"
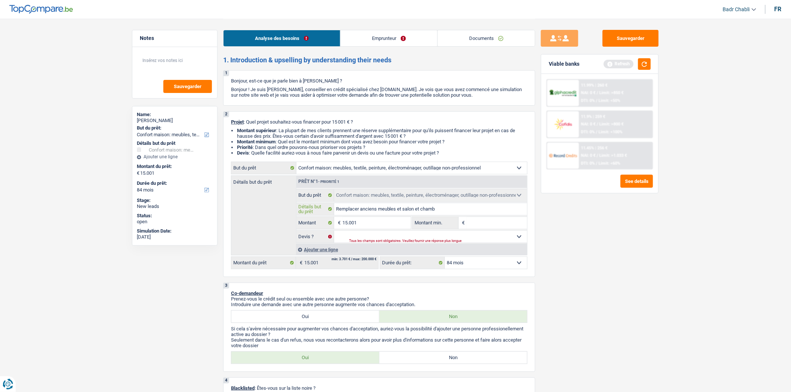
type input "Remplacer anciens meubles et salon et chambr"
type input "Remplacer anciens meubles et salon et chambre"
type input "Remplacer anciens meubles et salon et chambres"
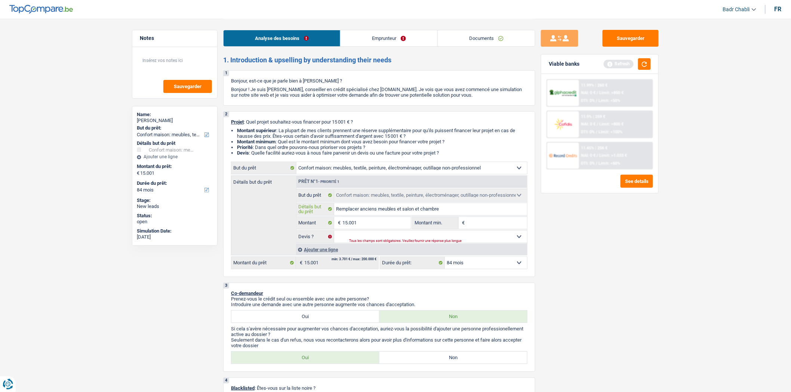
type input "Remplacer anciens meubles et salon et chambres"
click at [360, 228] on input "15.001" at bounding box center [376, 223] width 68 height 12
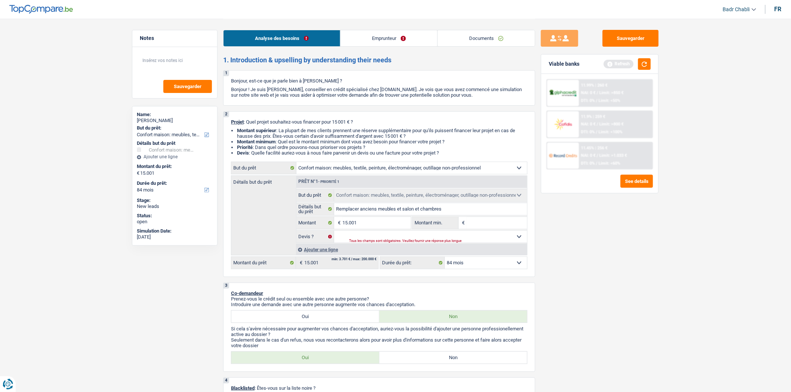
click at [472, 221] on input "Montant min." at bounding box center [497, 223] width 61 height 12
paste input "15.001"
type input "15.001"
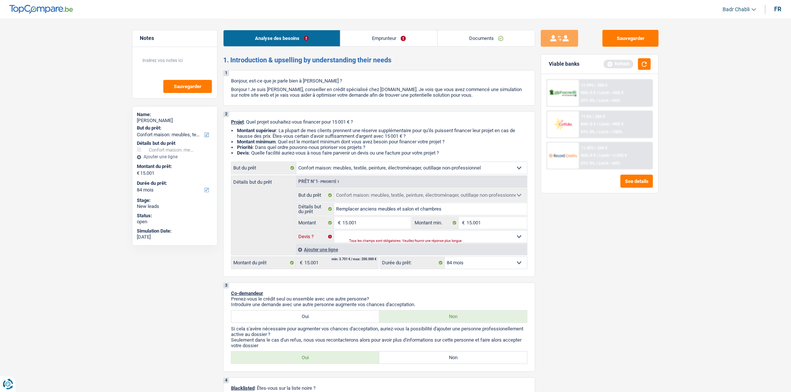
click at [427, 238] on select "Oui Non Non répondu Sélectionner une option" at bounding box center [430, 237] width 193 height 12
select select "false"
click at [334, 233] on select "Oui Non Non répondu Sélectionner une option" at bounding box center [430, 237] width 193 height 12
select select "false"
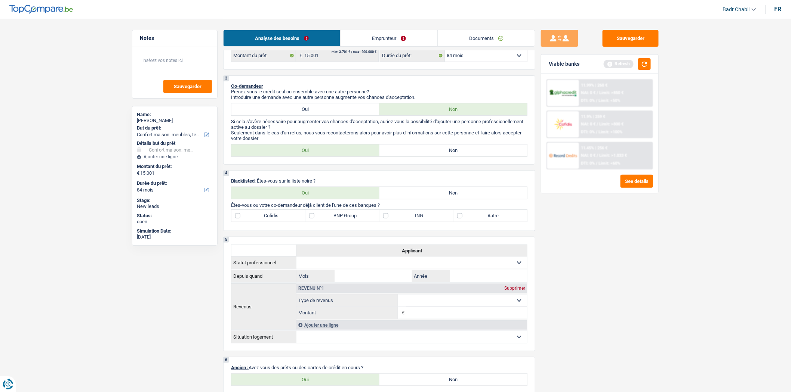
click at [454, 150] on label "Non" at bounding box center [453, 151] width 148 height 12
click at [454, 150] on input "Non" at bounding box center [453, 151] width 148 height 12
radio input "true"
click at [465, 191] on label "Non" at bounding box center [453, 193] width 148 height 12
click at [465, 191] on input "Non" at bounding box center [453, 193] width 148 height 12
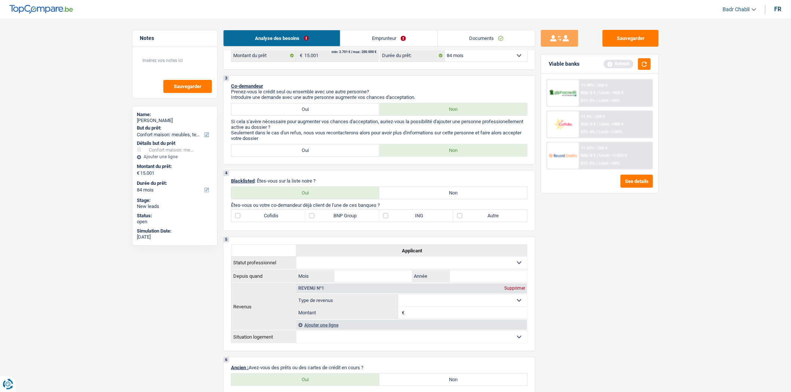
radio input "true"
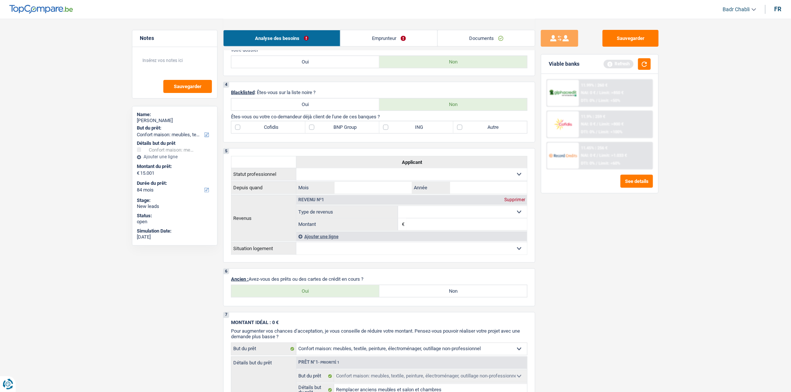
scroll to position [374, 0]
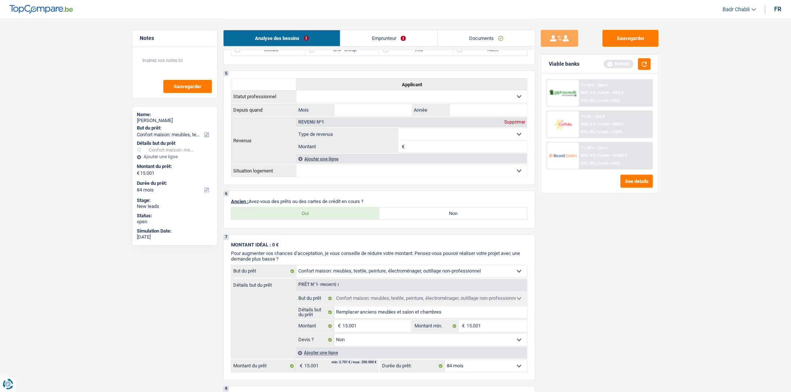
click at [423, 217] on label "Non" at bounding box center [453, 214] width 148 height 12
click at [423, 217] on input "Non" at bounding box center [453, 214] width 148 height 12
radio input "true"
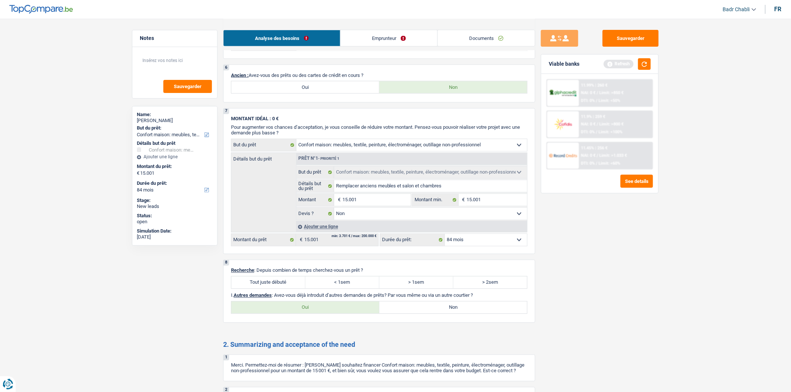
scroll to position [619, 0]
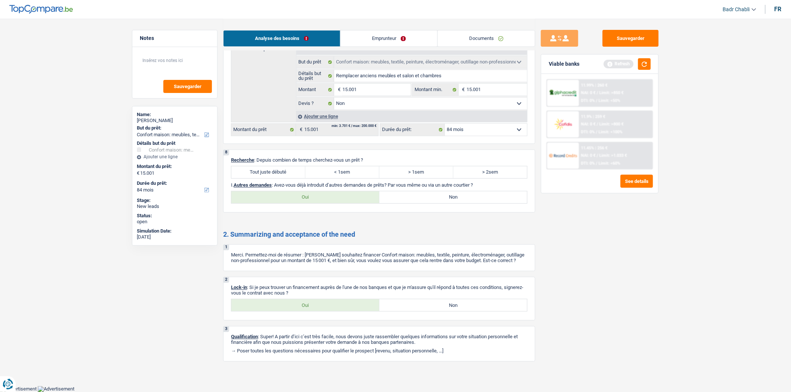
click at [283, 175] on label "Tout juste débuté" at bounding box center [268, 172] width 74 height 12
click at [283, 175] on input "Tout juste débuté" at bounding box center [268, 172] width 74 height 12
radio input "true"
click at [383, 196] on label "Non" at bounding box center [453, 197] width 148 height 12
click at [383, 196] on input "Non" at bounding box center [453, 197] width 148 height 12
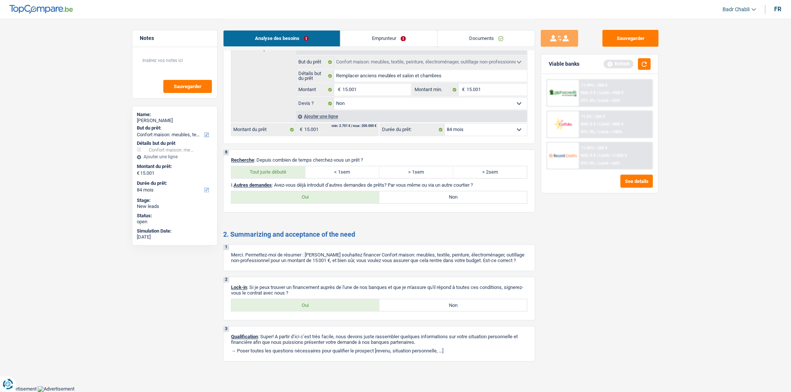
radio input "true"
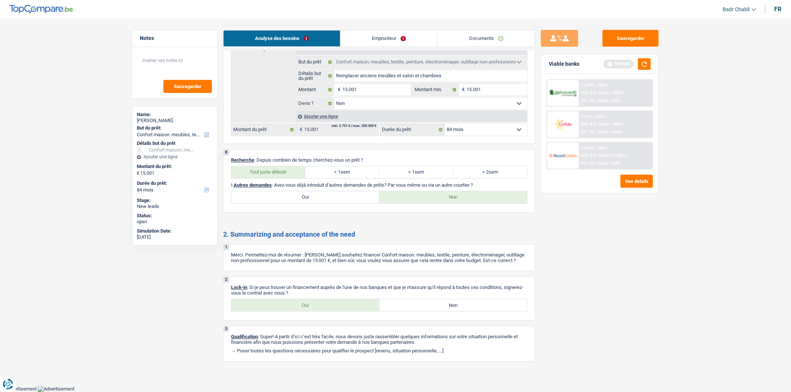
click at [333, 303] on label "Oui" at bounding box center [305, 305] width 148 height 12
click at [333, 303] on input "Oui" at bounding box center [305, 305] width 148 height 12
radio input "true"
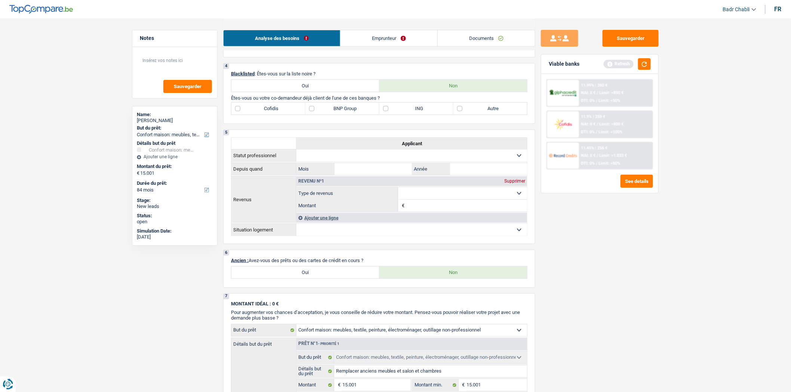
scroll to position [287, 0]
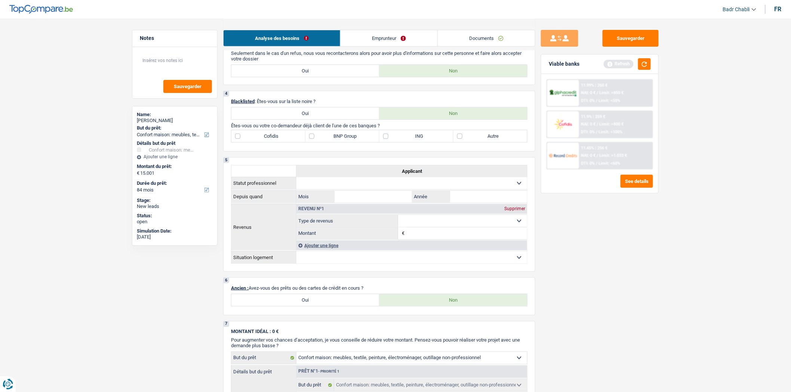
click at [310, 141] on label "BNP Group" at bounding box center [342, 136] width 74 height 12
click at [310, 141] on input "BNP Group" at bounding box center [342, 136] width 74 height 12
checkbox input "true"
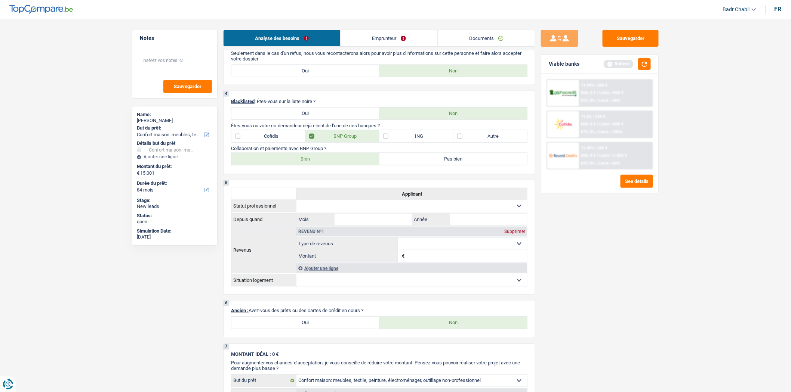
click at [323, 158] on label "Bien" at bounding box center [305, 159] width 148 height 12
click at [323, 158] on input "Bien" at bounding box center [305, 159] width 148 height 12
radio input "true"
click at [324, 160] on label "Bien" at bounding box center [305, 159] width 148 height 12
click at [324, 160] on input "Bien" at bounding box center [305, 159] width 148 height 12
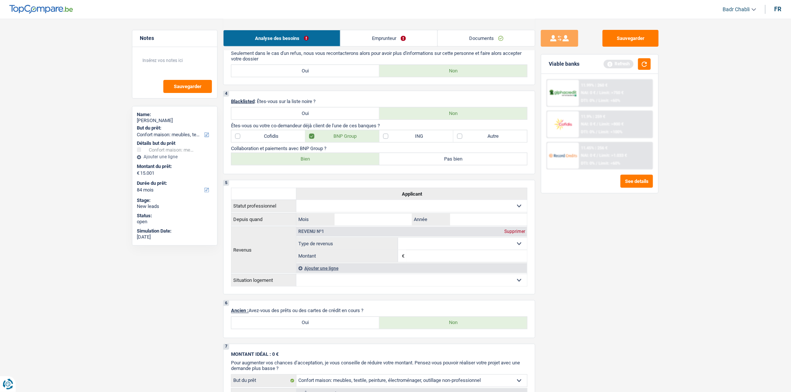
click at [472, 142] on label "Autre" at bounding box center [490, 136] width 74 height 12
click at [472, 142] on input "Autre" at bounding box center [490, 136] width 74 height 12
checkbox input "true"
click at [361, 136] on label "BNP Group" at bounding box center [342, 136] width 74 height 12
click at [361, 136] on input "BNP Group" at bounding box center [342, 136] width 74 height 12
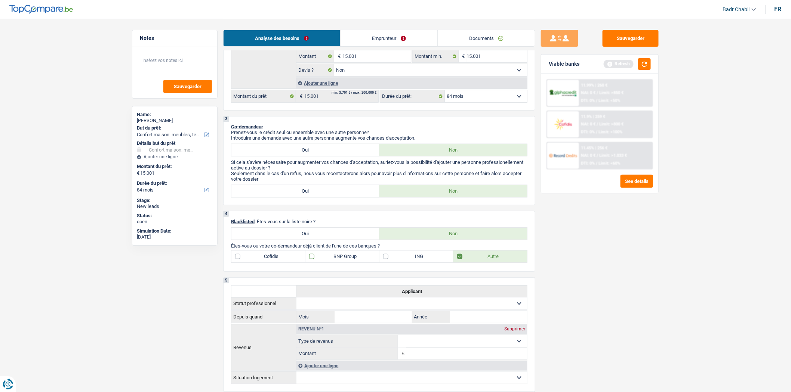
scroll to position [163, 0]
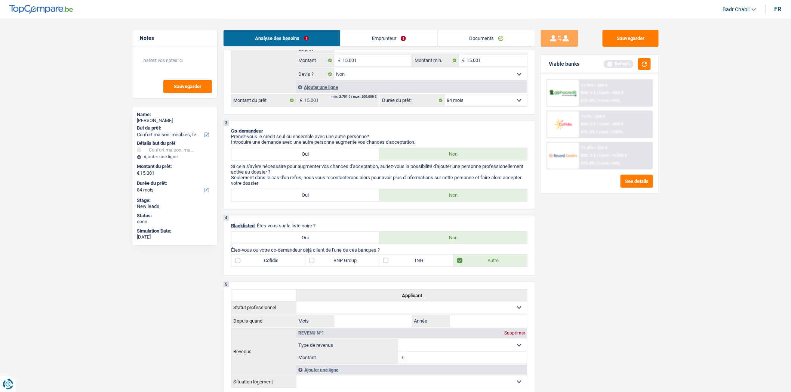
click at [314, 267] on label "BNP Group" at bounding box center [342, 261] width 74 height 12
click at [314, 267] on input "BNP Group" at bounding box center [342, 261] width 74 height 12
checkbox input "true"
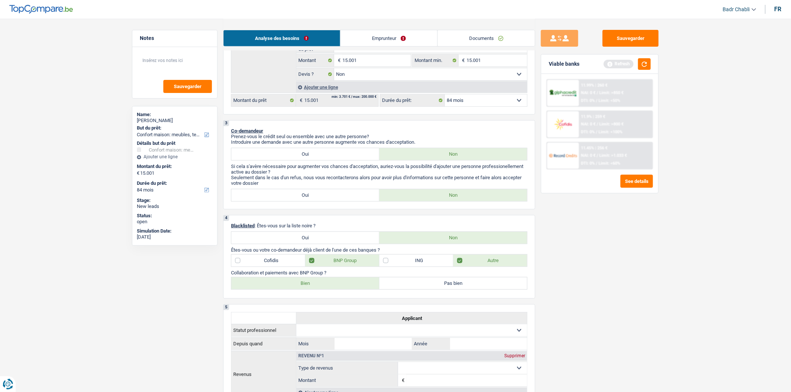
click at [461, 265] on label "Autre" at bounding box center [490, 261] width 74 height 12
click at [461, 265] on input "Autre" at bounding box center [490, 261] width 74 height 12
checkbox input "false"
click at [320, 289] on label "Bien" at bounding box center [305, 284] width 148 height 12
click at [320, 289] on input "Bien" at bounding box center [305, 284] width 148 height 12
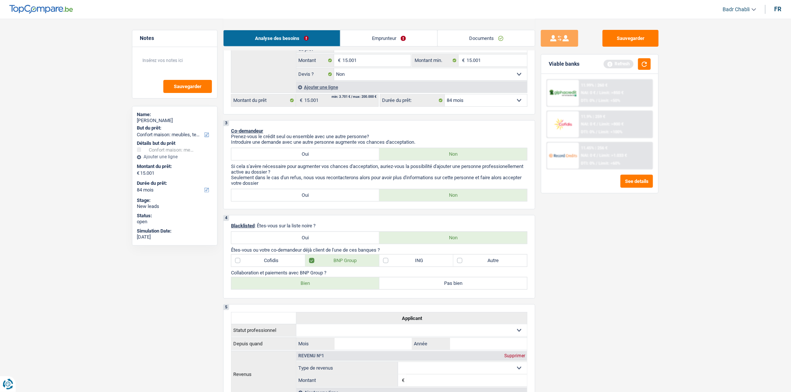
radio input "true"
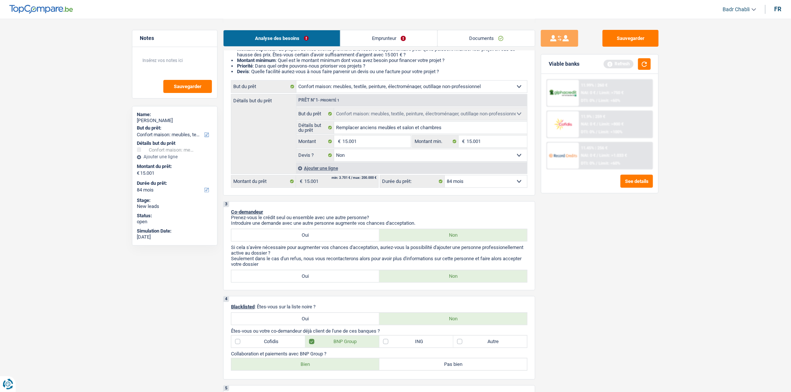
scroll to position [0, 0]
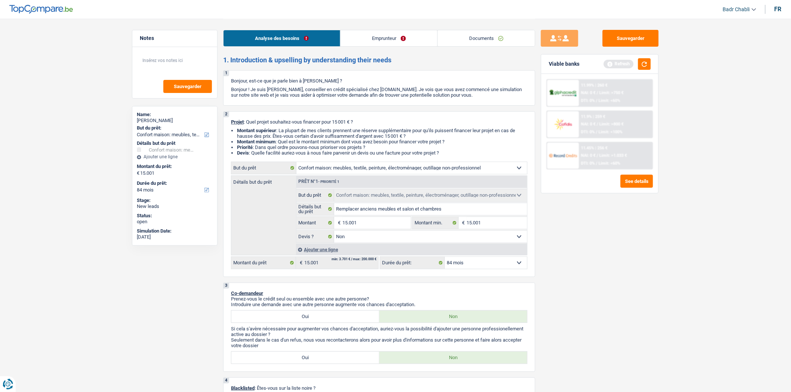
click at [381, 43] on link "Emprunteur" at bounding box center [389, 38] width 97 height 16
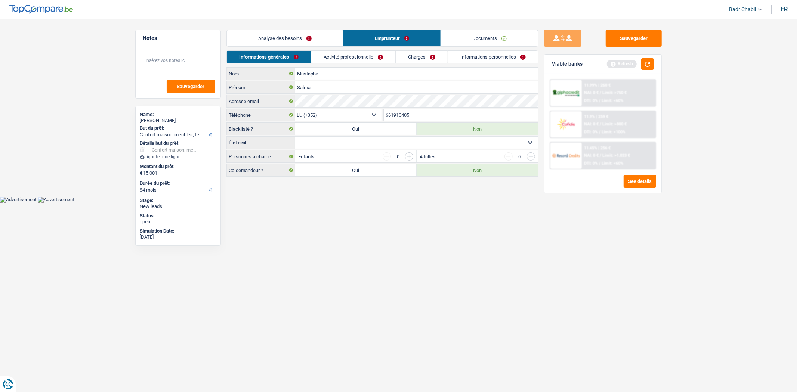
click at [351, 138] on select "Célibataire Marié(e) Cohabitant(e) légal(e) Divorcé(e) Veuf(ve) Séparé (de fait…" at bounding box center [416, 143] width 243 height 12
select select "single"
click at [295, 137] on select "Célibataire Marié(e) Cohabitant(e) légal(e) Divorcé(e) Veuf(ve) Séparé (de fait…" at bounding box center [416, 143] width 243 height 12
click at [298, 38] on link "Analyse des besoins" at bounding box center [285, 38] width 116 height 16
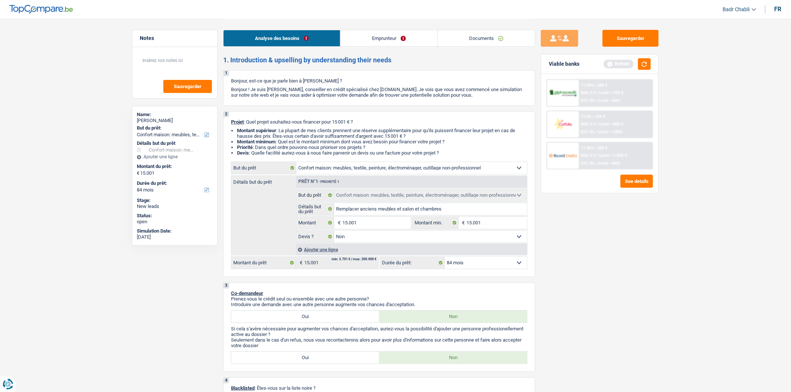
click at [366, 41] on link "Emprunteur" at bounding box center [389, 38] width 97 height 16
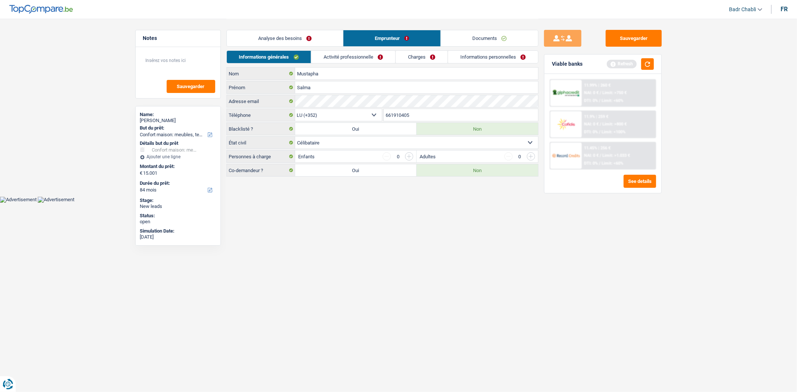
click at [354, 59] on link "Activité professionnelle" at bounding box center [353, 57] width 84 height 12
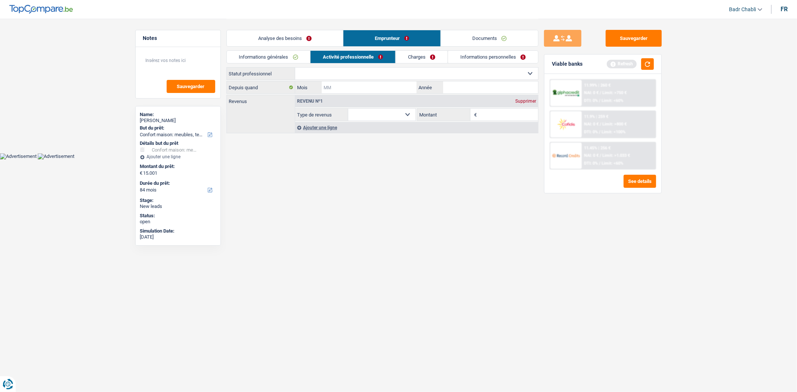
click at [368, 81] on input "Mois" at bounding box center [369, 87] width 95 height 12
click at [369, 68] on select "Ouvrier Employé privé Employé public Invalide Indépendant Pensionné Chômeur Mut…" at bounding box center [416, 74] width 243 height 12
select select "privateEmployee"
click at [295, 68] on select "Ouvrier Employé privé Employé public Invalide Indépendant Pensionné Chômeur Mut…" at bounding box center [416, 74] width 243 height 12
select select "netSalary"
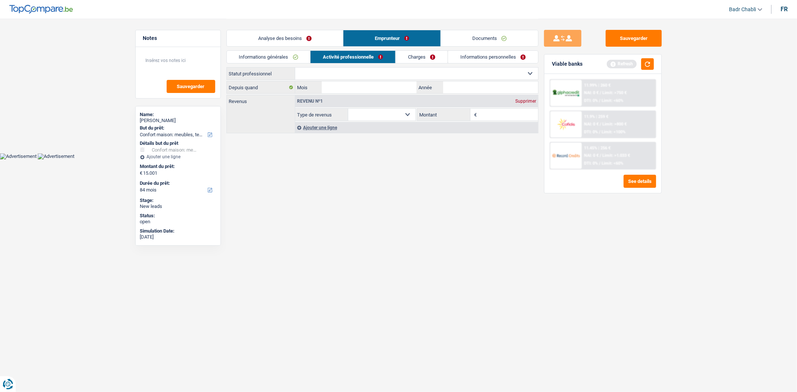
select select "netSalary"
select select "mealVouchers"
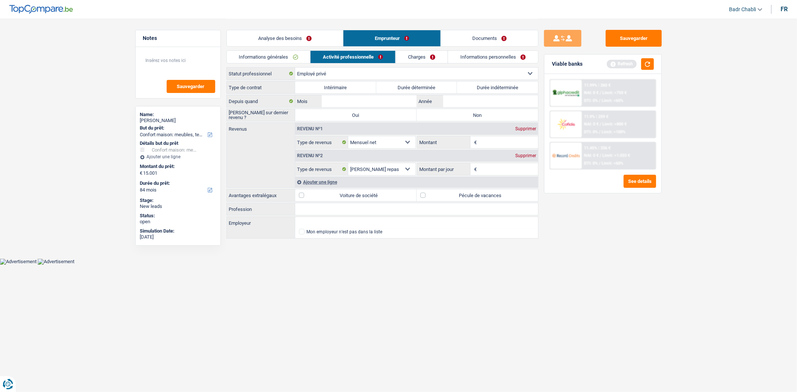
click at [481, 88] on label "Durée indéterminée" at bounding box center [497, 87] width 81 height 12
click at [481, 88] on input "Durée indéterminée" at bounding box center [497, 87] width 81 height 12
radio input "true"
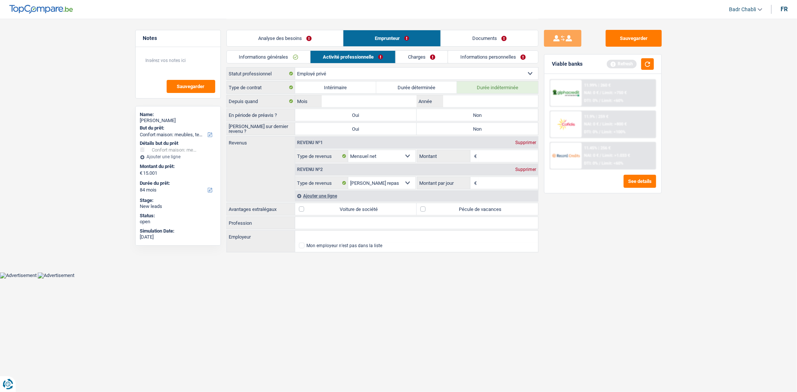
click at [475, 123] on label "Non" at bounding box center [477, 129] width 121 height 12
click at [475, 123] on input "Non" at bounding box center [477, 129] width 121 height 12
radio input "true"
click at [470, 115] on label "Non" at bounding box center [477, 115] width 121 height 12
click at [470, 115] on input "Non" at bounding box center [477, 115] width 121 height 12
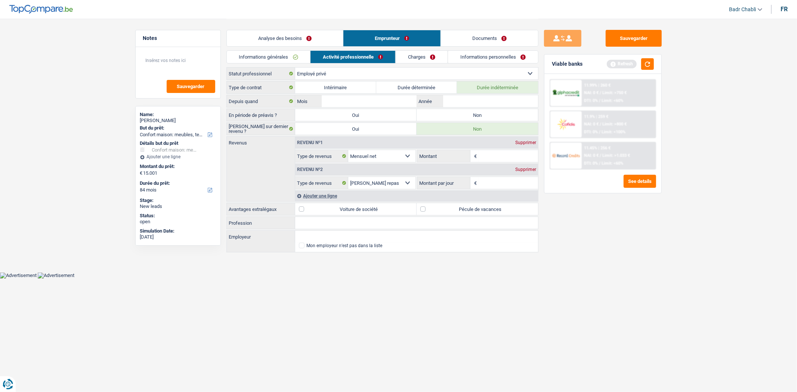
radio input "true"
click at [320, 225] on input "Profession" at bounding box center [416, 223] width 243 height 12
type input "Employé"
click at [329, 237] on input "Employeur" at bounding box center [416, 237] width 243 height 12
type input "Foutoura Accounting"
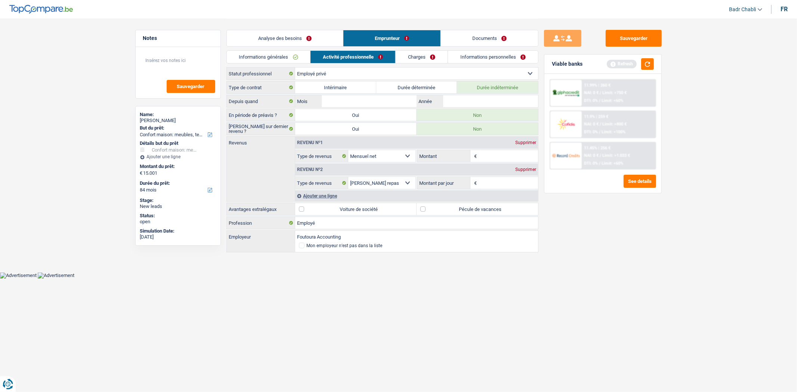
click at [424, 207] on label "Pécule de vacances" at bounding box center [477, 209] width 121 height 12
click at [424, 207] on input "Pécule de vacances" at bounding box center [477, 209] width 121 height 12
checkbox input "true"
click at [465, 98] on input "Année" at bounding box center [490, 101] width 95 height 12
type input "2025"
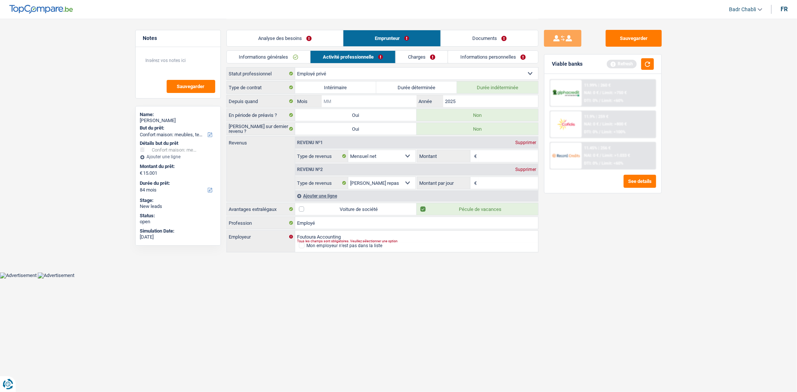
click at [376, 95] on input "Mois" at bounding box center [369, 101] width 95 height 12
type input "04"
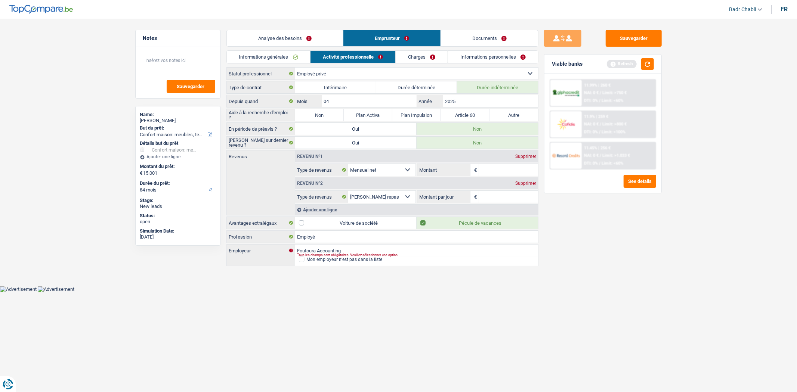
click at [318, 114] on label "Non" at bounding box center [319, 115] width 49 height 12
click at [318, 114] on input "Non" at bounding box center [319, 115] width 49 height 12
radio input "true"
click at [479, 170] on input "Montant" at bounding box center [508, 170] width 59 height 12
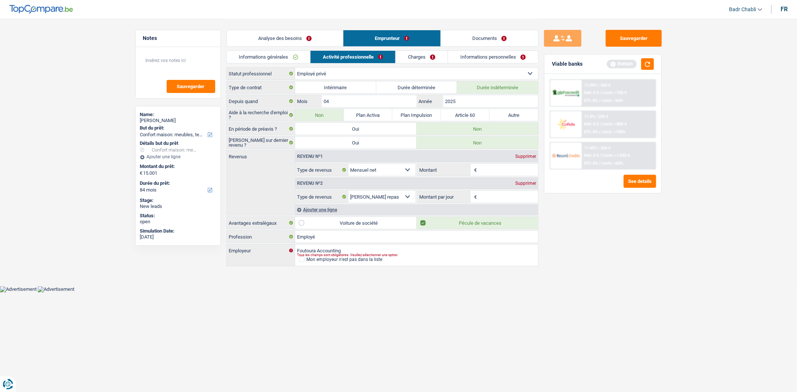
click at [479, 170] on input "Montant" at bounding box center [508, 170] width 59 height 12
type input "1.500"
click at [529, 185] on div "Supprimer" at bounding box center [526, 183] width 25 height 4
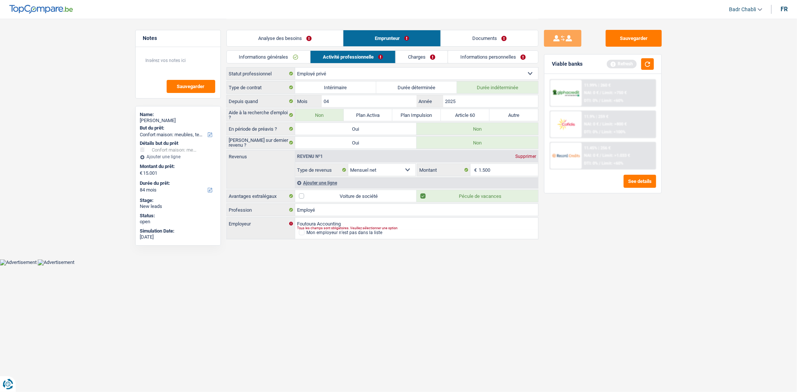
click at [315, 184] on div "Ajouter une ligne" at bounding box center [416, 183] width 243 height 11
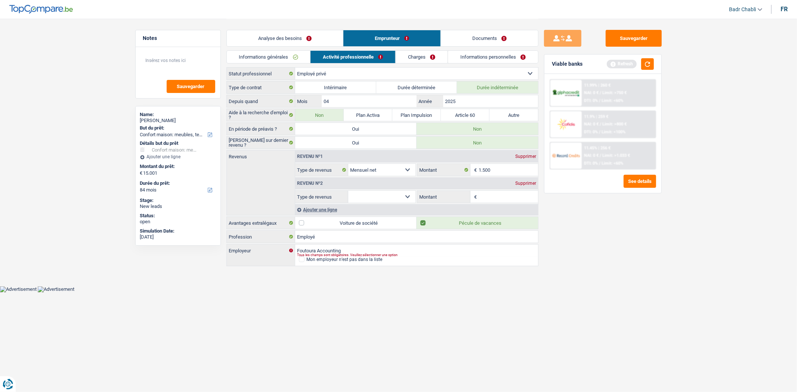
click at [534, 184] on div "Supprimer" at bounding box center [526, 183] width 25 height 4
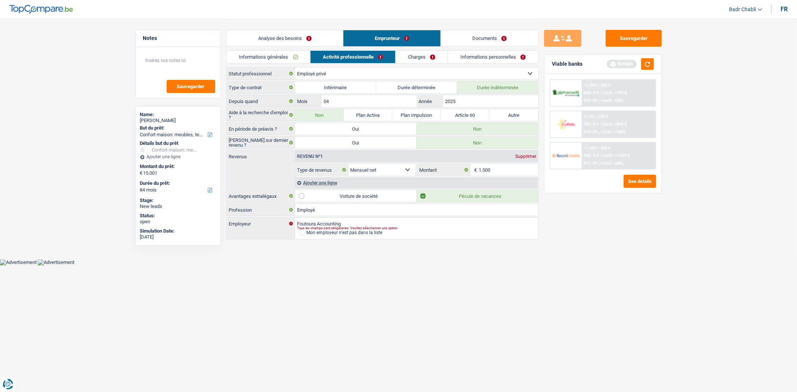
click at [333, 185] on div "Ajouter une ligne" at bounding box center [416, 183] width 243 height 11
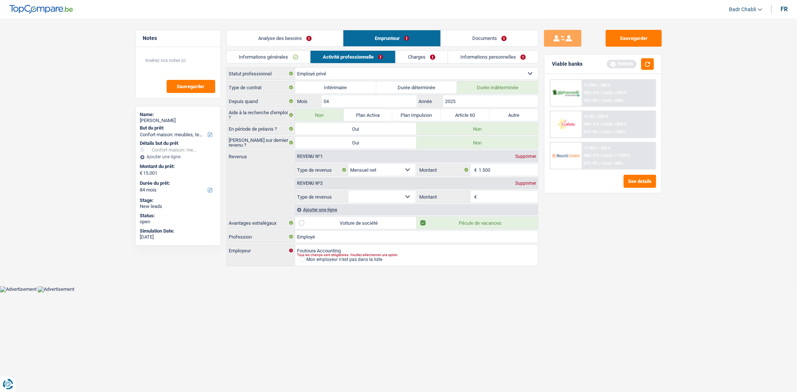
click at [394, 198] on select "Allocation d'handicap Allocations chômage Allocations familiales Chèques repas …" at bounding box center [382, 197] width 68 height 12
click at [178, 65] on textarea at bounding box center [178, 63] width 74 height 22
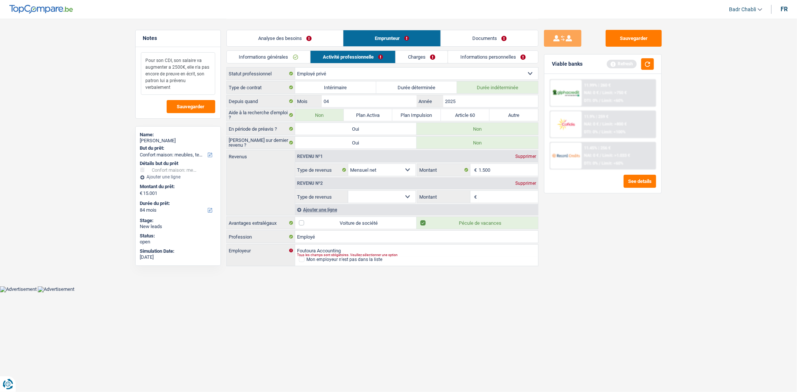
type textarea "Pour son CDI, son salaire va augmenter a 2500€, elle n'a pas encore de preuve e…"
click at [355, 197] on select "Allocation d'handicap Allocations chômage Allocations familiales Chèques repas …" at bounding box center [382, 197] width 68 height 12
select select "other"
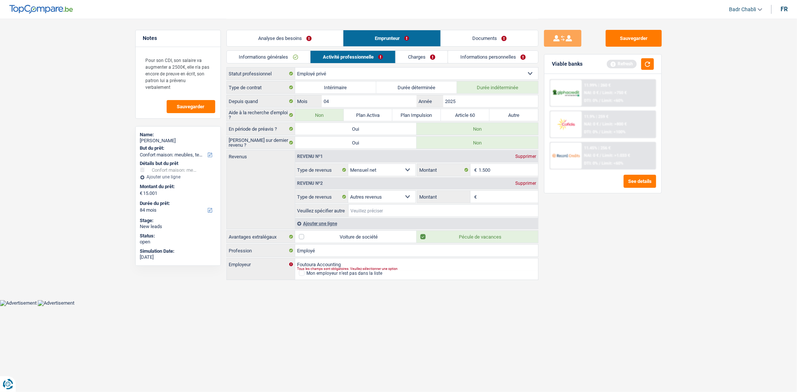
click at [408, 212] on input "Veuillez spécifier autre" at bounding box center [444, 211] width 190 height 12
type input "2ieme job en CDI"
click at [490, 194] on input "Montant" at bounding box center [508, 197] width 59 height 12
type input "1.500"
click at [475, 215] on input "2ieme job en CDI" at bounding box center [444, 211] width 190 height 12
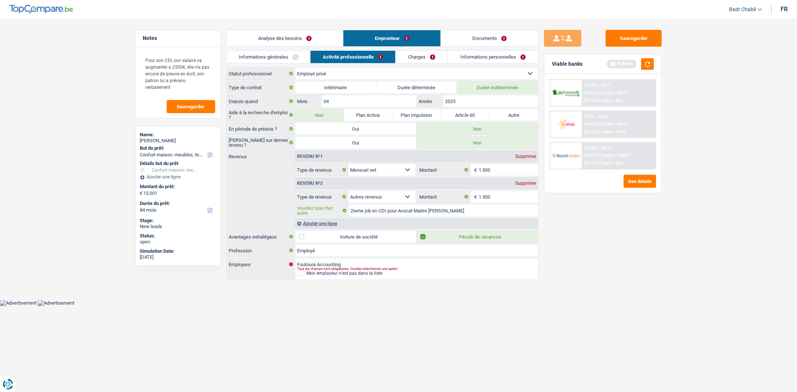
click at [475, 215] on input "2ieme job en CDI pour Avocat Maitre Chris" at bounding box center [444, 211] width 190 height 12
click at [502, 198] on input "1.500" at bounding box center [508, 197] width 59 height 12
click at [517, 197] on input "1.500" at bounding box center [508, 197] width 59 height 12
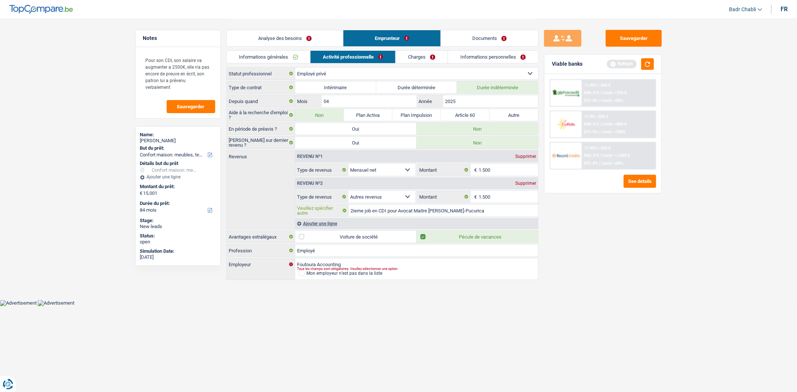
click at [489, 215] on input "2ieme job en CDI pour Avocat Maitre Krieps-Pucurica" at bounding box center [444, 211] width 190 height 12
click at [490, 215] on input "2ieme job en CDI pour Avocat Maitre Krieps-Pucurica" at bounding box center [444, 211] width 190 height 12
type input "2ieme job en CDI pour Avocat Maitre [PERSON_NAME]-Pucurica depuis [DATE]"
click at [499, 197] on input "1.500" at bounding box center [508, 197] width 59 height 12
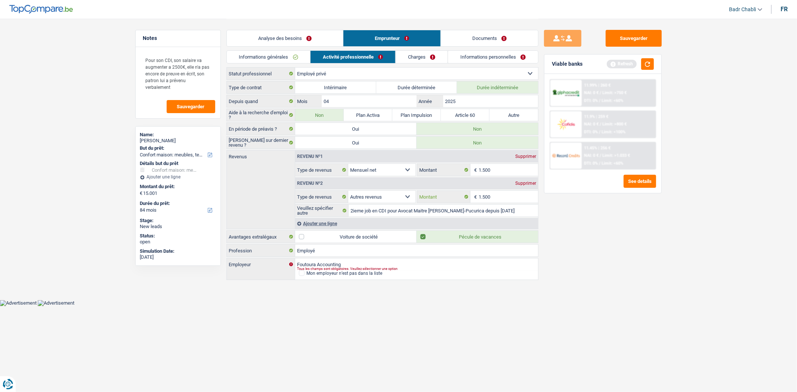
click at [499, 197] on input "1.500" at bounding box center [508, 197] width 59 height 12
type input "1.200"
click at [651, 56] on div "Viable banks Refresh" at bounding box center [603, 64] width 117 height 19
click at [651, 62] on button "button" at bounding box center [647, 64] width 13 height 12
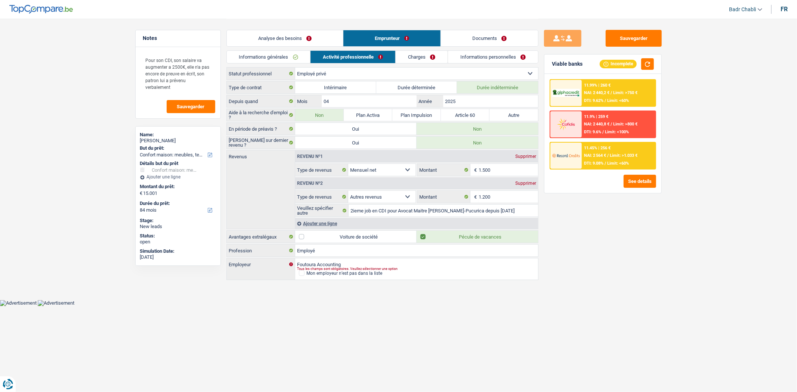
click at [415, 59] on link "Charges" at bounding box center [422, 57] width 52 height 12
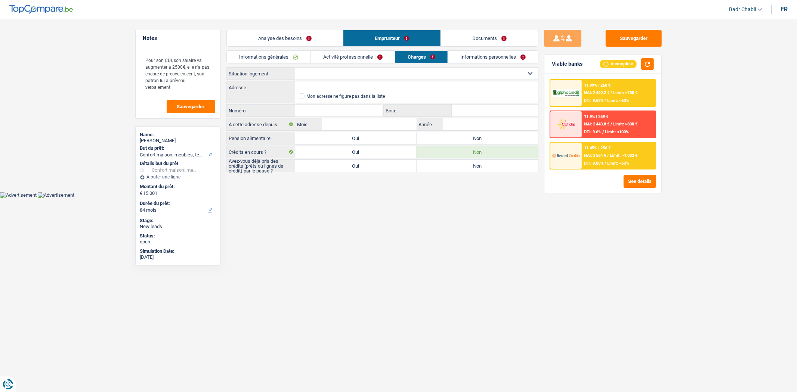
click at [379, 72] on select "Locataire Propriétaire avec prêt hypothécaire Propriétaire sans prêt hypothécai…" at bounding box center [416, 74] width 243 height 12
select select "rents"
click at [295, 68] on select "Locataire Propriétaire avec prêt hypothécaire Propriétaire sans prêt hypothécai…" at bounding box center [416, 74] width 243 height 12
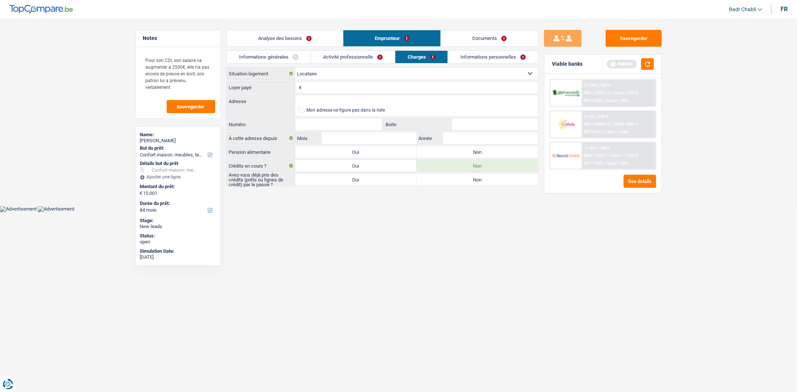
click at [476, 155] on label "Non" at bounding box center [477, 152] width 121 height 12
click at [476, 155] on input "Non" at bounding box center [477, 152] width 121 height 12
radio input "true"
click at [396, 181] on label "Oui" at bounding box center [355, 180] width 121 height 12
click at [396, 181] on input "Oui" at bounding box center [355, 180] width 121 height 12
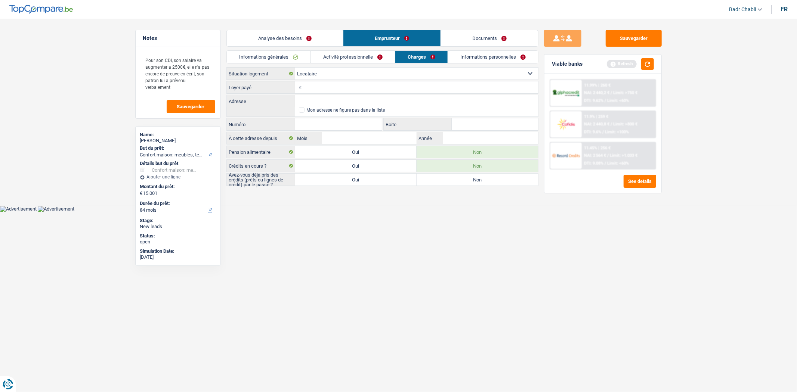
radio input "true"
click at [381, 89] on input "Loyer payé" at bounding box center [421, 87] width 235 height 12
type input "650"
click at [381, 106] on input "Adresse" at bounding box center [416, 101] width 243 height 12
click at [468, 46] on link "Documents" at bounding box center [489, 38] width 97 height 16
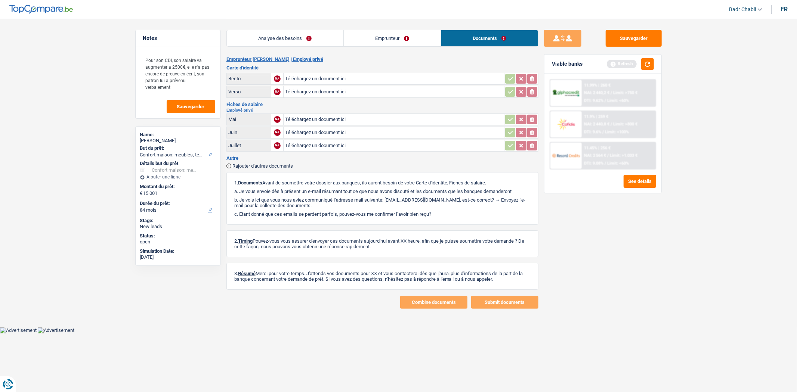
click at [388, 38] on link "Emprunteur" at bounding box center [392, 38] width 97 height 16
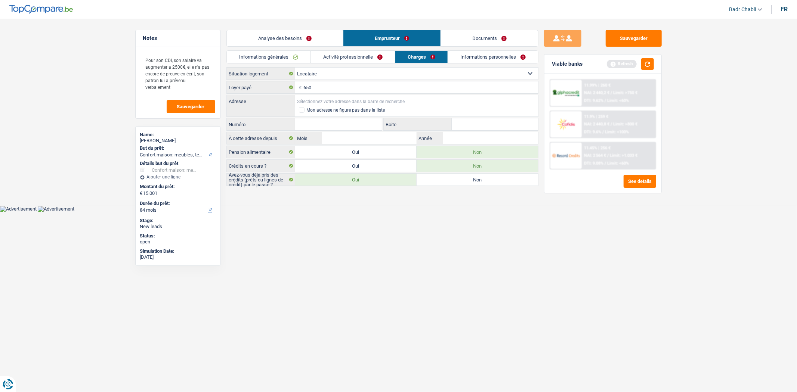
click at [358, 100] on input "Adresse" at bounding box center [416, 101] width 243 height 12
click at [307, 123] on input "Numéro" at bounding box center [338, 124] width 87 height 12
type input "336"
click at [331, 98] on input "Adresse" at bounding box center [416, 101] width 243 height 12
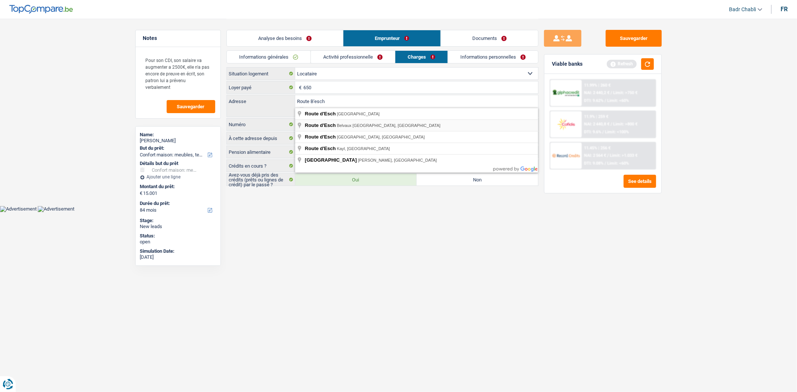
type input "Route d'Esch, Belvaux Esch-sur-Alzette, Luxembourg"
select select "LU"
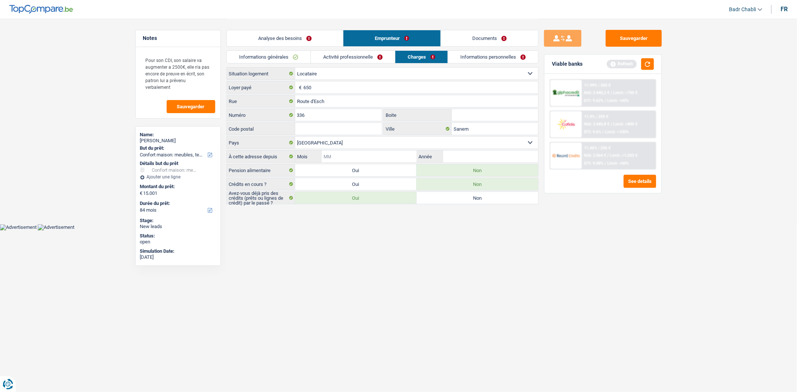
click at [379, 154] on input "Mois" at bounding box center [369, 157] width 95 height 12
type input "04"
type input "2024"
click at [648, 60] on button "button" at bounding box center [647, 64] width 13 height 12
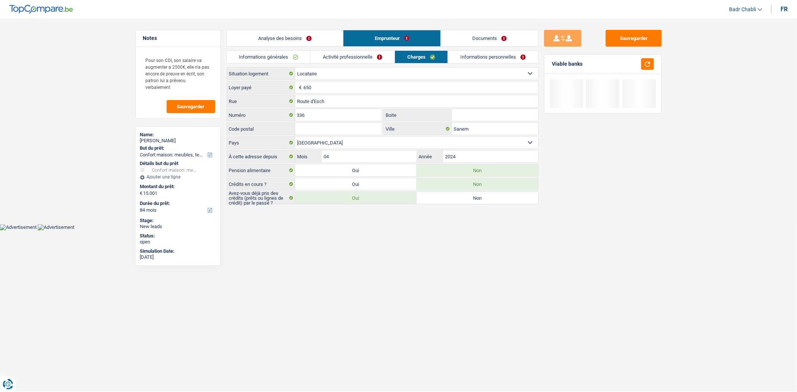
click at [502, 53] on link "Informations personnelles" at bounding box center [493, 57] width 90 height 12
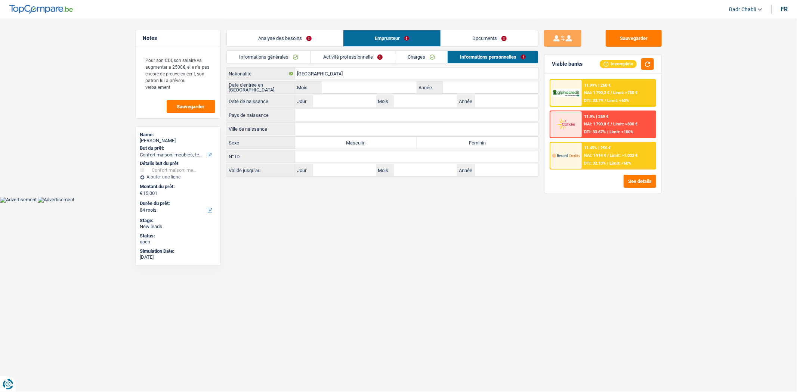
click at [432, 147] on label "Féminin" at bounding box center [477, 143] width 121 height 12
click at [432, 147] on input "Féminin" at bounding box center [477, 143] width 121 height 12
radio input "true"
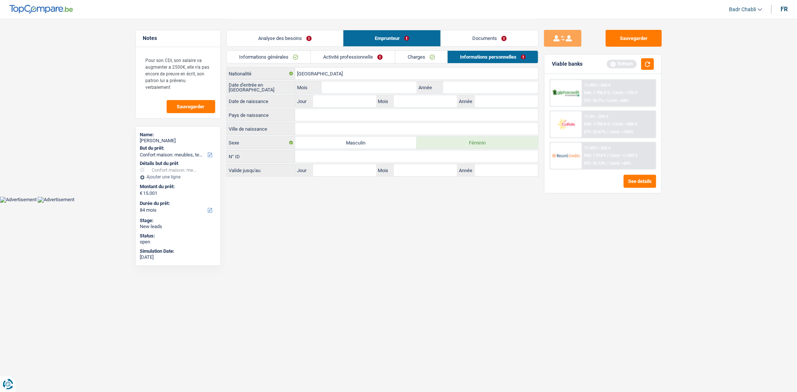
click at [427, 55] on link "Charges" at bounding box center [421, 57] width 52 height 12
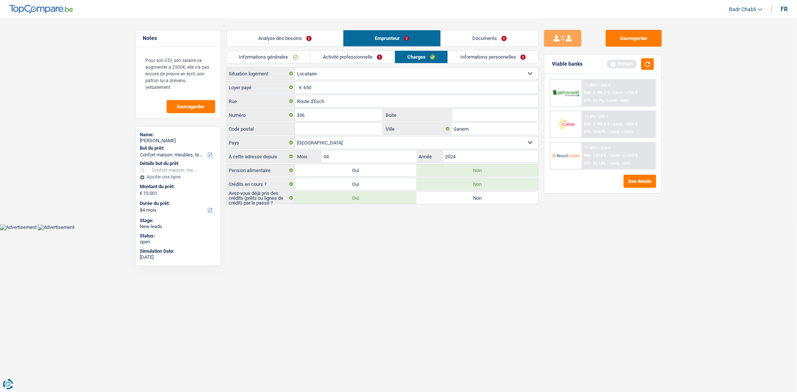
click at [475, 58] on link "Informations personnelles" at bounding box center [493, 57] width 90 height 12
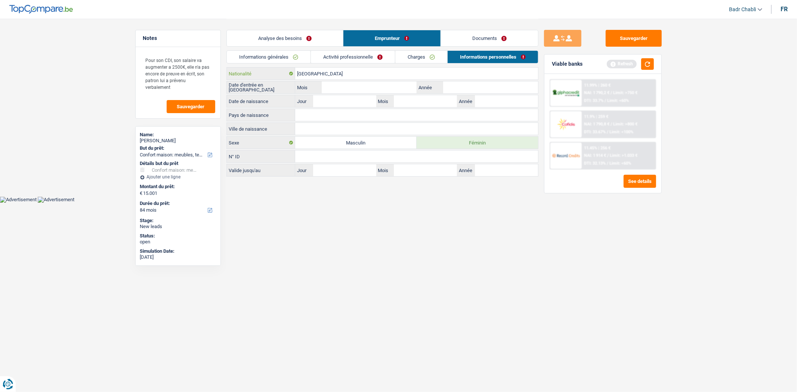
click at [347, 73] on input "[GEOGRAPHIC_DATA]" at bounding box center [416, 74] width 243 height 12
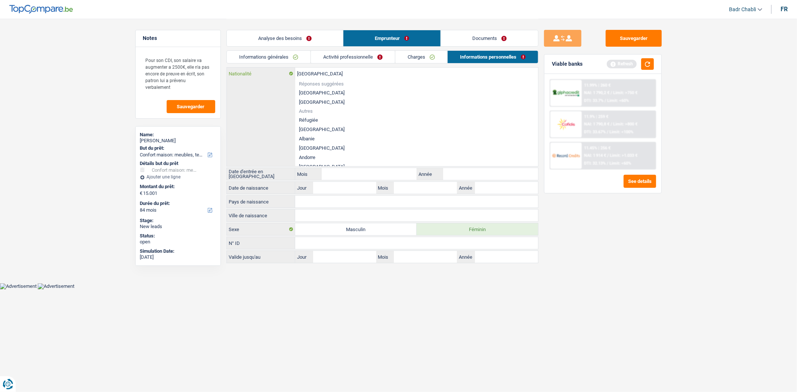
click at [347, 73] on input "[GEOGRAPHIC_DATA]" at bounding box center [416, 74] width 243 height 12
type input "T"
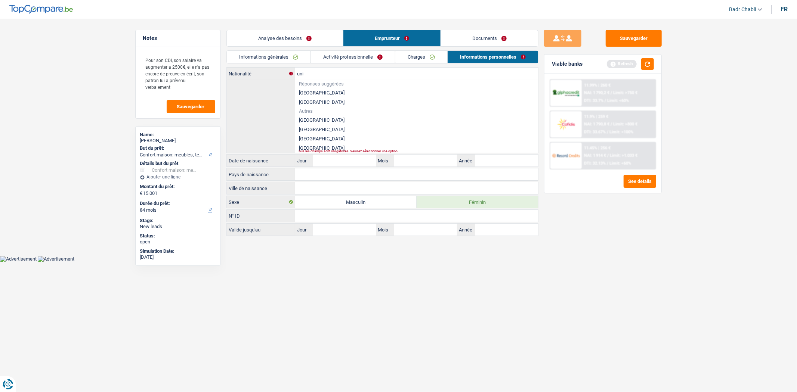
click at [337, 118] on li "[GEOGRAPHIC_DATA]" at bounding box center [416, 120] width 243 height 9
type input "[GEOGRAPHIC_DATA]"
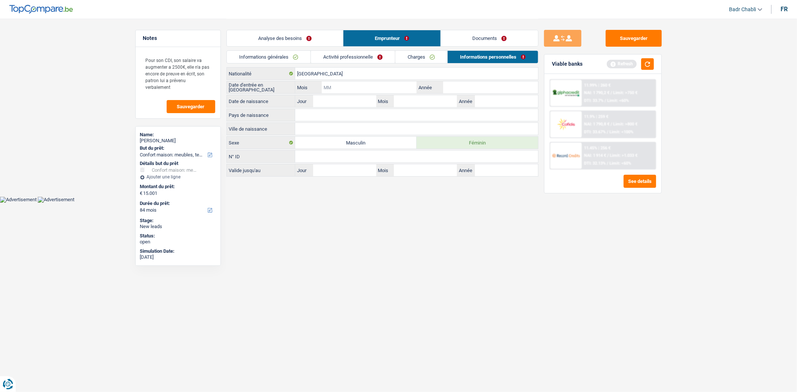
click at [366, 87] on input "Mois" at bounding box center [369, 87] width 95 height 12
type input "04"
type input "2024"
click at [645, 67] on button "button" at bounding box center [647, 64] width 13 height 12
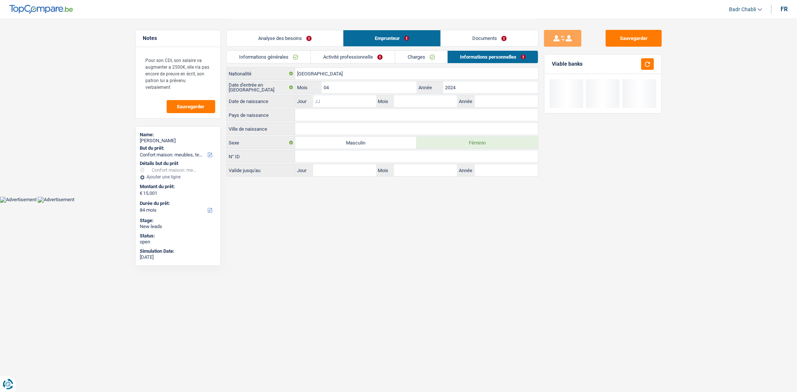
click at [356, 100] on input "Jour" at bounding box center [344, 101] width 63 height 12
type input "05"
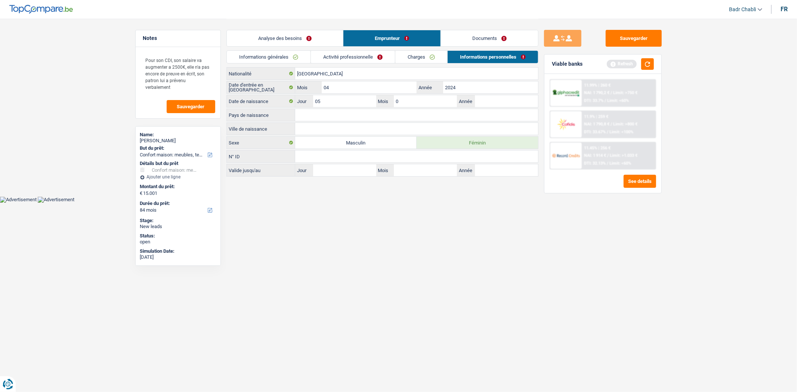
type input "04"
type input "1991"
click at [344, 111] on input "Pays de naissance" at bounding box center [416, 115] width 243 height 12
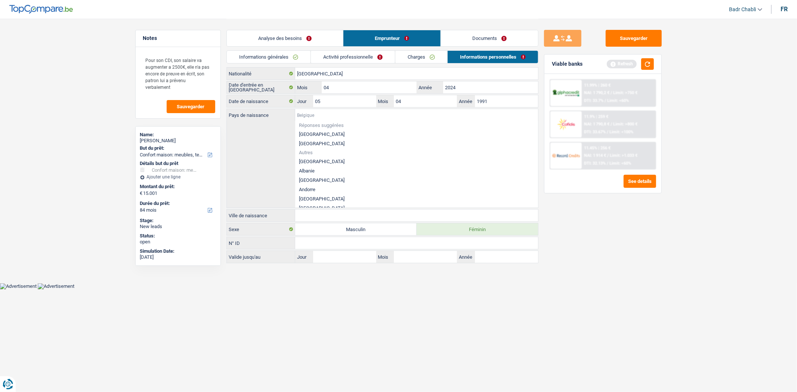
type input "T"
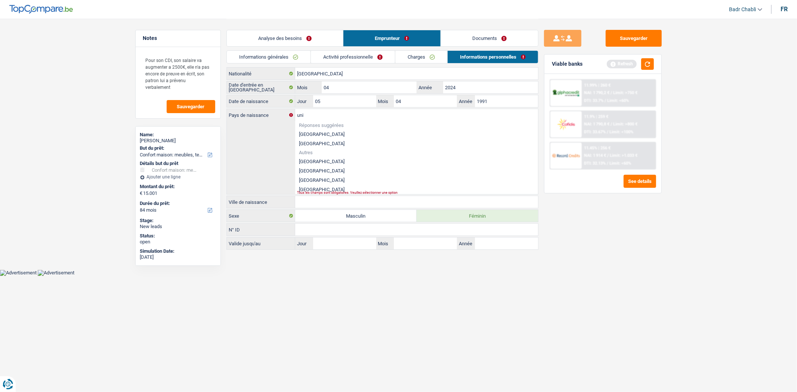
click at [316, 158] on li "[GEOGRAPHIC_DATA]" at bounding box center [416, 161] width 243 height 9
type input "[GEOGRAPHIC_DATA]"
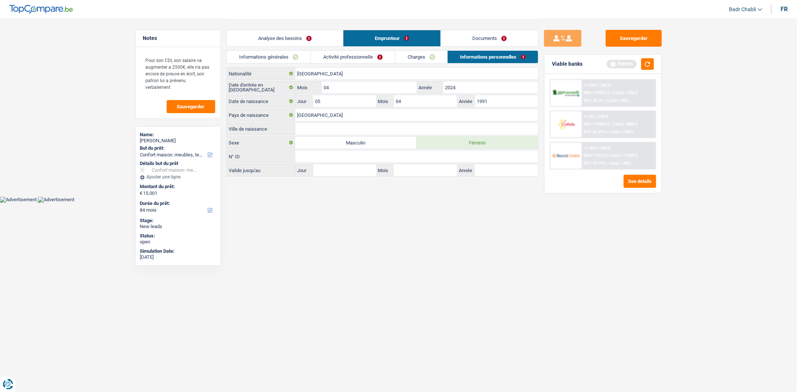
click at [334, 130] on input "Ville de naissance" at bounding box center [416, 129] width 243 height 12
click at [305, 125] on input "Ville de naissance" at bounding box center [416, 129] width 243 height 12
type input "[GEOGRAPHIC_DATA]"
click at [622, 30] on button "Sauvegarder" at bounding box center [634, 38] width 56 height 17
click at [640, 49] on div "Sauvegarder Viable banks Refresh 11.99% | 260 € NAI: 1 790,2 € / Limit: >750 € …" at bounding box center [603, 205] width 129 height 351
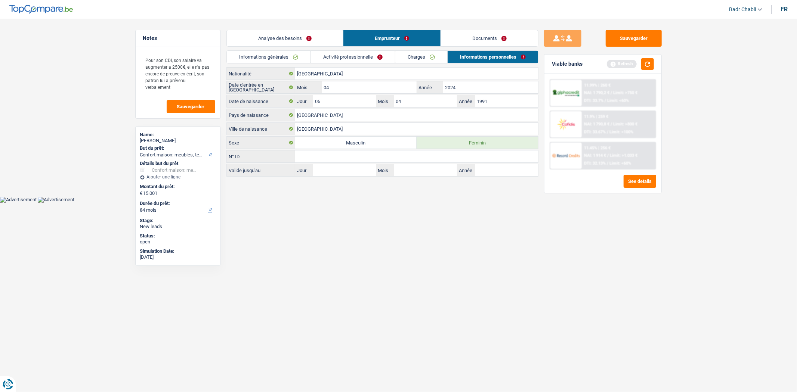
click at [656, 56] on div "Viable banks Refresh" at bounding box center [603, 64] width 117 height 19
click at [650, 63] on button "button" at bounding box center [647, 64] width 13 height 12
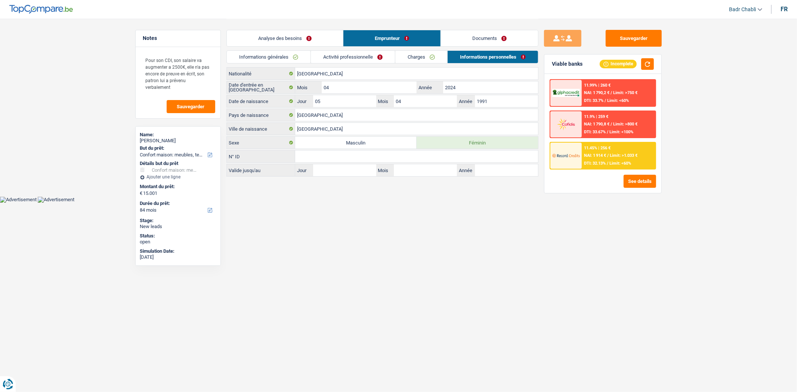
click at [418, 57] on link "Charges" at bounding box center [421, 57] width 52 height 12
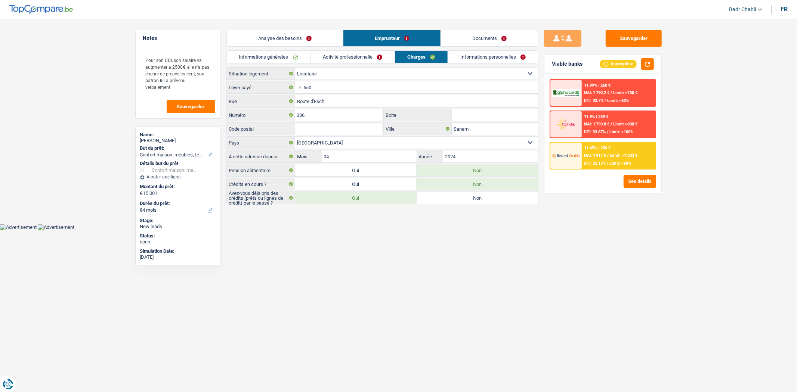
click at [336, 61] on link "Activité professionnelle" at bounding box center [353, 57] width 84 height 12
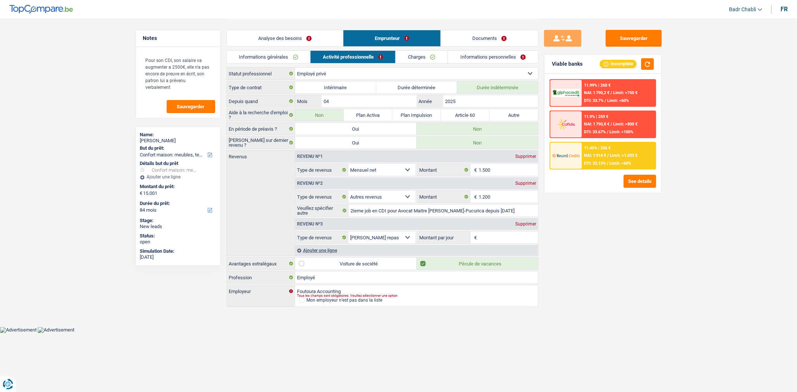
click at [266, 55] on link "Informations générales" at bounding box center [269, 57] width 84 height 12
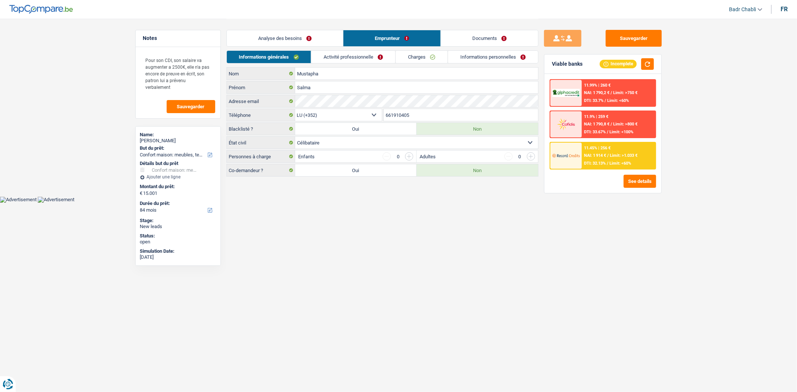
click at [289, 41] on link "Analyse des besoins" at bounding box center [285, 38] width 116 height 16
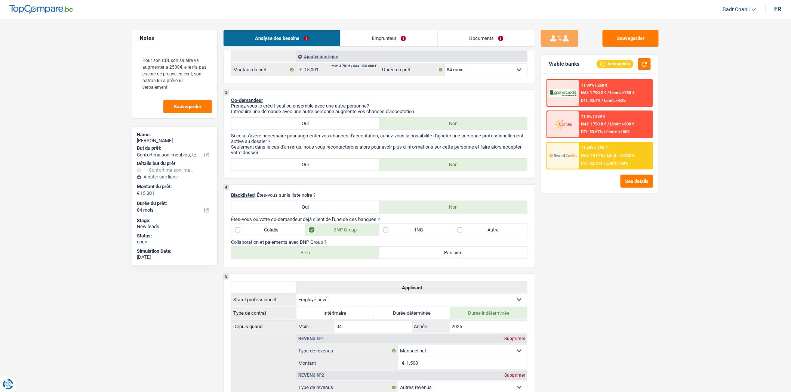
scroll to position [124, 0]
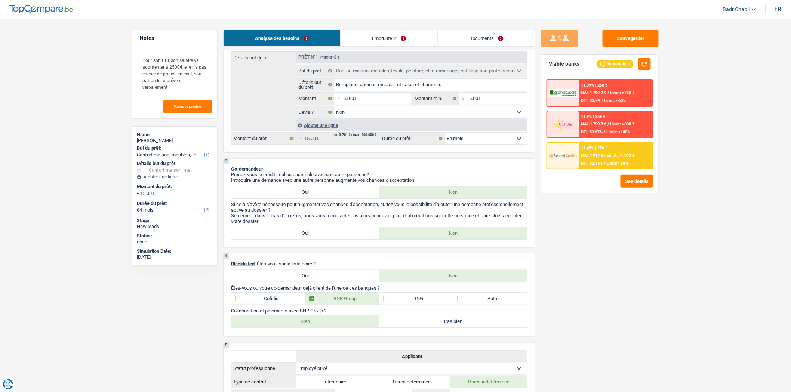
click at [393, 110] on select "Oui Non Non répondu Sélectionner une option" at bounding box center [430, 113] width 193 height 12
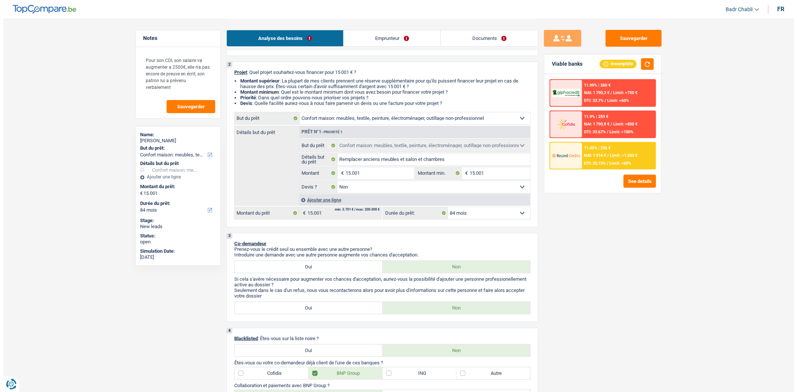
scroll to position [0, 0]
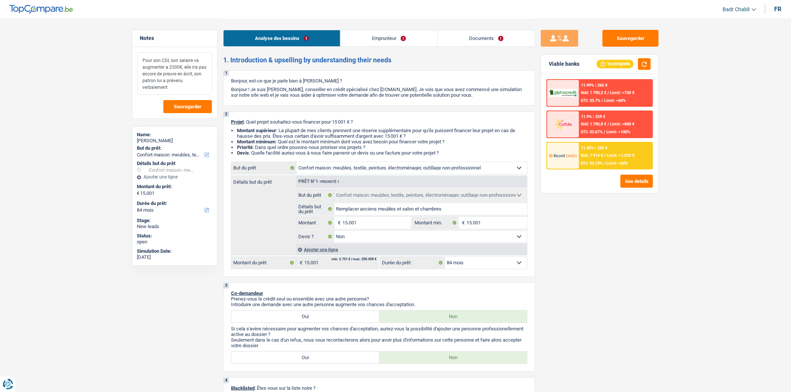
click at [174, 87] on textarea "Pour son CDI, son salaire va augmenter a 2500€, elle n'a pas encore de preuve e…" at bounding box center [175, 73] width 74 height 43
click at [385, 39] on link "Emprunteur" at bounding box center [389, 38] width 97 height 16
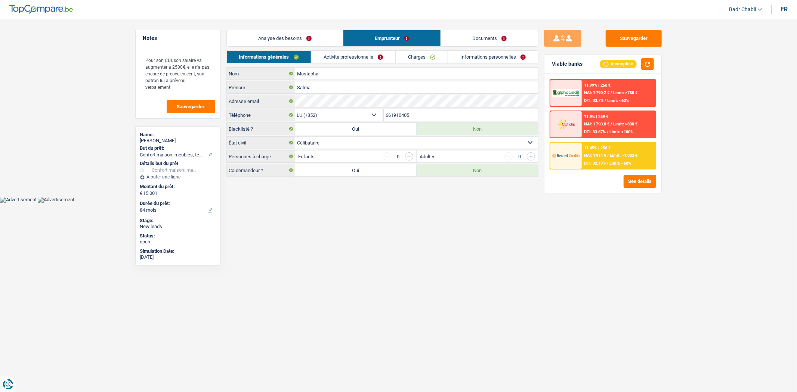
click at [354, 56] on link "Activité professionnelle" at bounding box center [353, 57] width 84 height 12
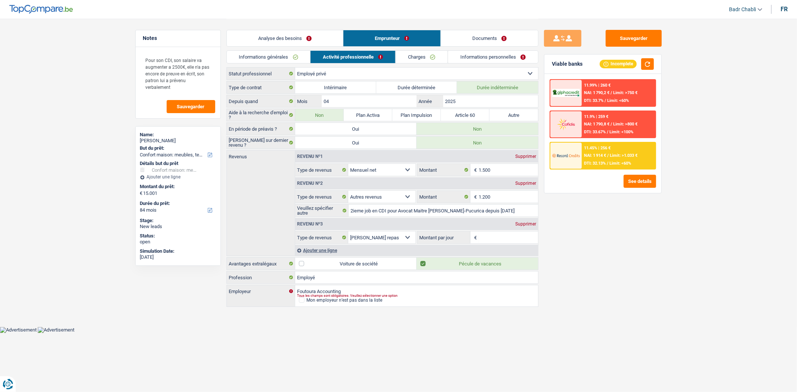
click at [526, 226] on div "Supprimer" at bounding box center [526, 224] width 25 height 4
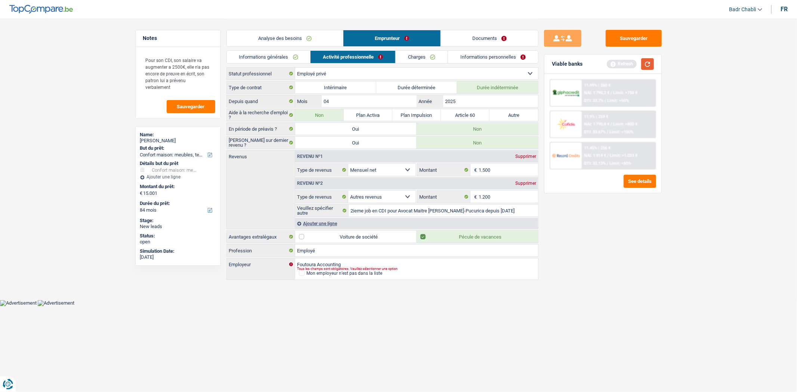
click at [646, 64] on button "button" at bounding box center [647, 64] width 13 height 12
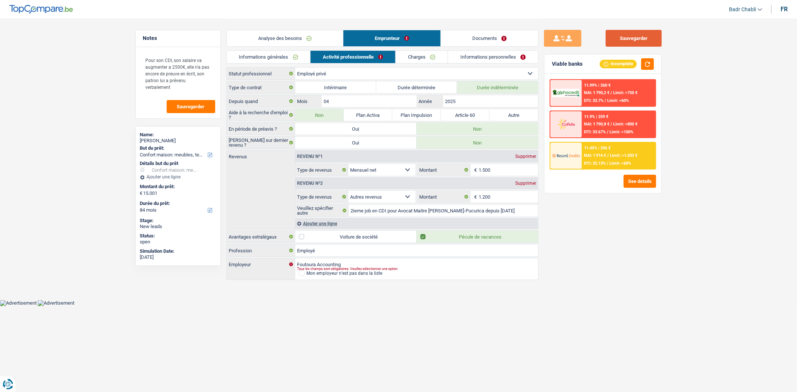
click at [619, 38] on button "Sauvegarder" at bounding box center [634, 38] width 56 height 17
click at [654, 36] on button "Sauvegarder" at bounding box center [634, 38] width 56 height 17
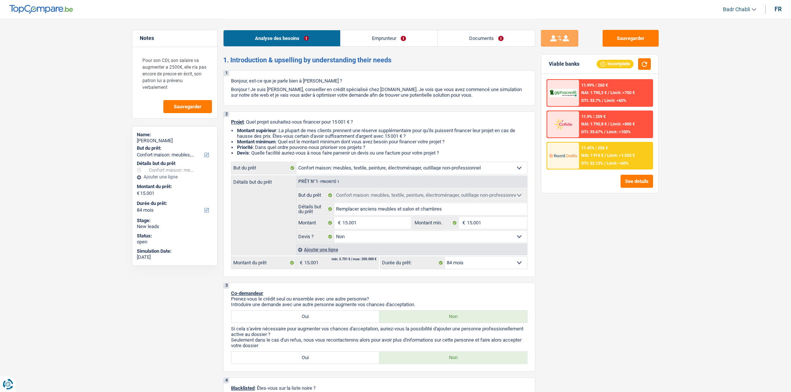
select select "household"
select select "84"
select select "household"
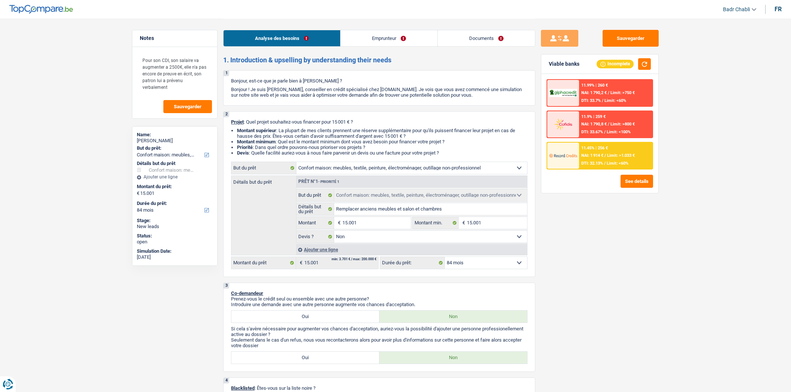
select select "false"
select select "84"
select select "privateEmployee"
select select "netSalary"
select select "other"
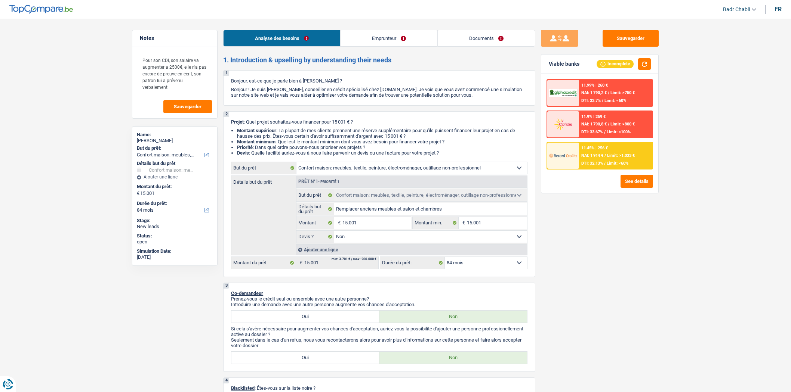
select select "mealVouchers"
select select "rents"
select select "household"
select select "false"
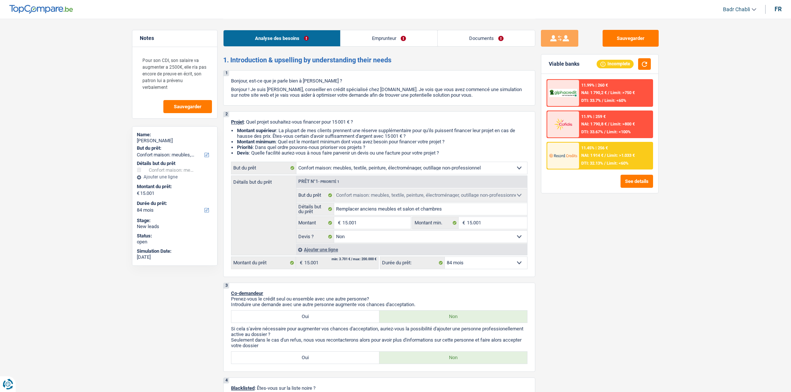
select select "84"
